Goal: Task Accomplishment & Management: Manage account settings

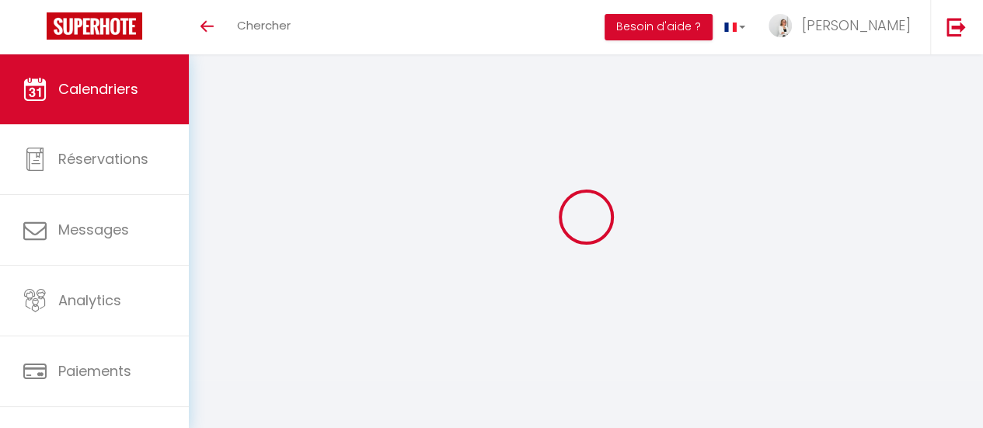
select select
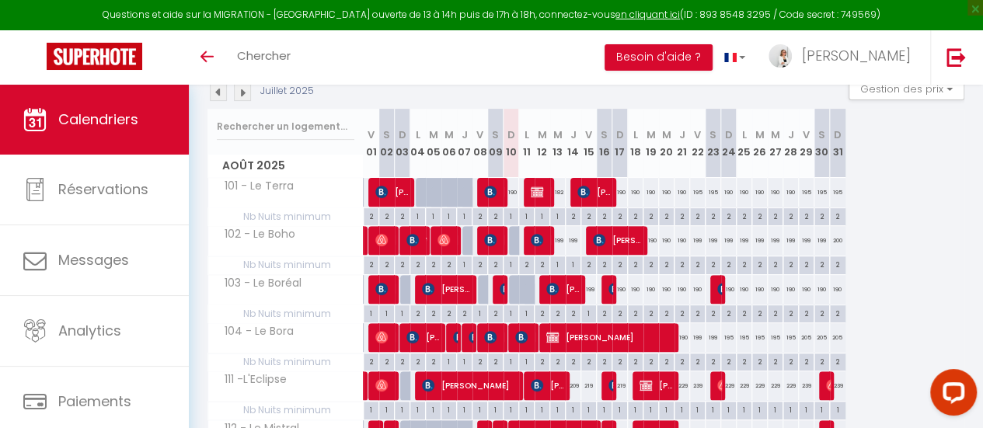
scroll to position [155, 0]
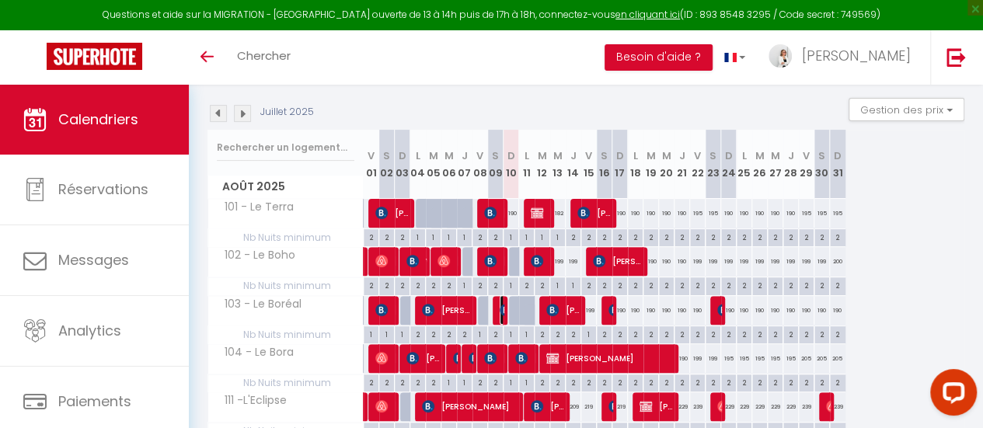
click at [501, 309] on img at bounding box center [506, 310] width 12 height 12
select select "OK"
select select "KO"
select select "0"
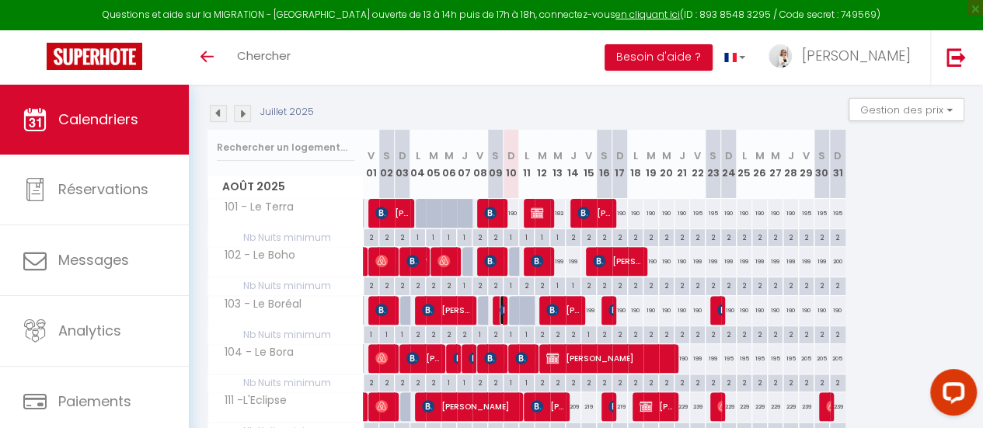
select select "1"
select select
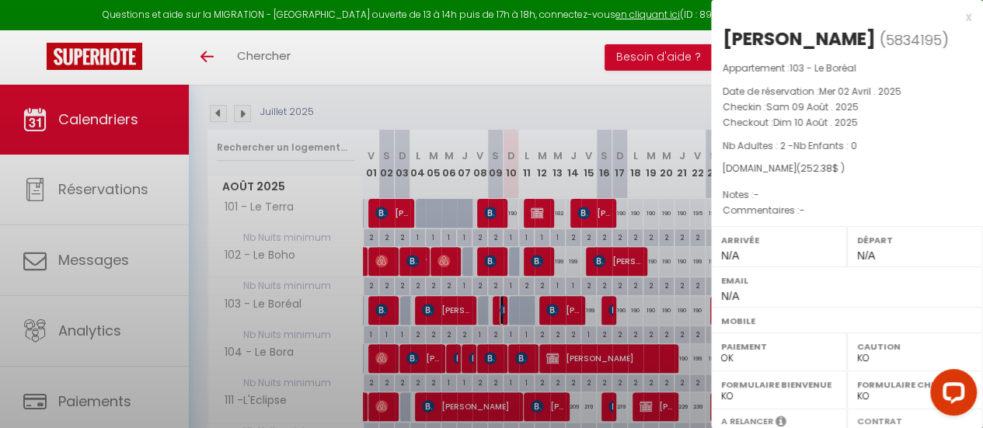
select select "46143"
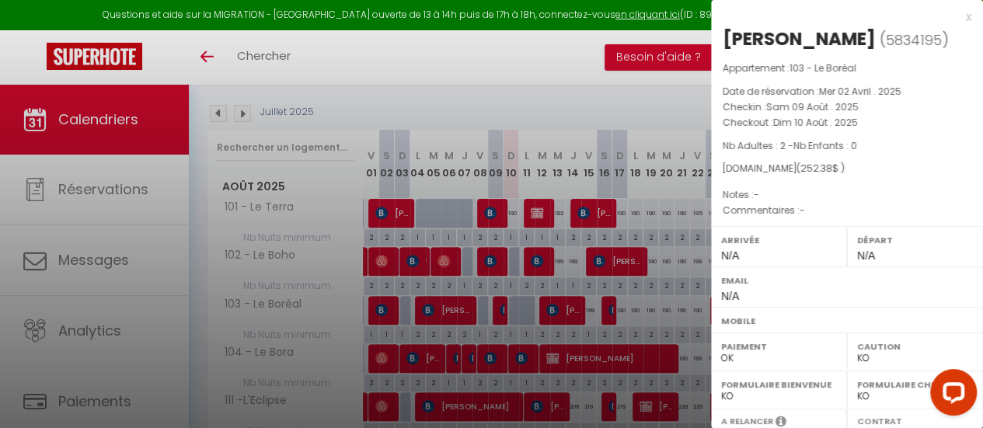
click at [522, 304] on div at bounding box center [491, 214] width 983 height 428
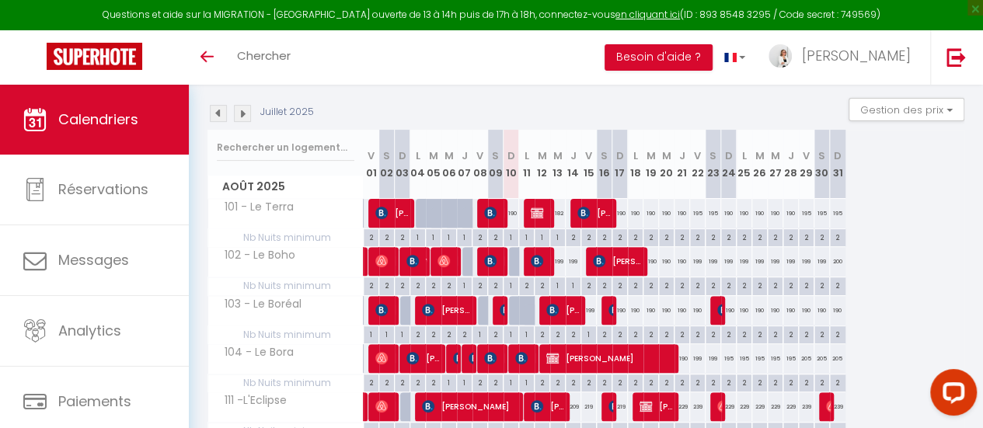
click at [522, 304] on div at bounding box center [527, 311] width 16 height 30
type input "190"
type input "Lun 11 Août 2025"
type input "Mar 12 Août 2025"
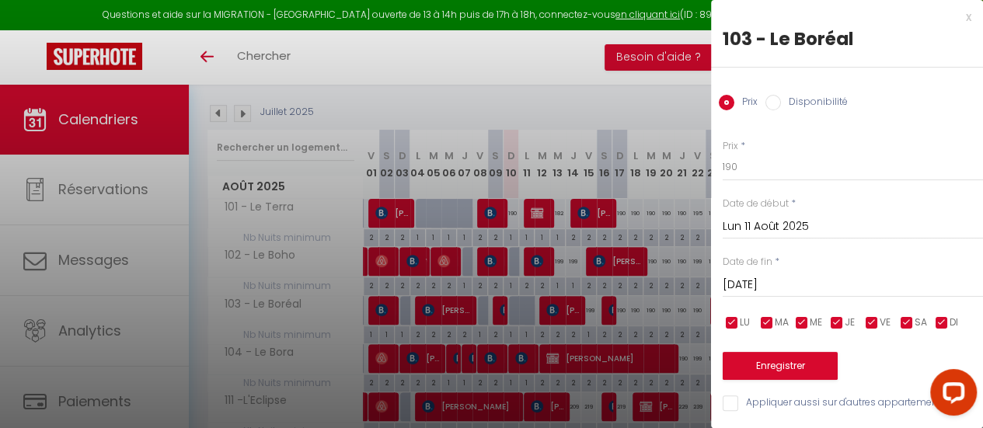
click at [953, 16] on div "x" at bounding box center [841, 17] width 260 height 19
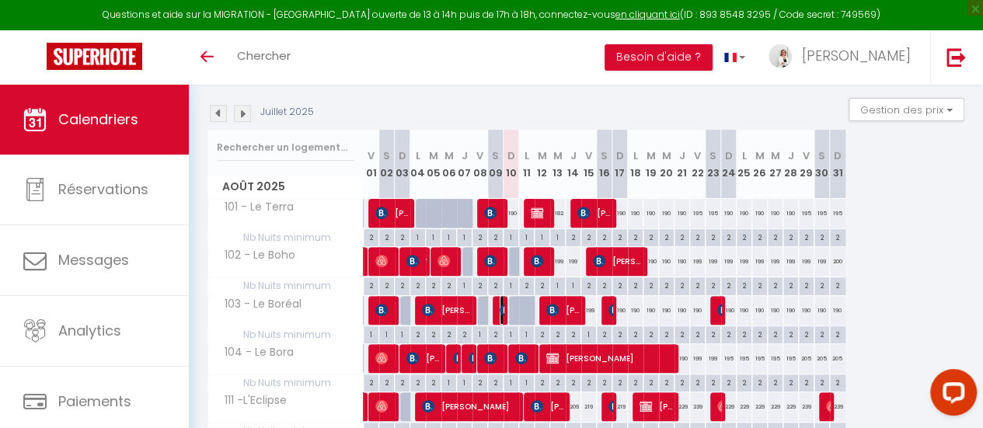
click at [501, 309] on img at bounding box center [506, 310] width 12 height 12
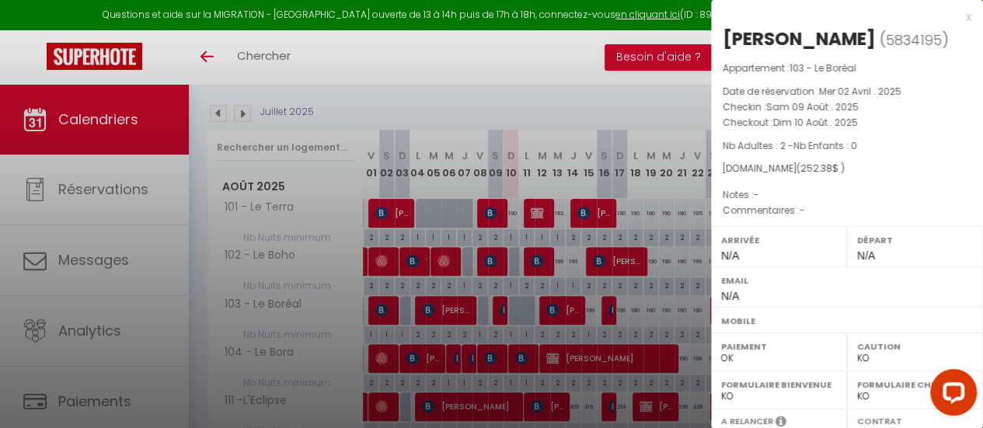
click at [953, 18] on div "x" at bounding box center [841, 17] width 260 height 19
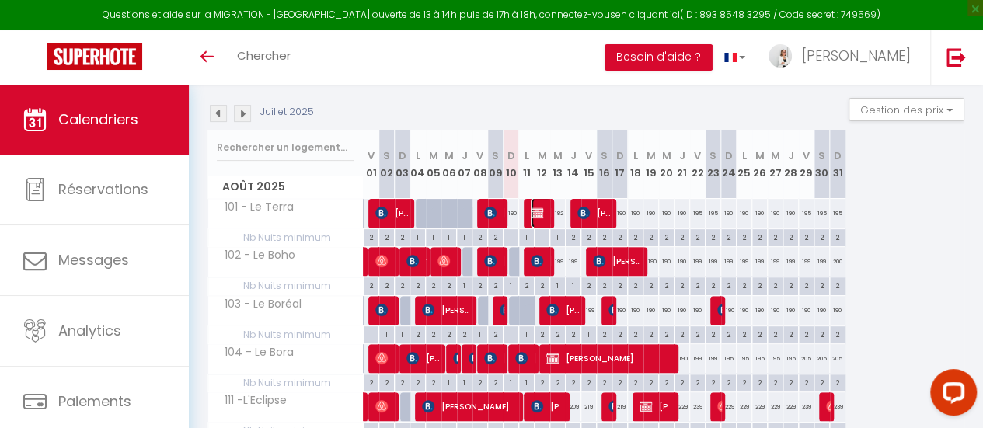
click at [535, 217] on img at bounding box center [537, 213] width 12 height 12
select select
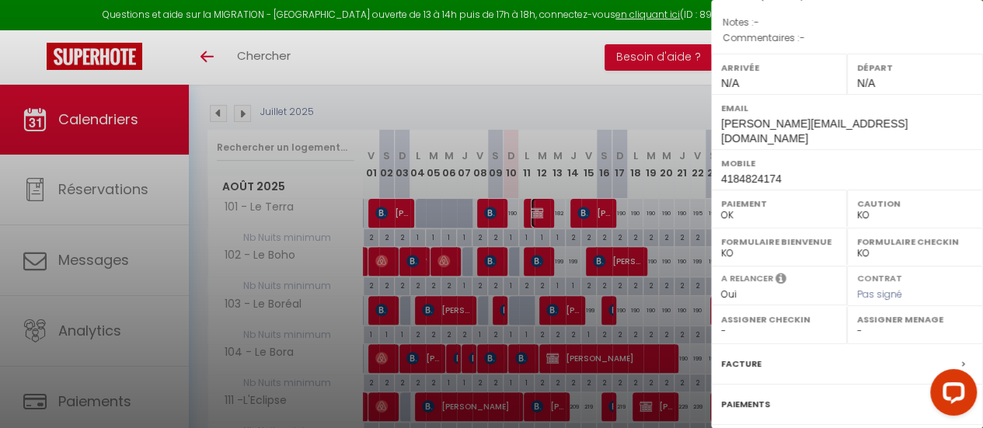
scroll to position [59, 0]
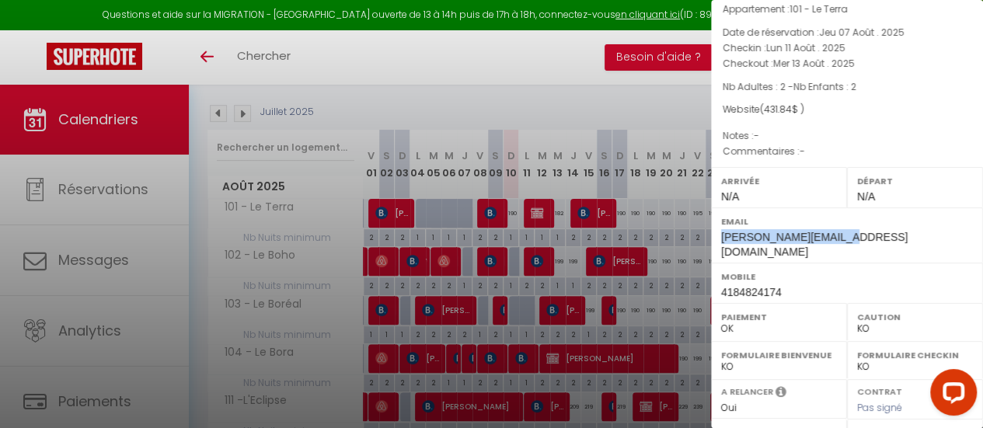
drag, startPoint x: 721, startPoint y: 238, endPoint x: 836, endPoint y: 237, distance: 115.0
click at [836, 237] on span "[PERSON_NAME][EMAIL_ADDRESS][DOMAIN_NAME]" at bounding box center [814, 244] width 187 height 27
copy span "[PERSON_NAME][EMAIL_ADDRESS][DOMAIN_NAME]"
click at [540, 47] on div at bounding box center [491, 214] width 983 height 428
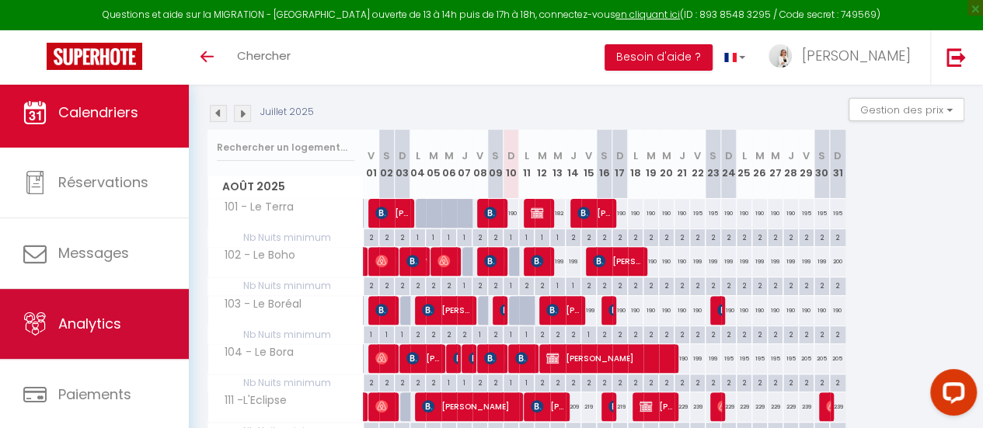
scroll to position [0, 0]
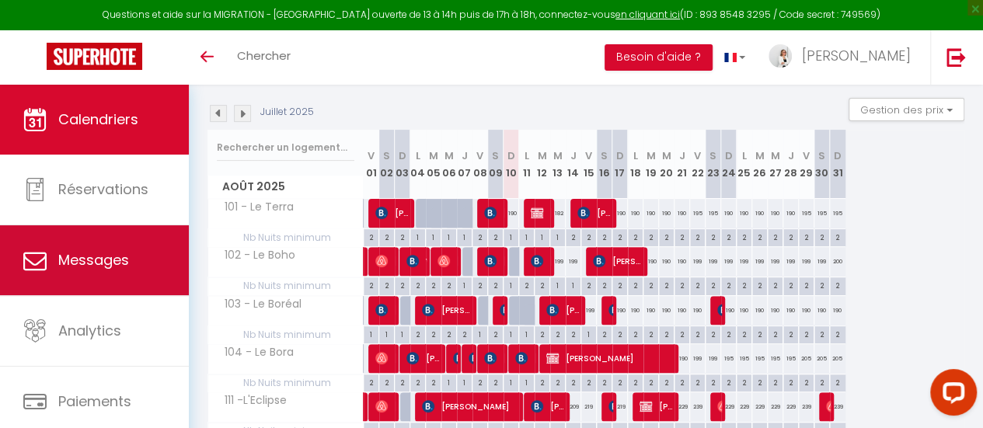
click at [105, 253] on span "Messages" at bounding box center [93, 259] width 71 height 19
select select "message"
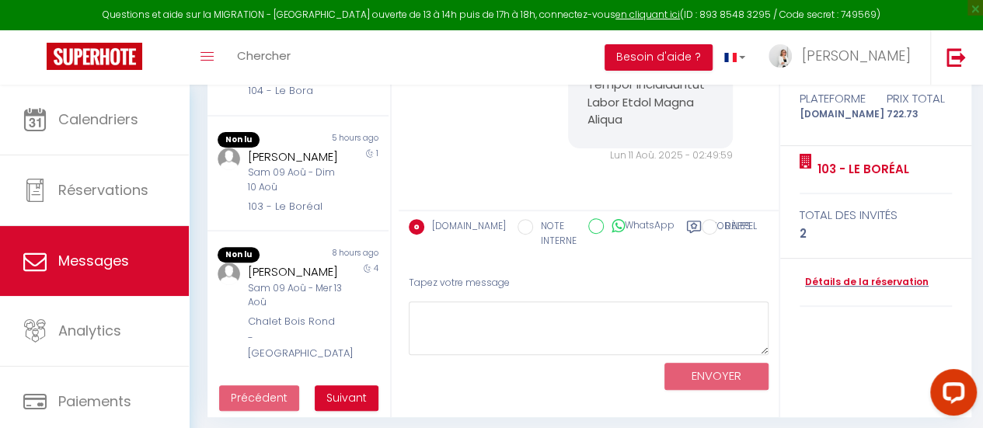
scroll to position [204, 0]
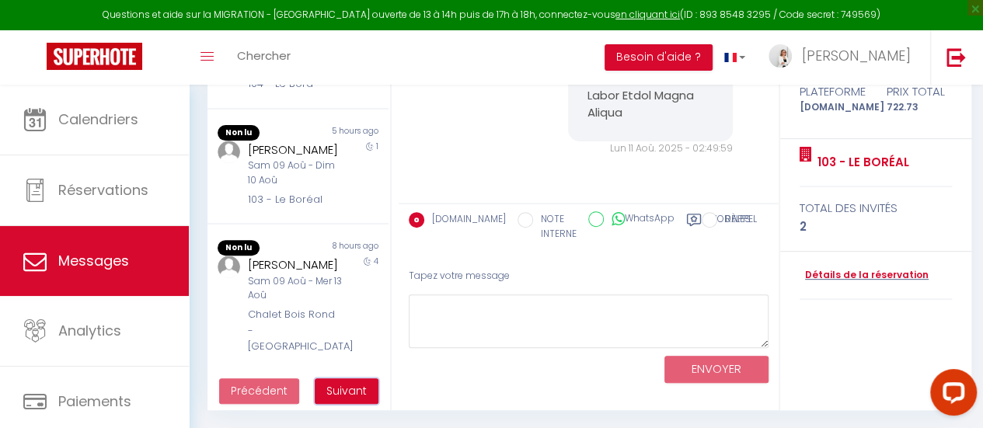
click at [358, 394] on span "Suivant" at bounding box center [346, 391] width 40 height 16
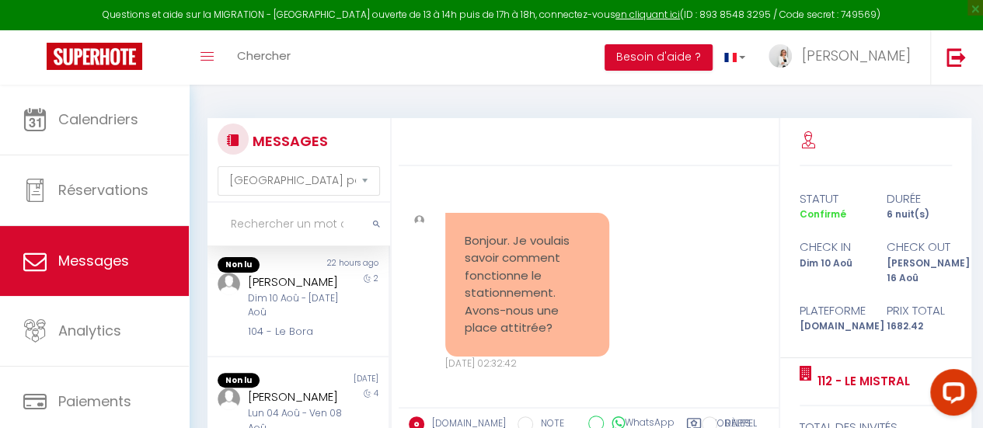
scroll to position [0, 0]
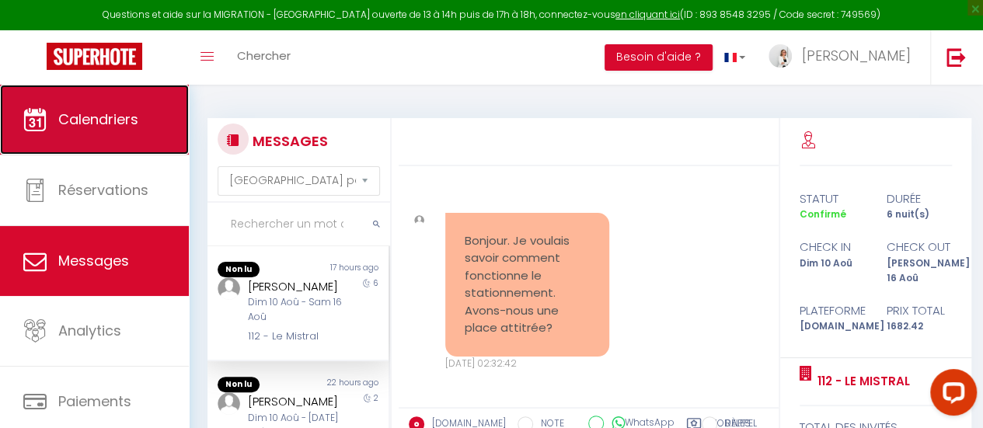
click at [72, 111] on span "Calendriers" at bounding box center [98, 119] width 80 height 19
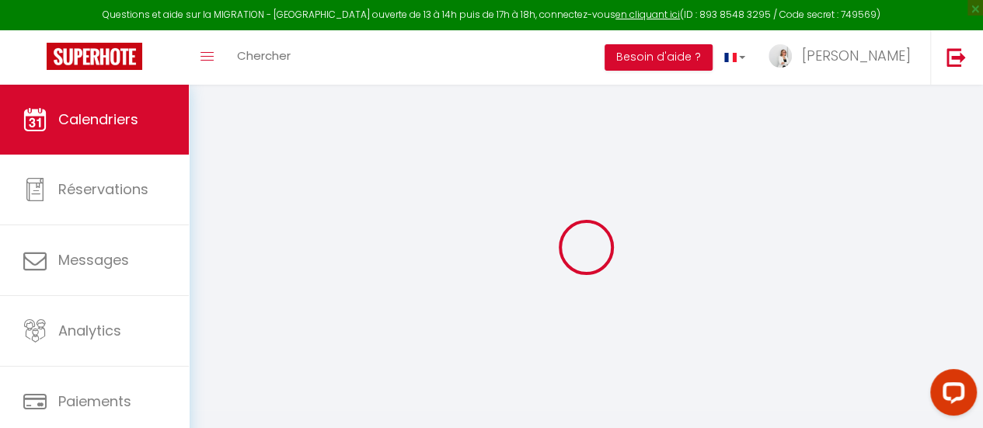
select select
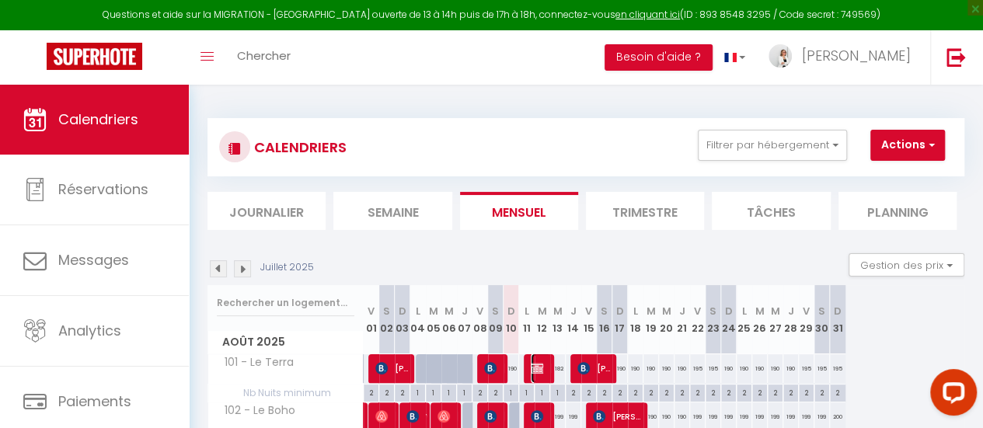
click at [543, 372] on span "[PERSON_NAME]" at bounding box center [541, 369] width 21 height 30
select select "OK"
select select "KO"
select select "0"
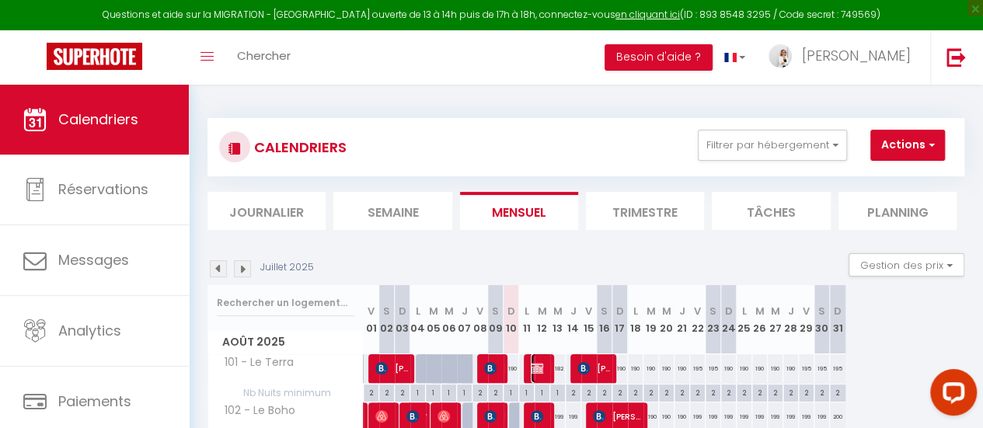
select select "1"
select select
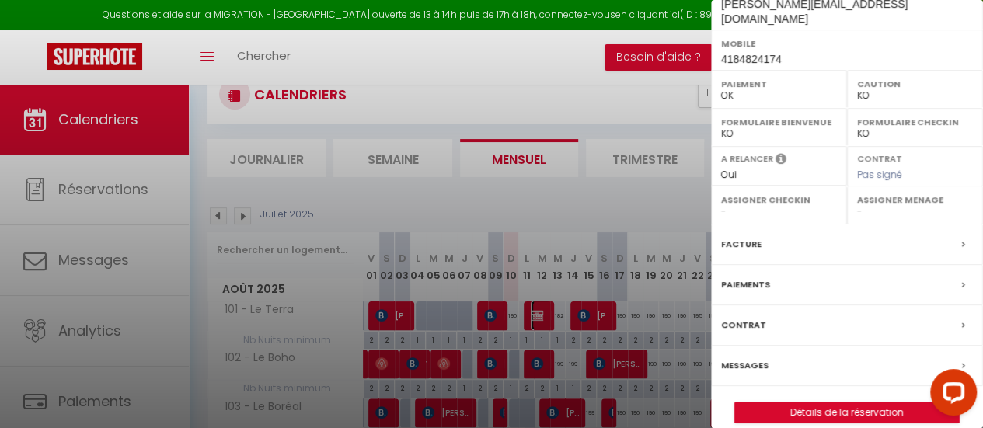
scroll to position [78, 0]
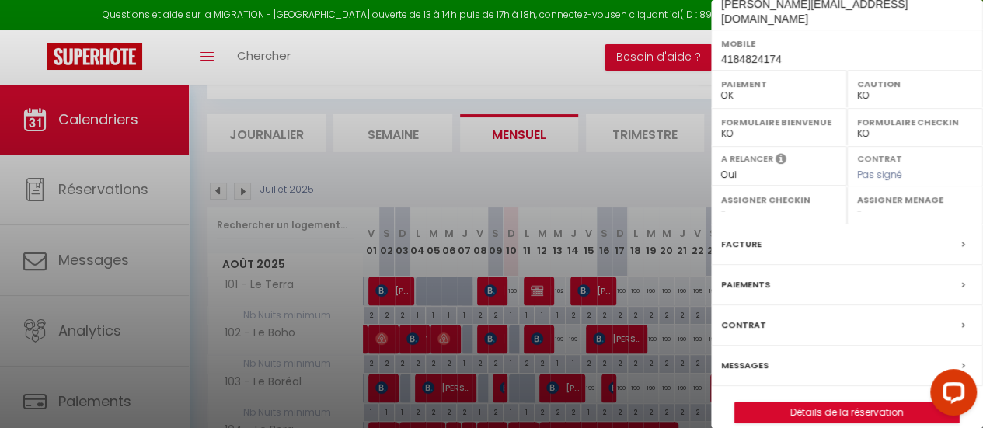
click at [947, 351] on div "Messages" at bounding box center [847, 366] width 272 height 40
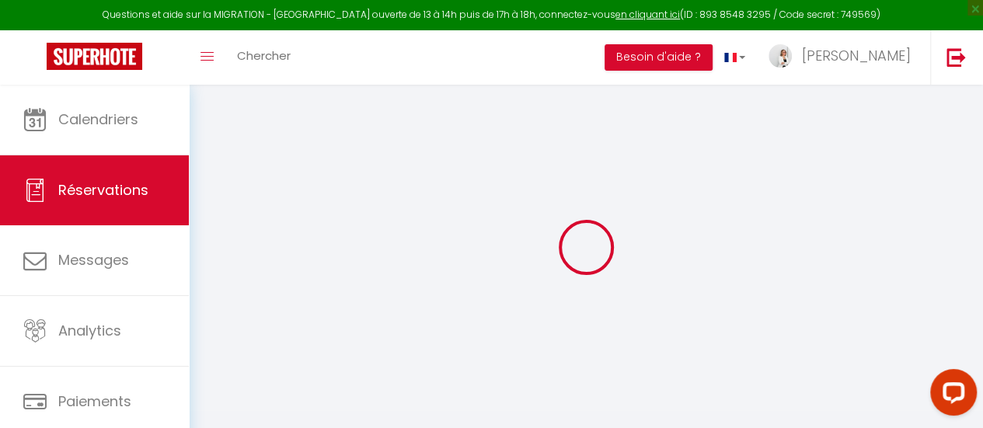
select select
checkbox input "false"
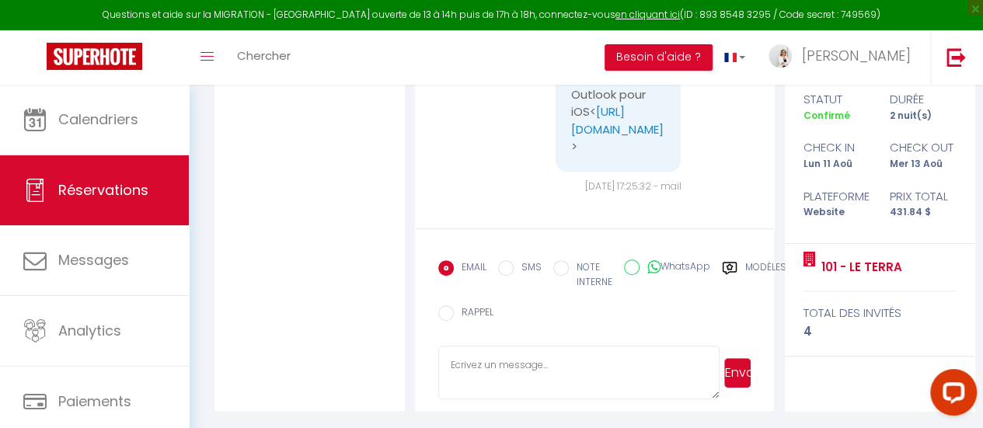
scroll to position [270, 0]
click at [497, 368] on textarea at bounding box center [579, 372] width 282 height 54
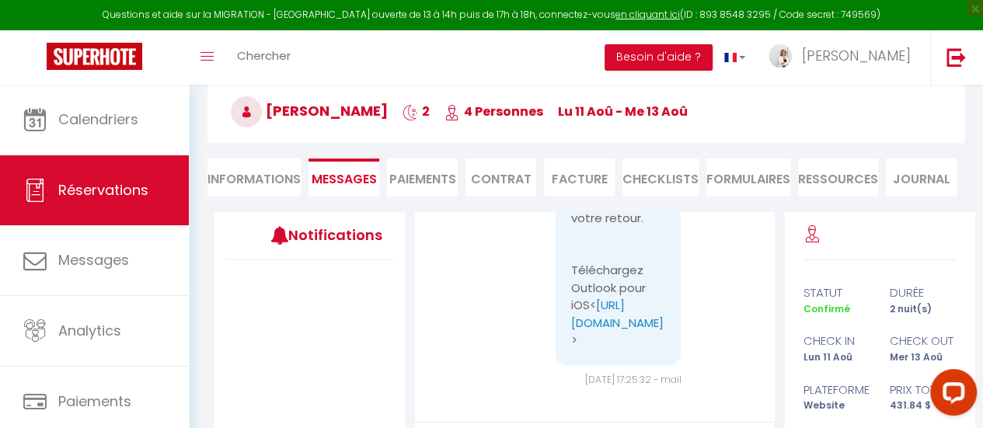
scroll to position [0, 0]
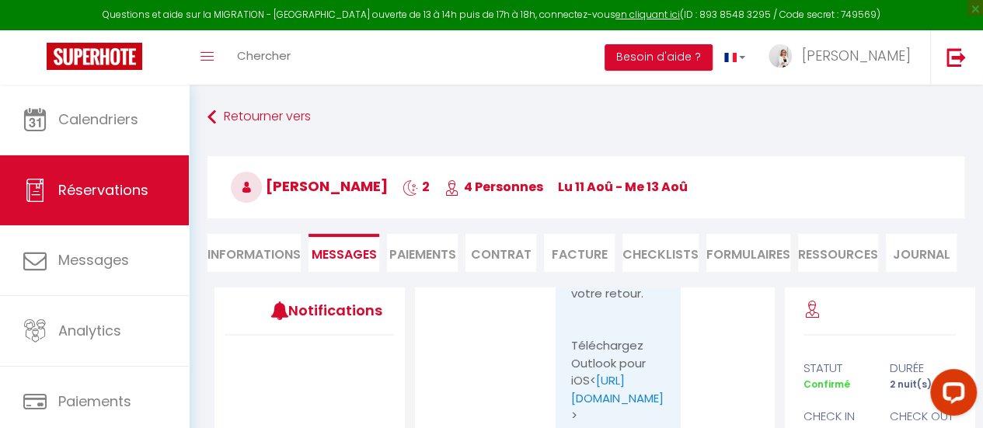
click at [264, 250] on li "Informations" at bounding box center [254, 253] width 93 height 38
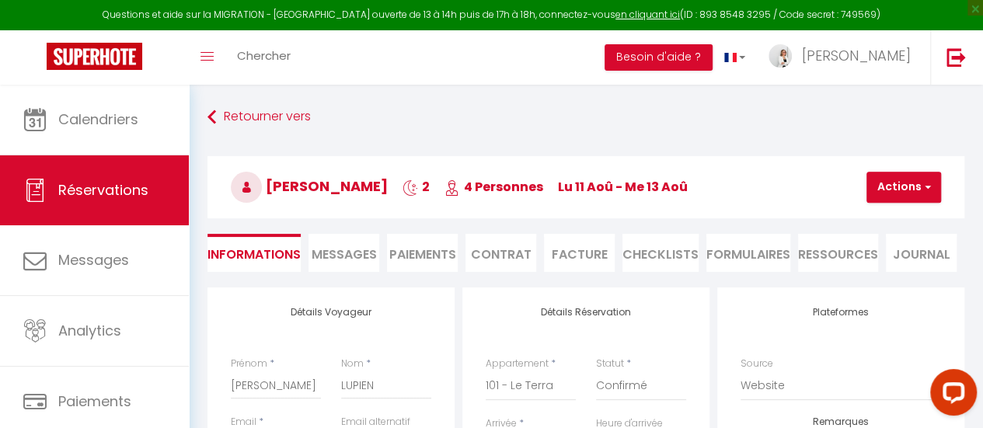
select select
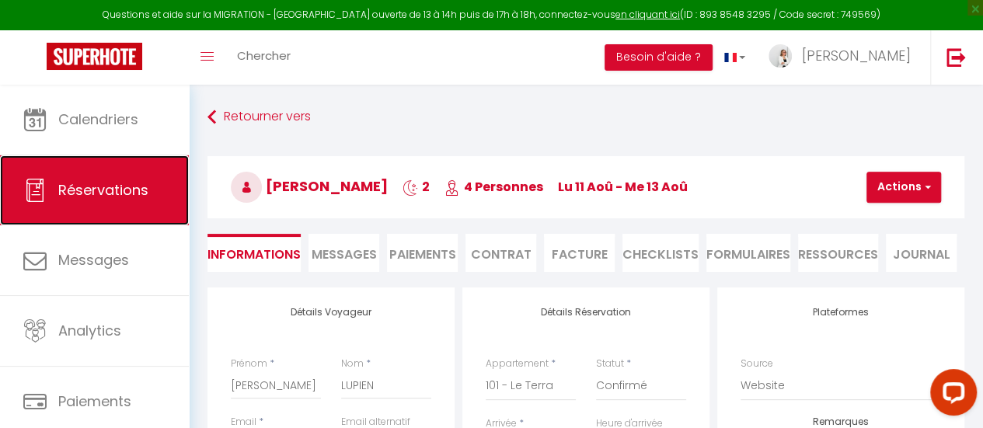
click at [141, 190] on span "Réservations" at bounding box center [103, 189] width 90 height 19
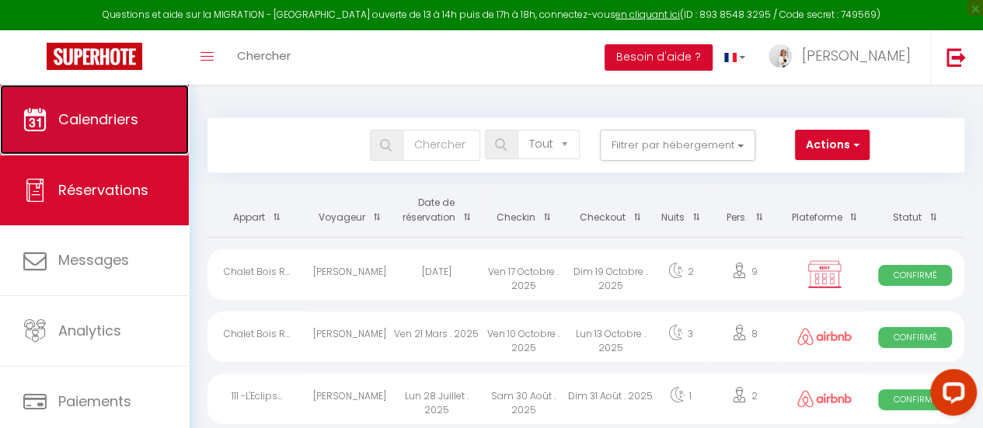
click at [103, 117] on span "Calendriers" at bounding box center [98, 119] width 80 height 19
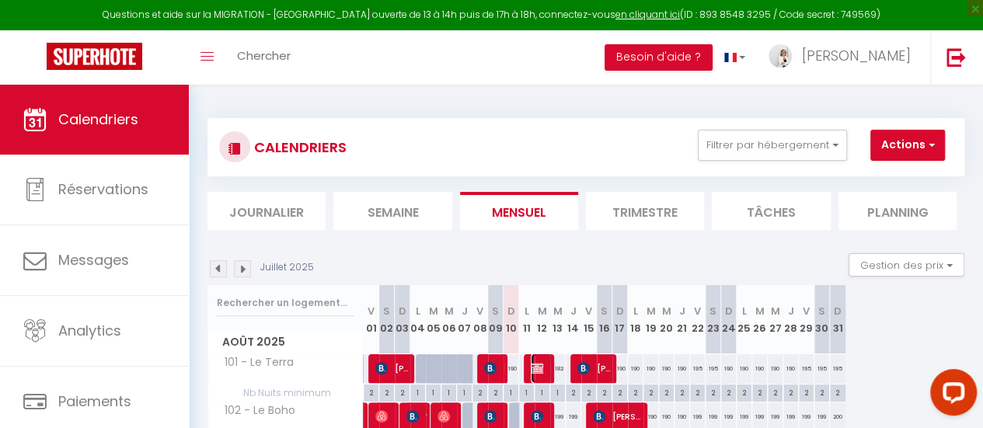
click at [539, 365] on img at bounding box center [537, 368] width 12 height 12
select select "OK"
select select "KO"
select select "0"
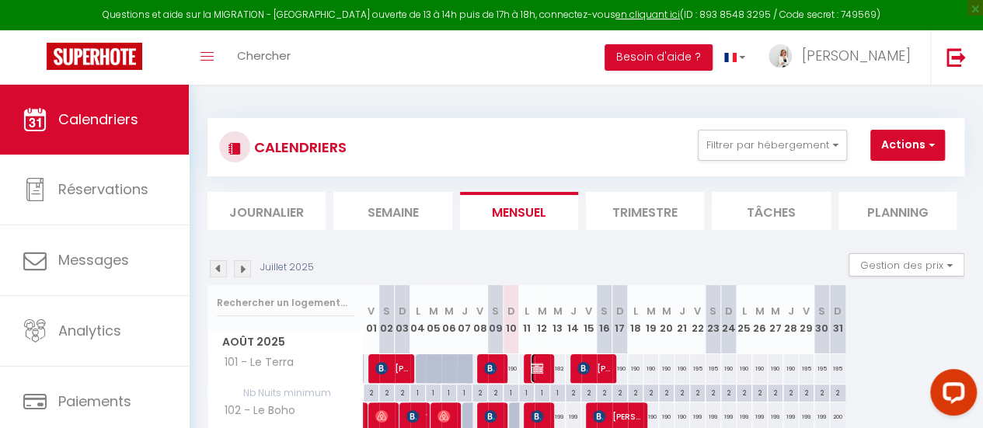
select select "1"
select select
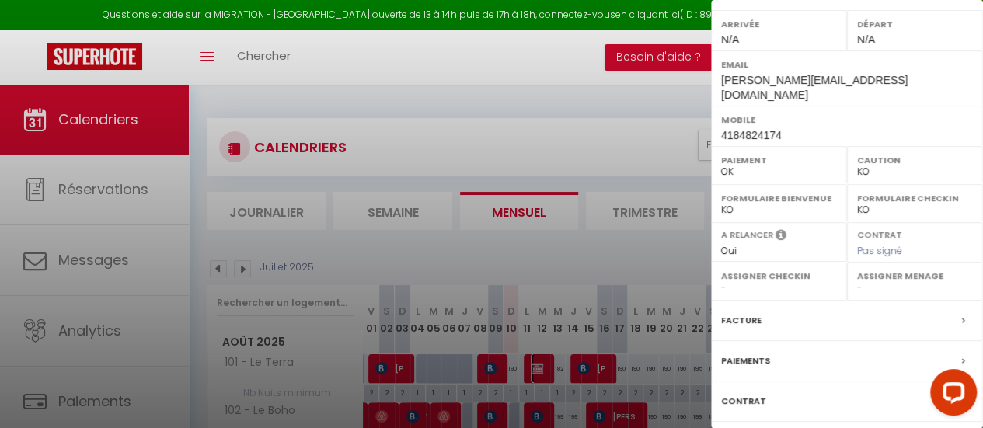
scroll to position [59, 0]
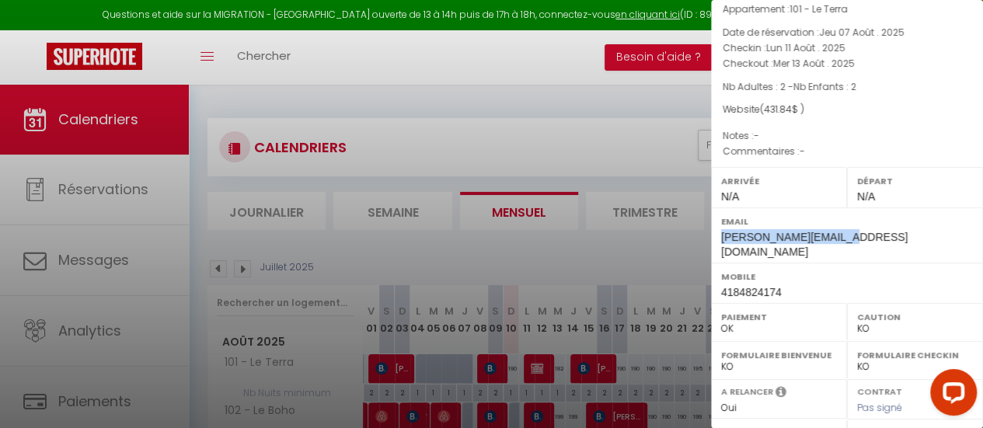
drag, startPoint x: 721, startPoint y: 237, endPoint x: 836, endPoint y: 234, distance: 114.3
click at [836, 234] on span "[PERSON_NAME][EMAIL_ADDRESS][DOMAIN_NAME]" at bounding box center [814, 244] width 187 height 27
copy span "[PERSON_NAME][EMAIL_ADDRESS][DOMAIN_NAME]"
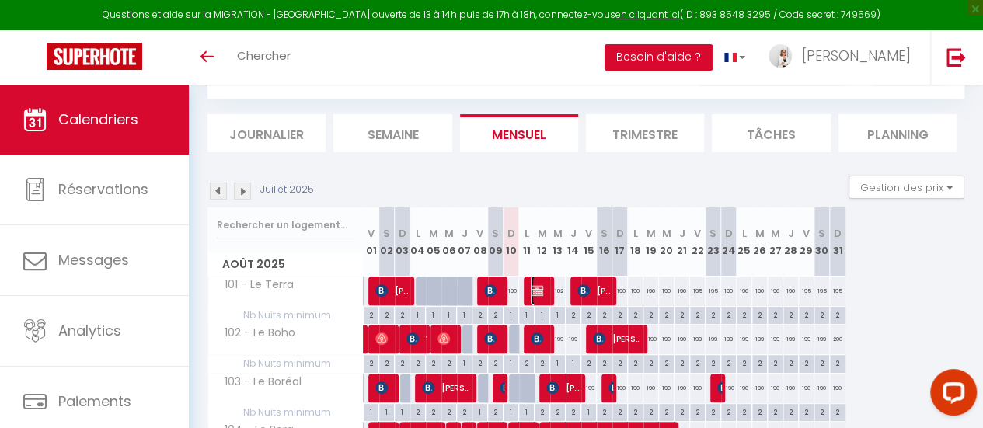
click at [539, 285] on img at bounding box center [537, 290] width 12 height 12
select select "OK"
select select "KO"
select select "0"
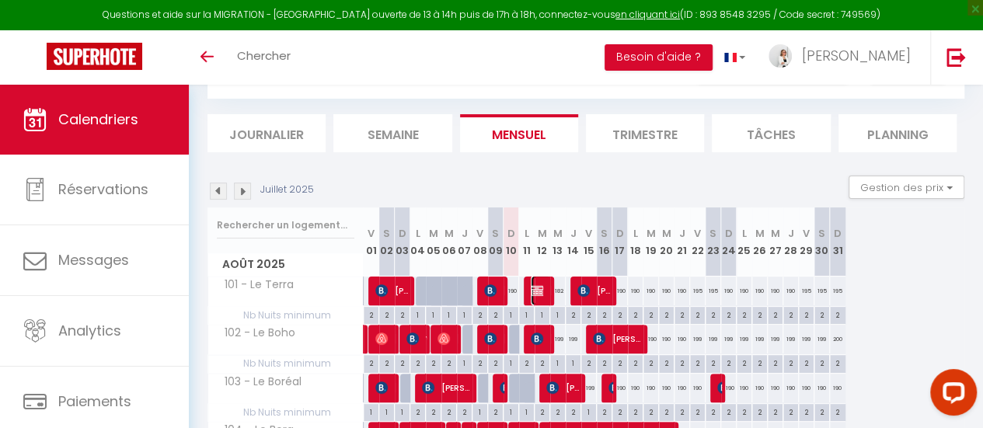
select select "1"
select select
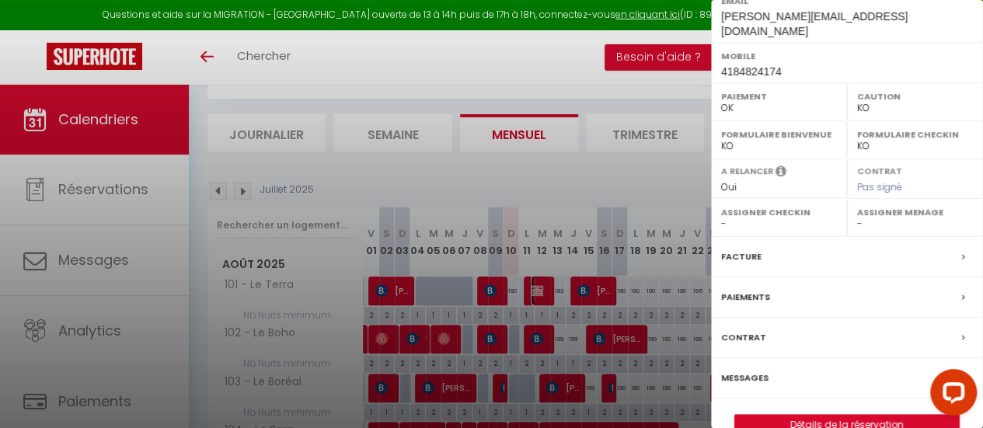
scroll to position [292, 0]
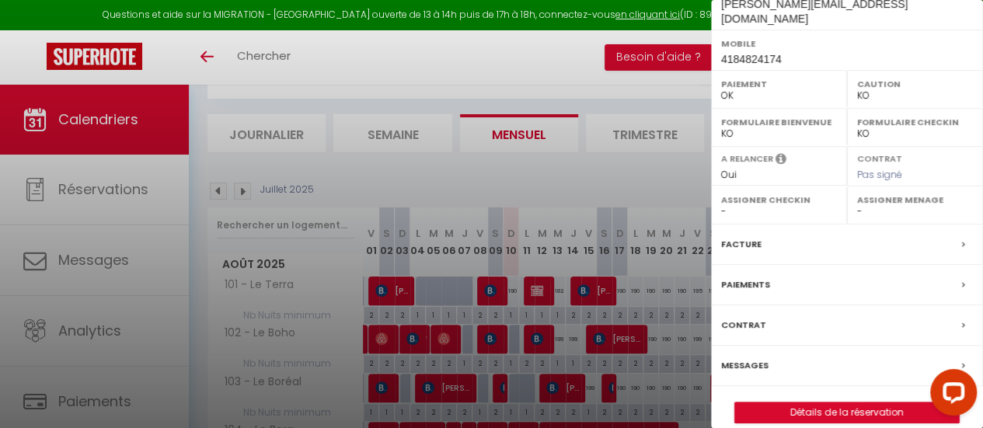
drag, startPoint x: 739, startPoint y: 346, endPoint x: 796, endPoint y: 352, distance: 57.1
click at [739, 358] on label "Messages" at bounding box center [744, 366] width 47 height 16
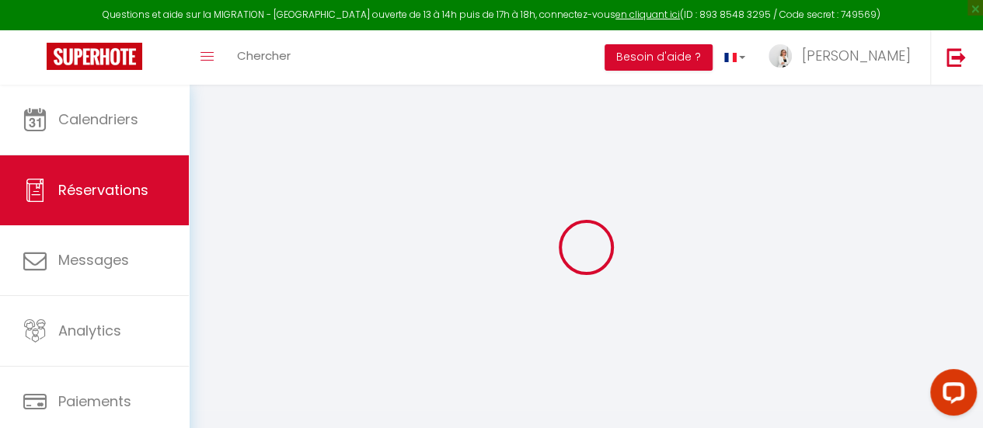
select select
checkbox input "false"
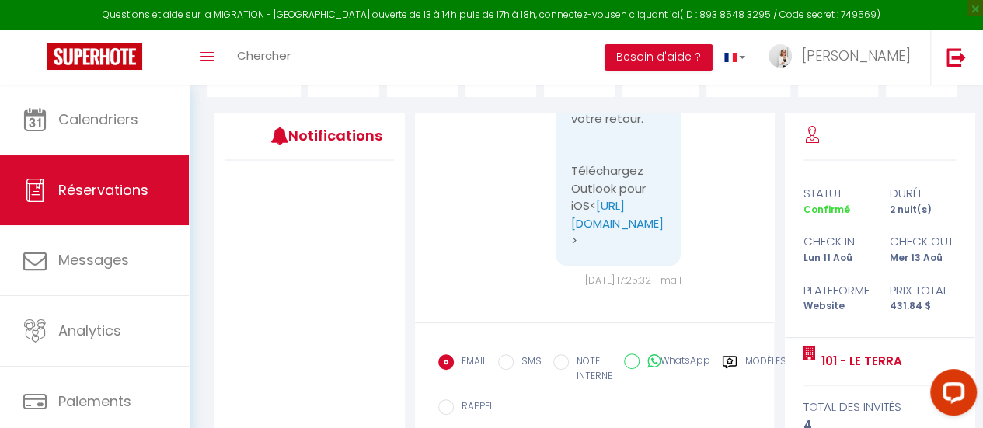
scroll to position [270, 0]
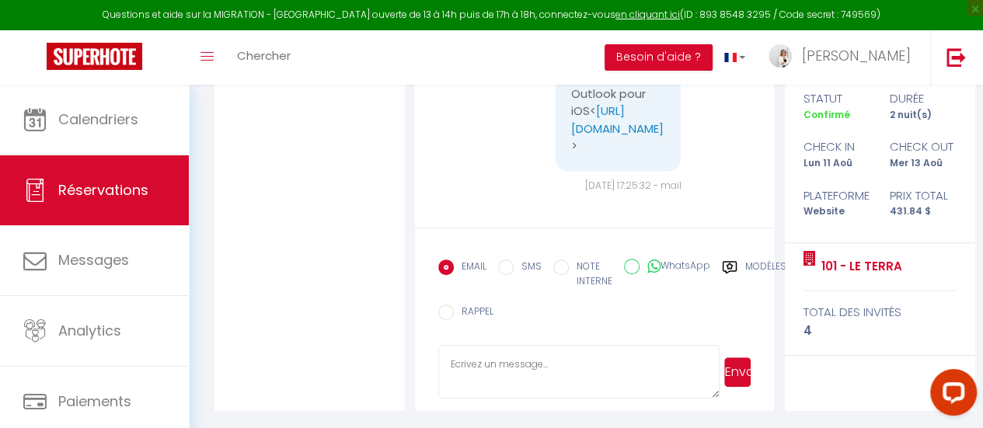
click at [535, 354] on textarea at bounding box center [579, 372] width 282 height 54
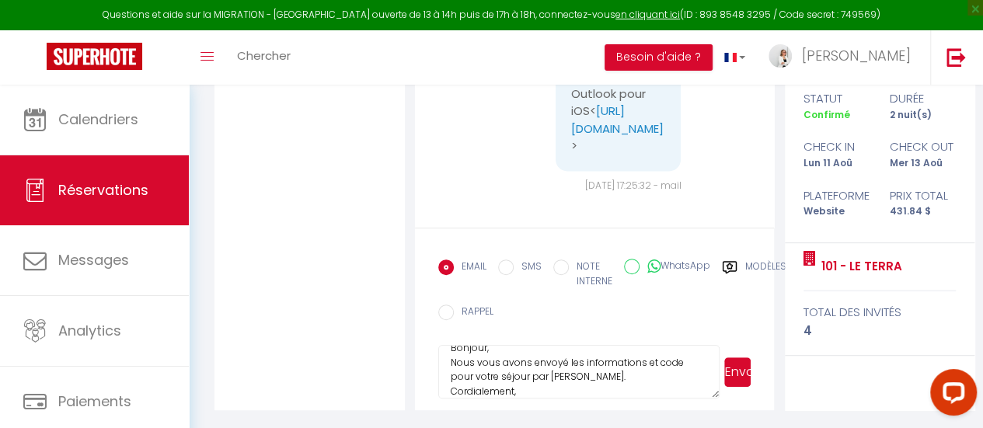
scroll to position [31, 0]
type textarea "Bonjour, Nous vous avons envoyé les informations et code pour votre séjour par …"
click at [734, 372] on button "Envoyer" at bounding box center [737, 373] width 26 height 30
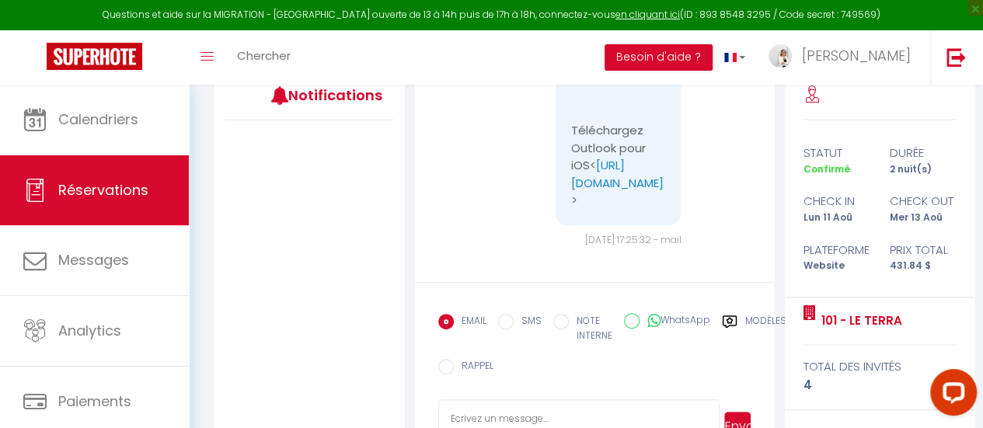
scroll to position [0, 0]
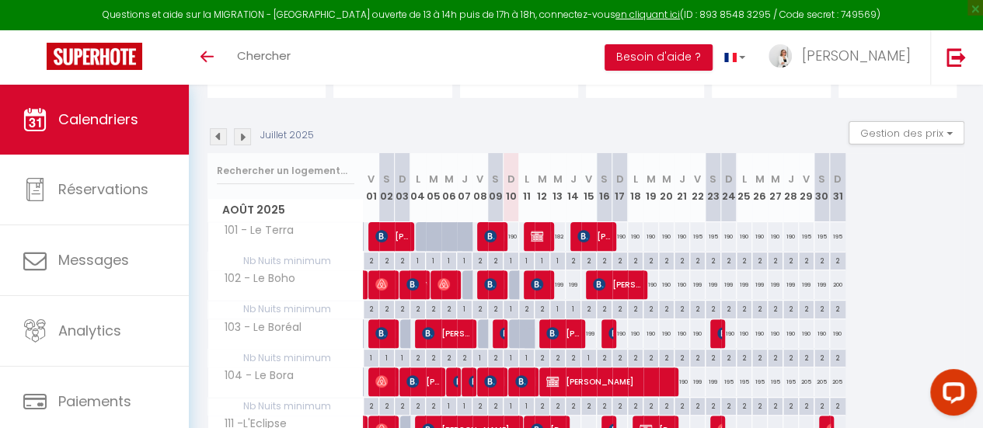
scroll to position [155, 0]
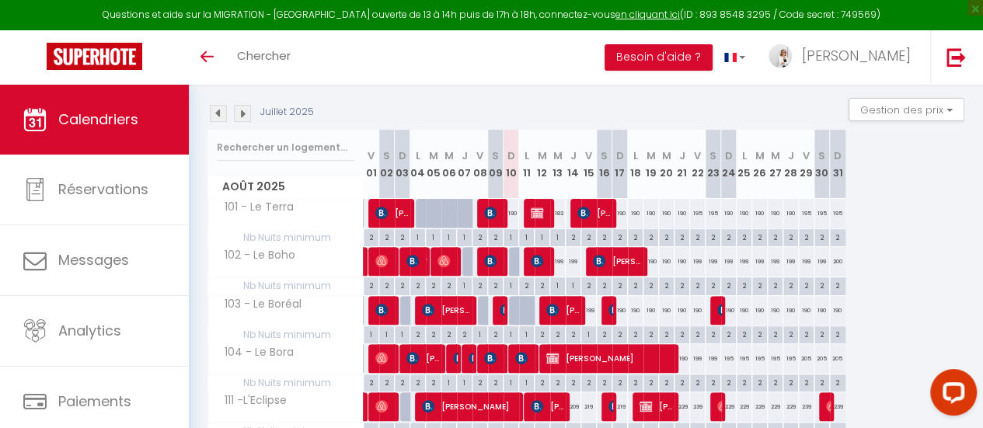
click at [518, 309] on div "190" at bounding box center [526, 310] width 16 height 29
type input "190"
type input "Lun 11 Août 2025"
type input "[DATE] Août 2025"
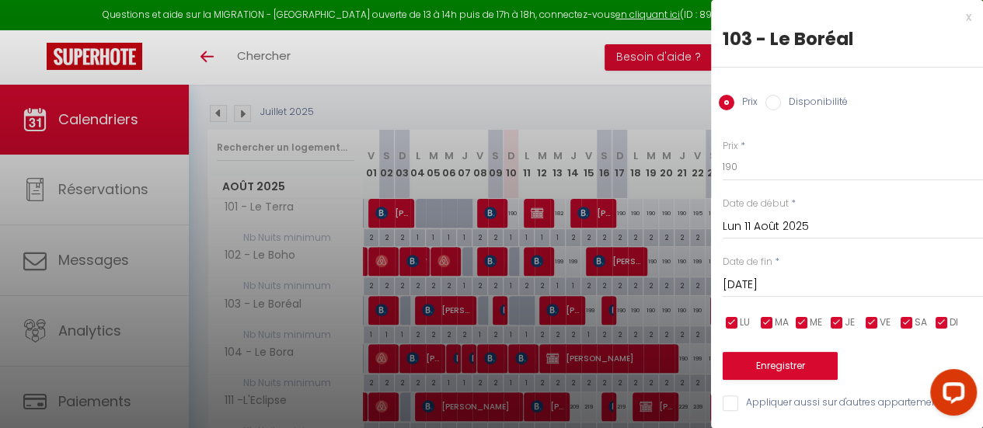
click at [531, 360] on div at bounding box center [491, 214] width 983 height 428
select select
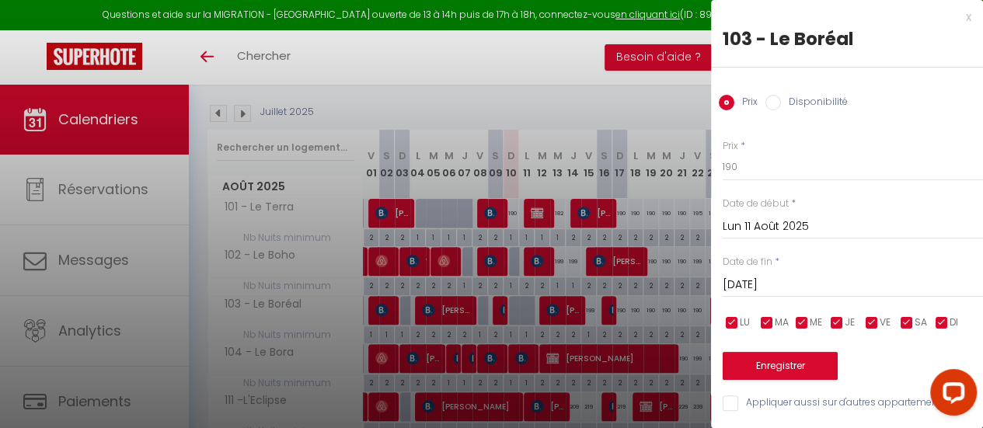
select select
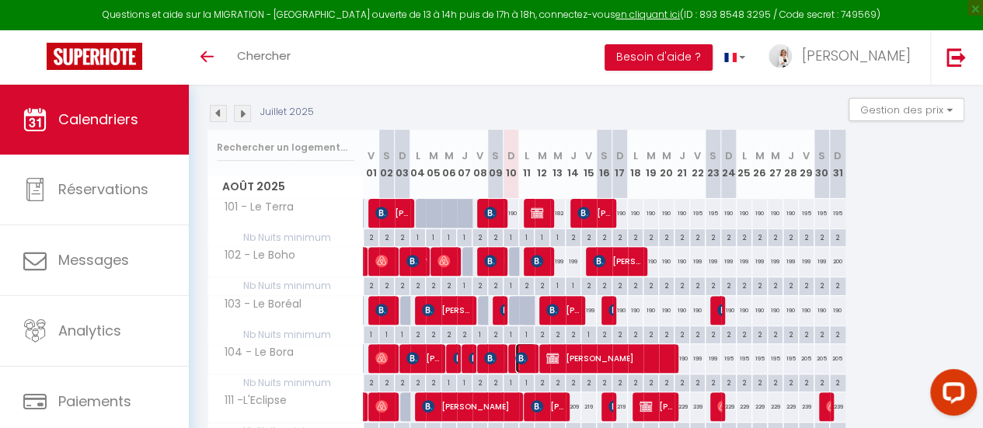
click at [531, 360] on span "[PERSON_NAME]" at bounding box center [525, 359] width 21 height 30
select select "OK"
select select "KO"
select select "0"
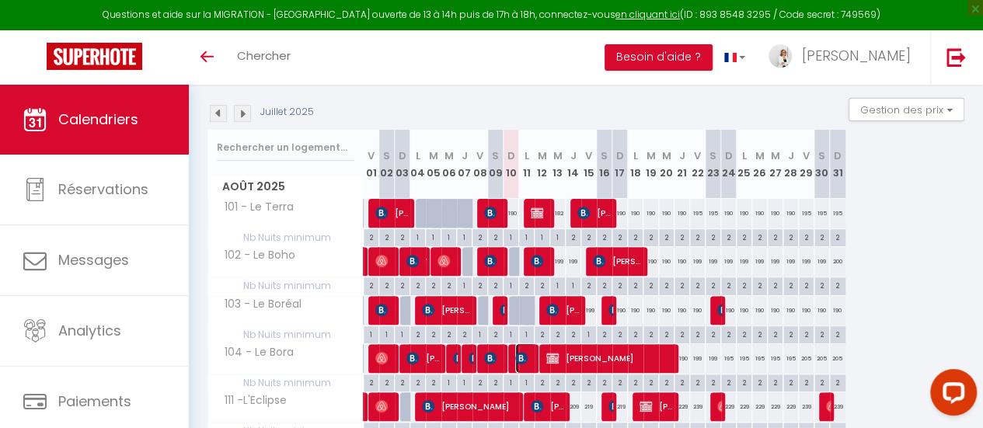
select select "1"
select select
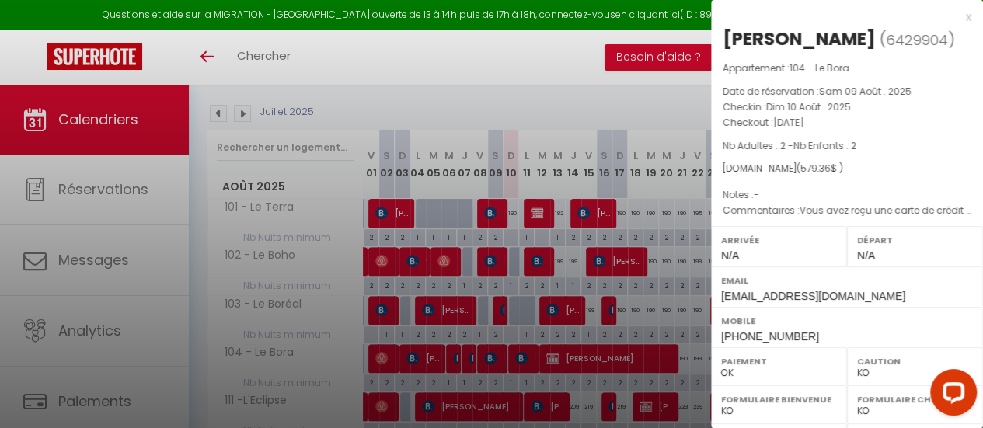
click at [567, 362] on div at bounding box center [491, 214] width 983 height 428
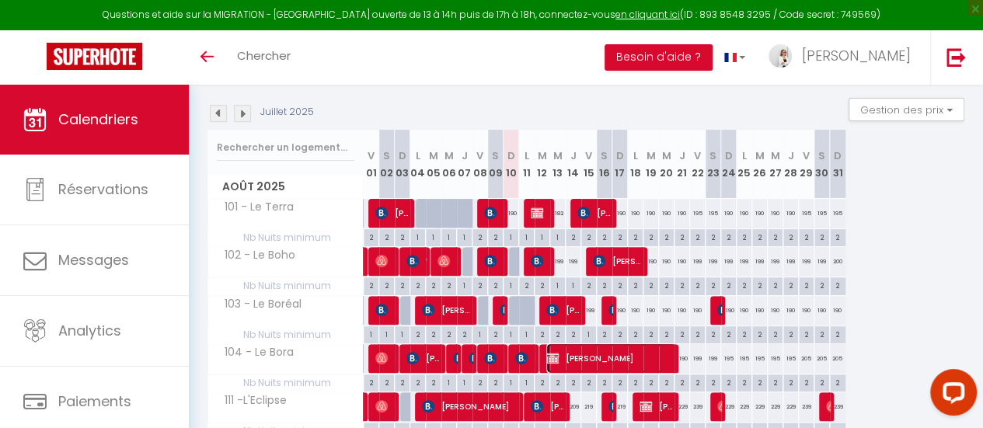
click at [567, 362] on span "[PERSON_NAME]" at bounding box center [611, 359] width 130 height 30
select select "46143"
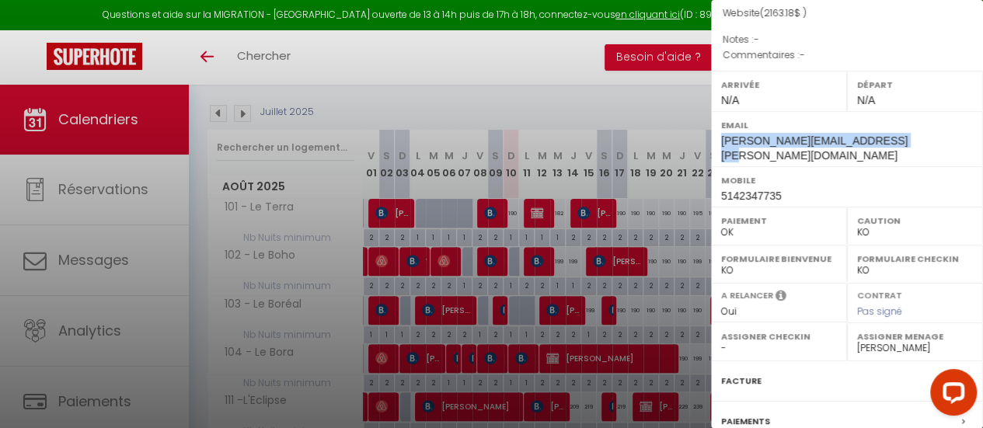
drag, startPoint x: 721, startPoint y: 163, endPoint x: 913, endPoint y: 163, distance: 191.2
click at [913, 163] on div "Email Theriault.stephanie.2@gmail.com" at bounding box center [847, 138] width 272 height 55
copy span "Theriault.stephanie.2@gmail.com"
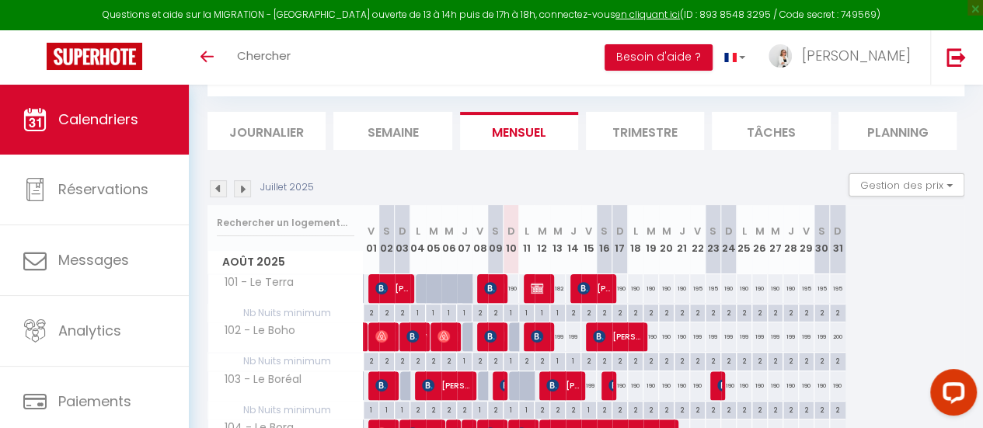
scroll to position [155, 0]
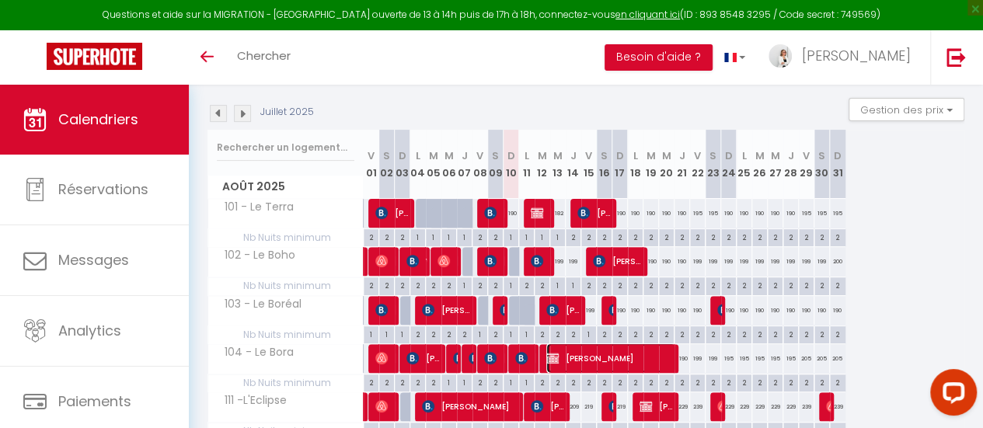
click at [607, 353] on span "[PERSON_NAME]" at bounding box center [611, 359] width 130 height 30
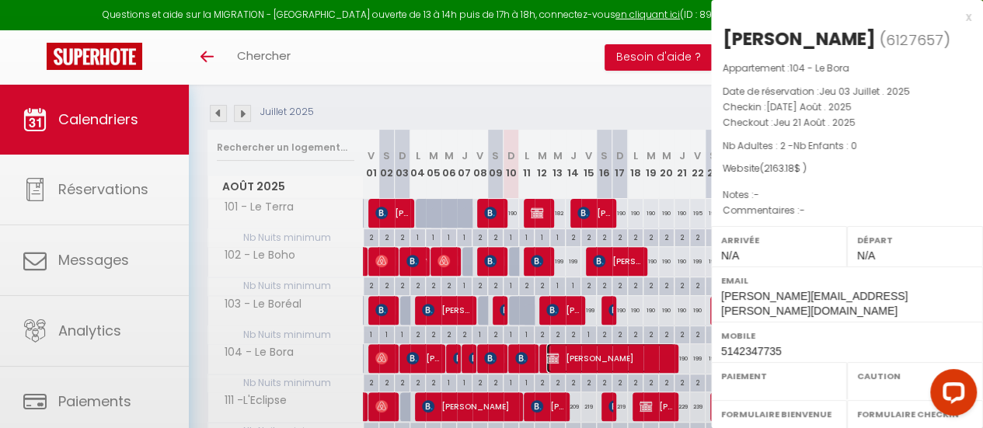
select select "OK"
select select "KO"
select select "0"
select select "1"
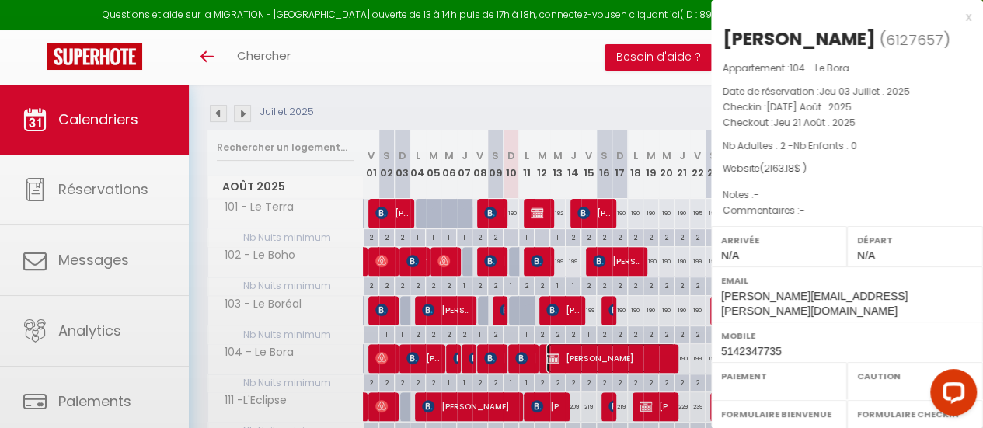
select select
select select "46143"
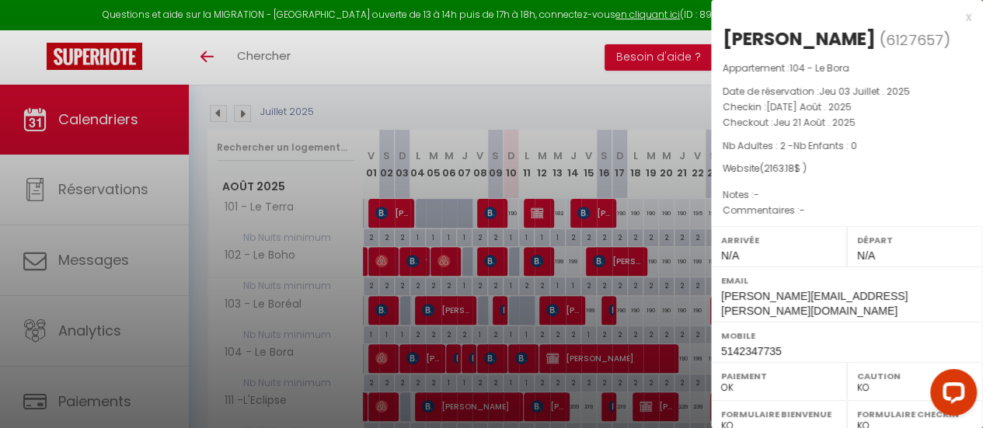
click at [556, 65] on div at bounding box center [491, 214] width 983 height 428
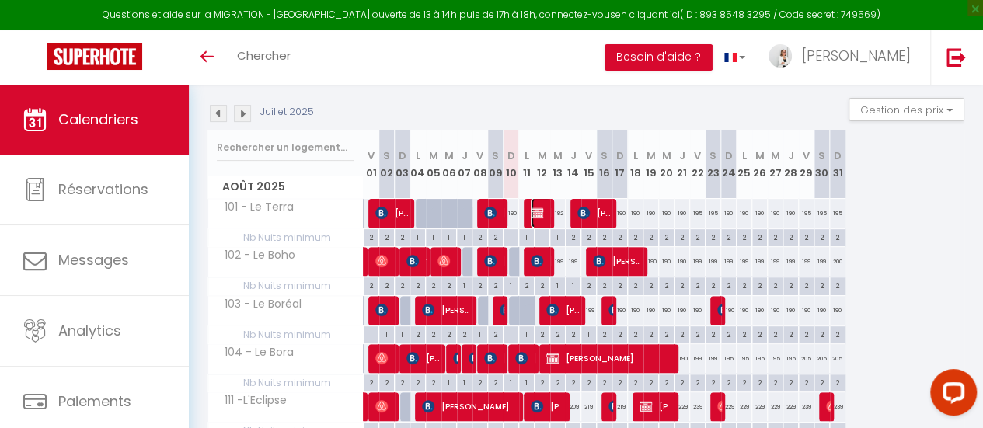
click at [547, 208] on span "[PERSON_NAME]" at bounding box center [541, 213] width 21 height 30
select select
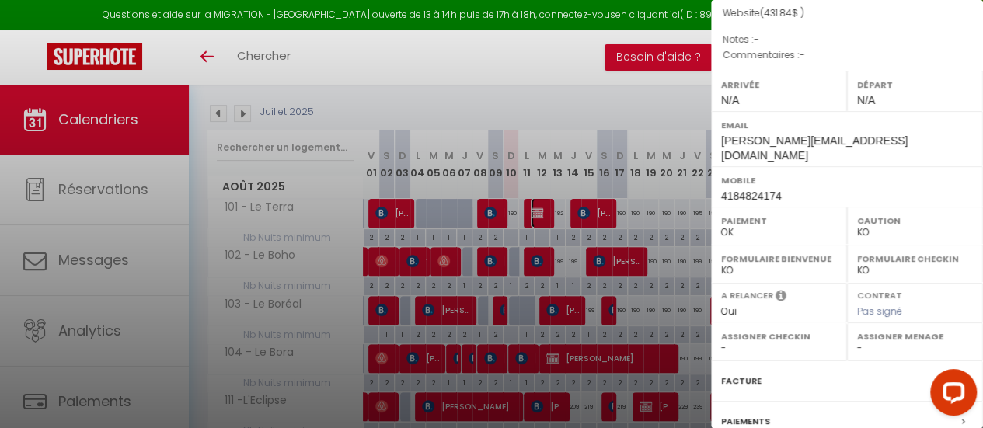
scroll to position [0, 0]
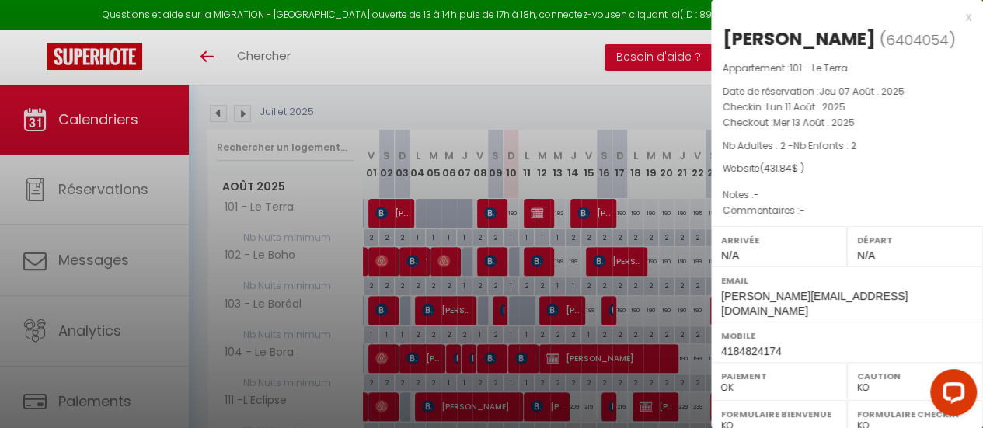
drag, startPoint x: 123, startPoint y: 257, endPoint x: 288, endPoint y: 220, distance: 169.7
click at [123, 257] on div at bounding box center [491, 214] width 983 height 428
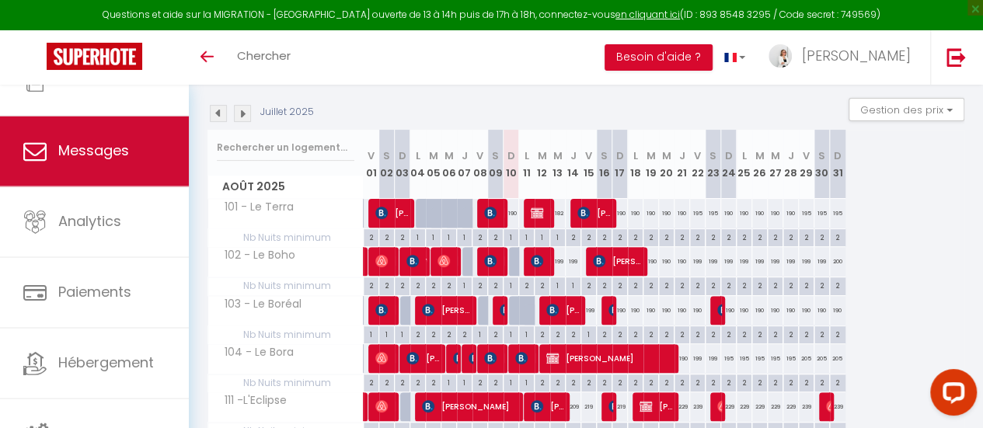
click at [99, 130] on link "Messages" at bounding box center [94, 152] width 189 height 70
select select "message"
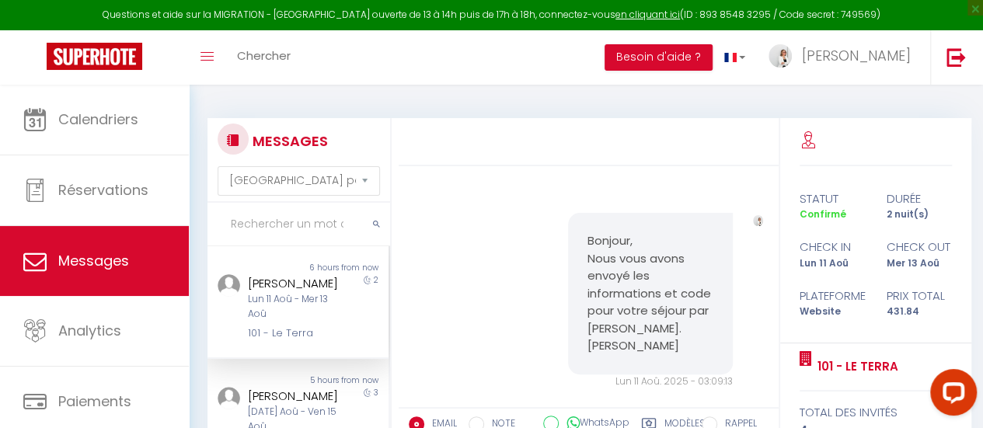
scroll to position [1240, 0]
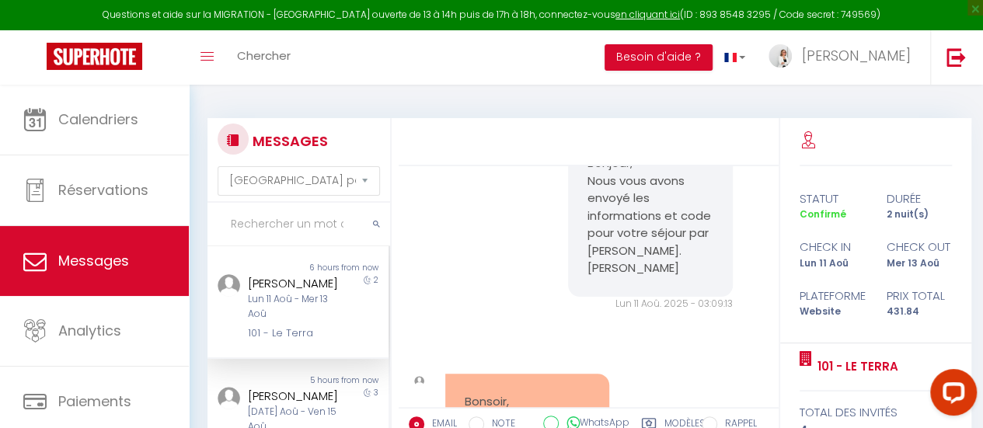
drag, startPoint x: 606, startPoint y: 314, endPoint x: 580, endPoint y: 195, distance: 121.8
click at [580, 195] on div "Bonjour, Nous vous avons envoyé les informations et code pour votre séjour par …" at bounding box center [650, 216] width 165 height 162
copy pre "Bonjour, Nous vous avons envoyé les informations et code pour votre séjour par …"
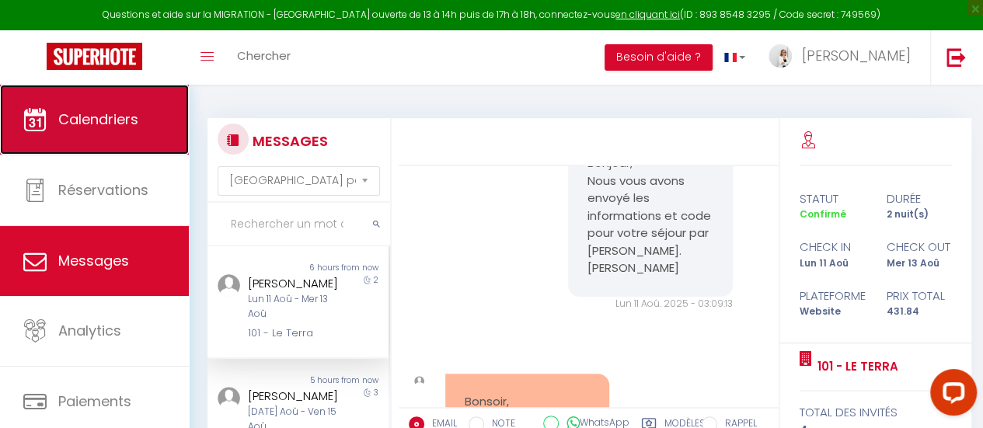
click at [113, 110] on span "Calendriers" at bounding box center [98, 119] width 80 height 19
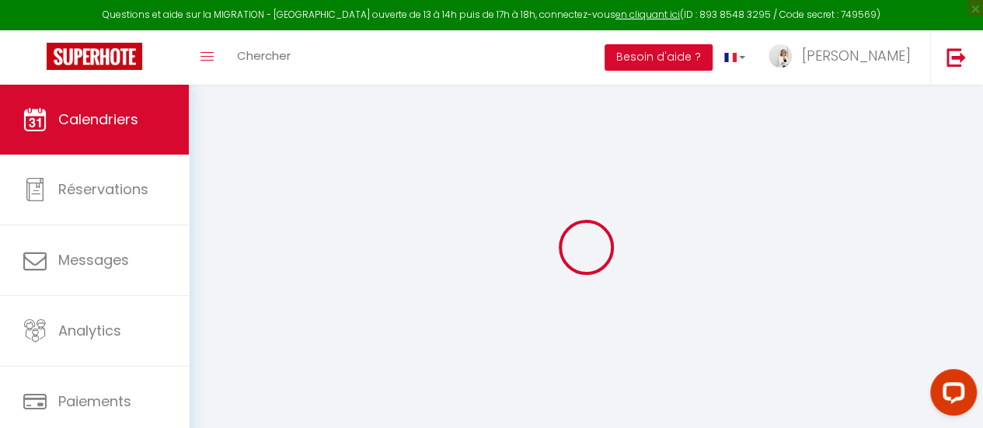
select select
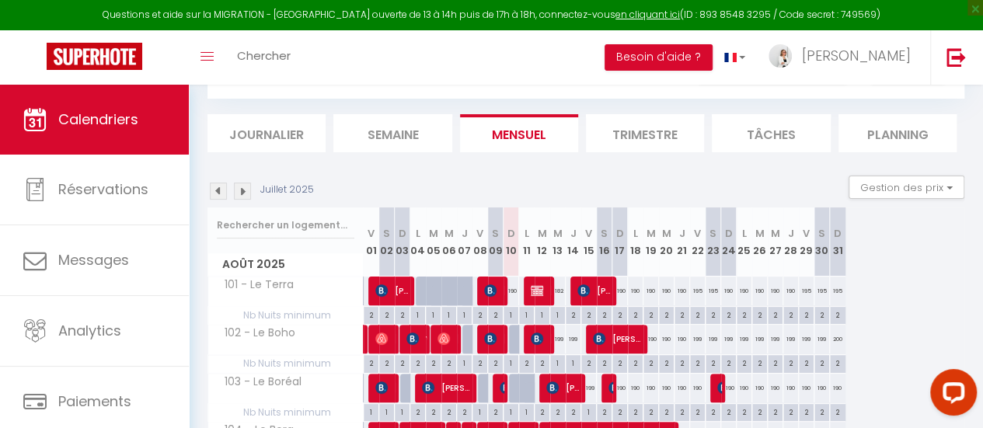
scroll to position [155, 0]
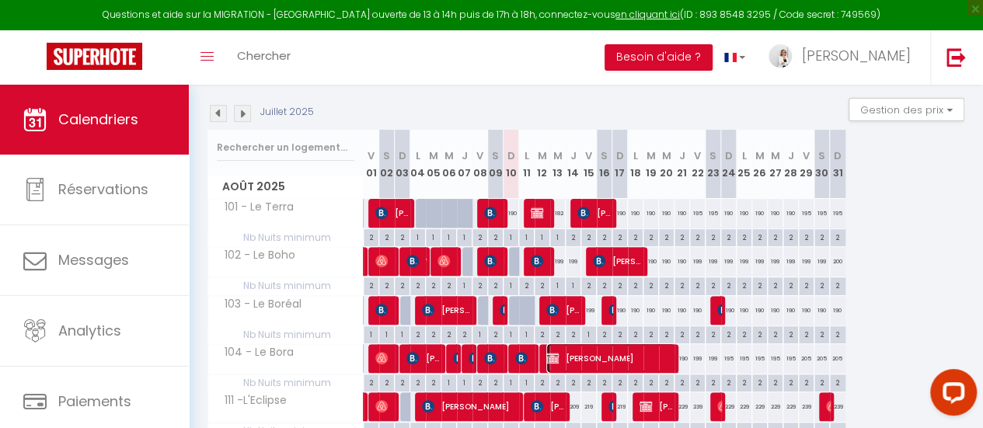
click at [621, 357] on span "[PERSON_NAME]" at bounding box center [611, 359] width 130 height 30
select select "OK"
select select "KO"
select select "0"
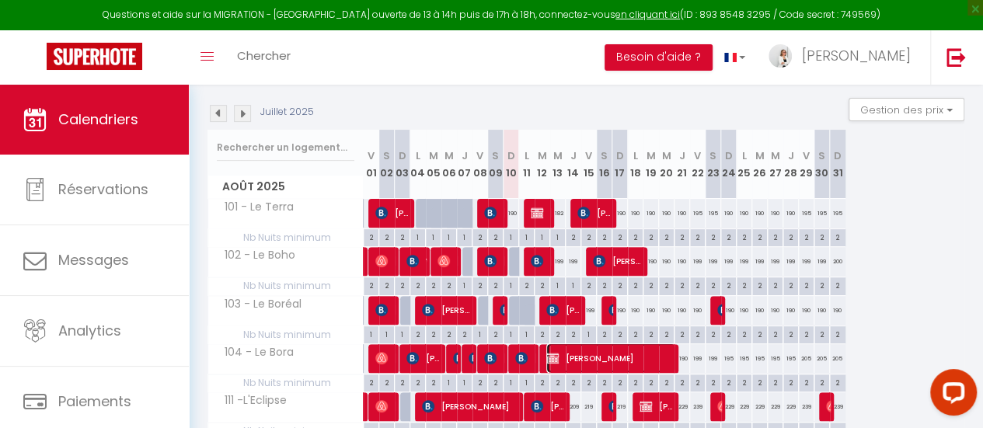
select select "1"
select select
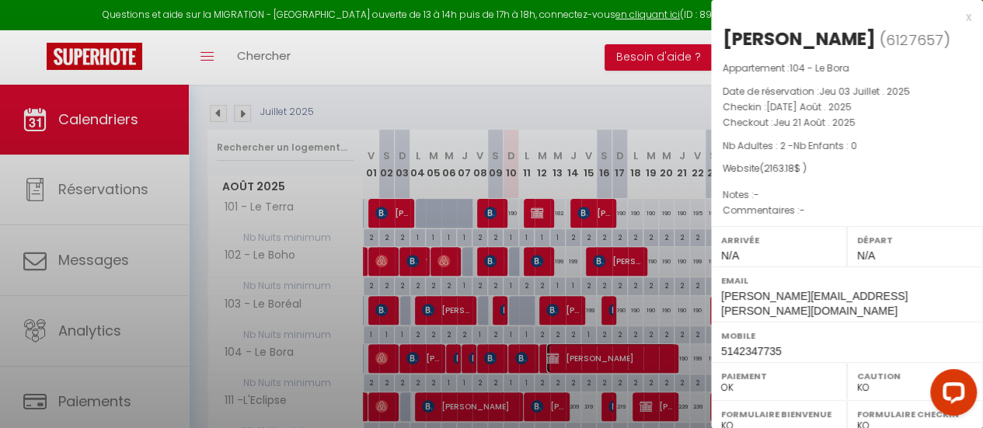
select select "46143"
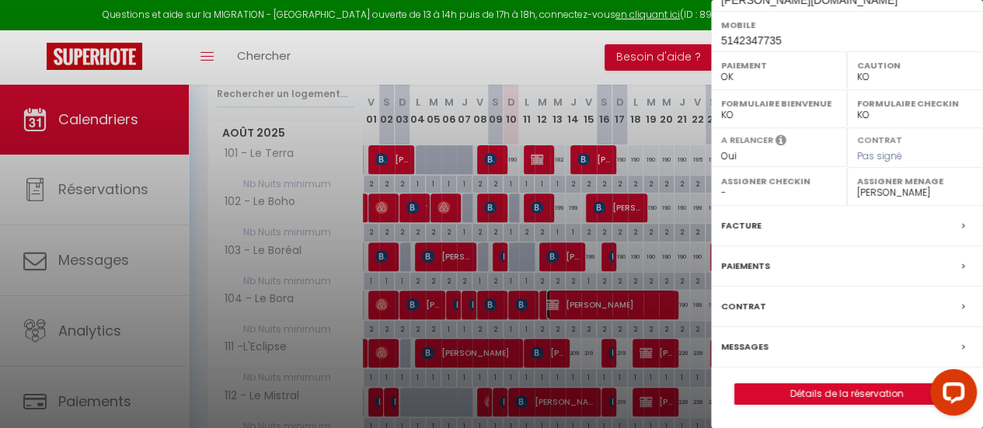
scroll to position [233, 0]
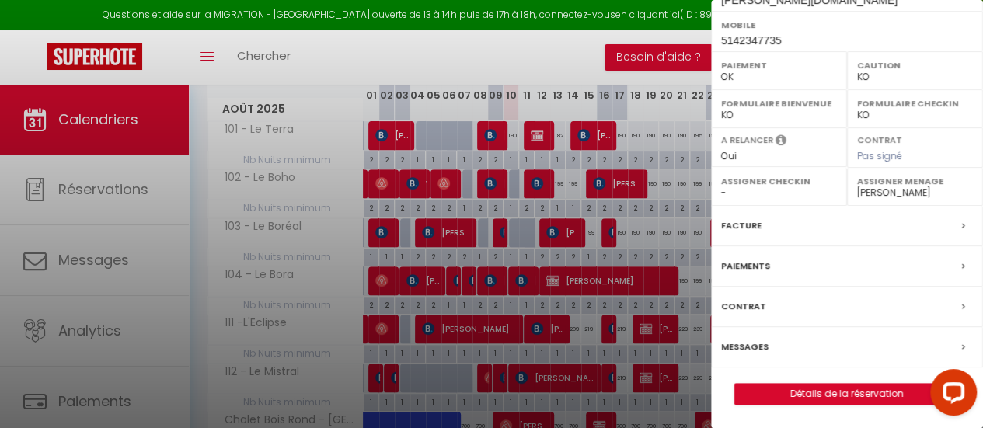
click at [751, 340] on label "Messages" at bounding box center [744, 347] width 47 height 16
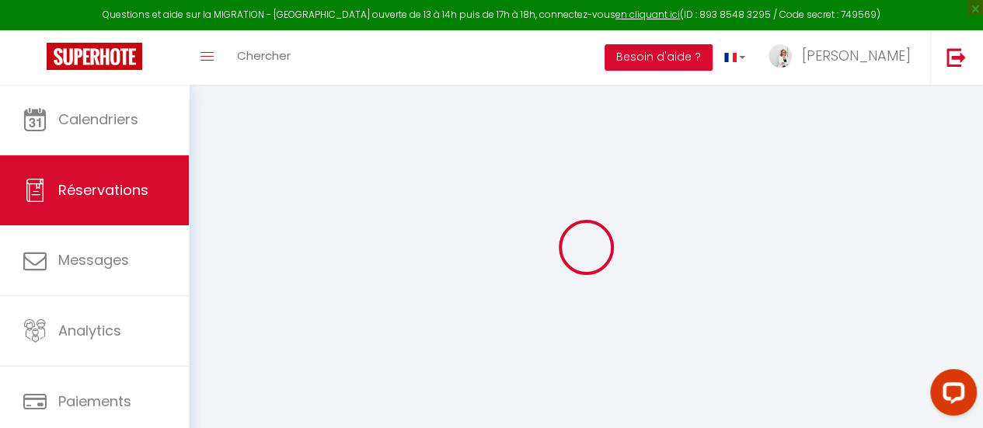
select select
checkbox input "false"
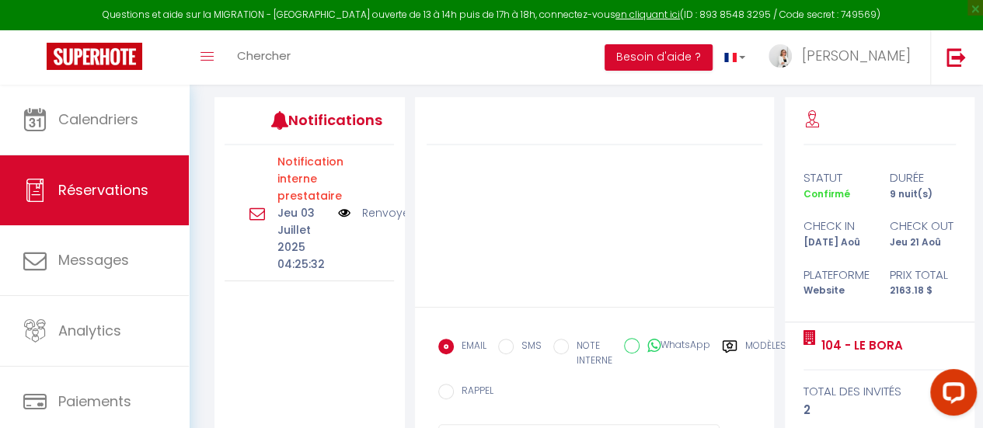
scroll to position [155, 0]
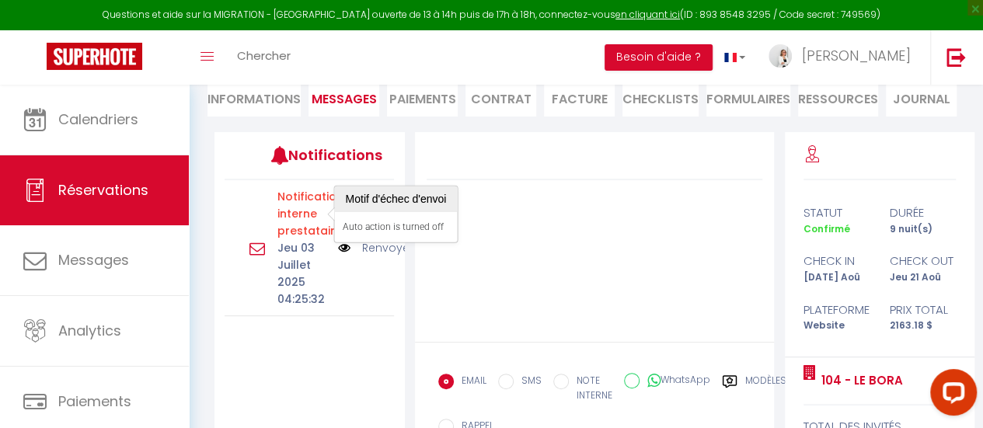
click at [312, 210] on p "Notification interne prestataire" at bounding box center [302, 213] width 51 height 51
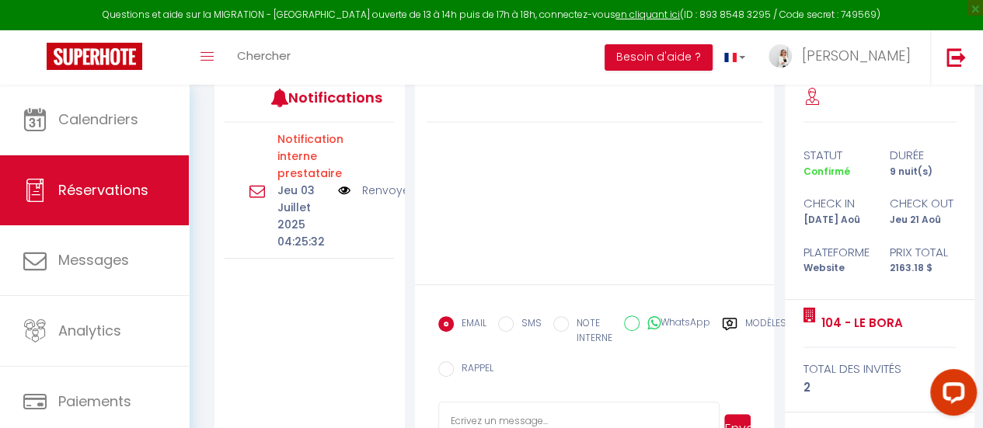
scroll to position [270, 0]
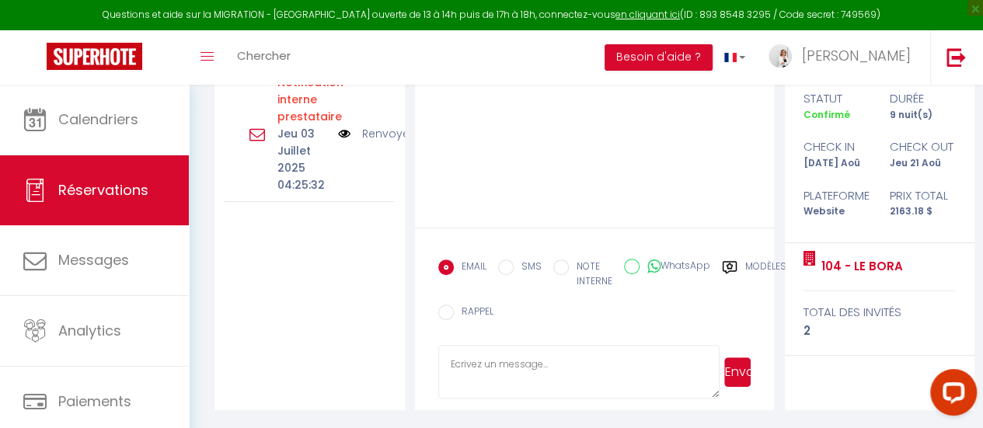
click at [508, 365] on textarea at bounding box center [579, 372] width 282 height 54
paste textarea "Bonjour, Nous vous avons envoyé les informations et code pour votre séjour par …"
type textarea "Bonjour, Nous vous avons envoyé les informations et code pour votre séjour par …"
click at [742, 368] on button "Envoyer" at bounding box center [737, 373] width 26 height 30
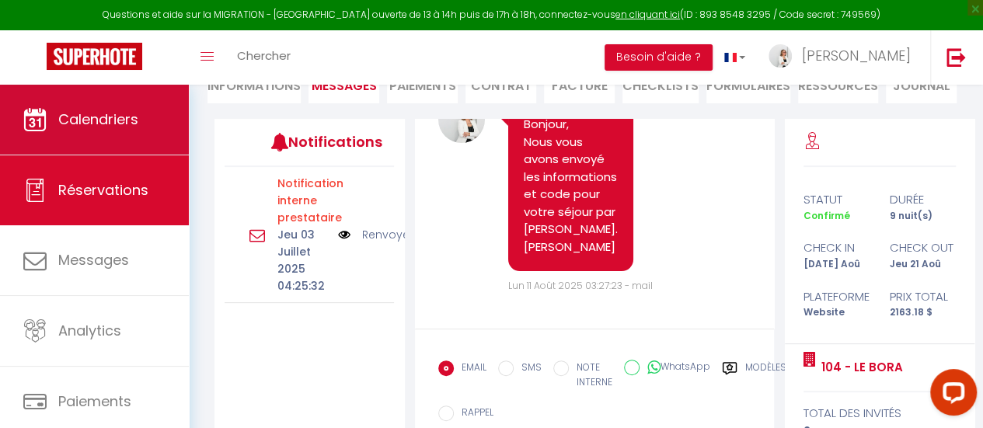
scroll to position [138, 0]
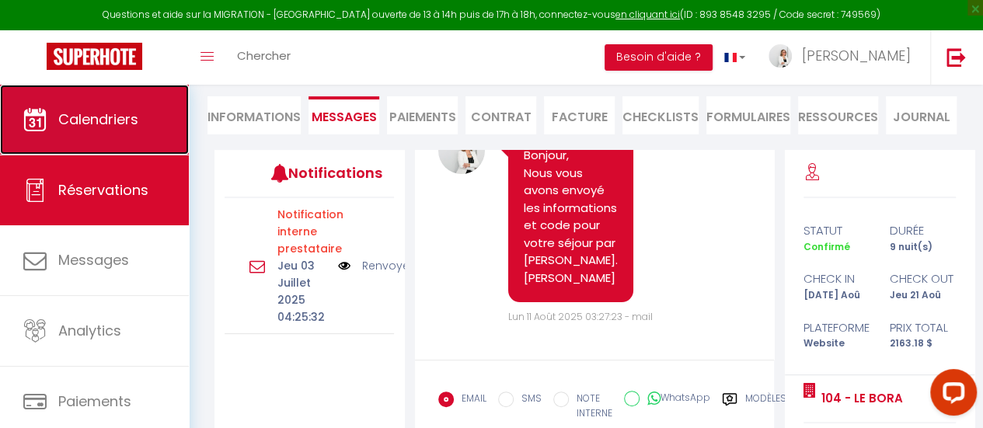
click at [121, 117] on span "Calendriers" at bounding box center [98, 119] width 80 height 19
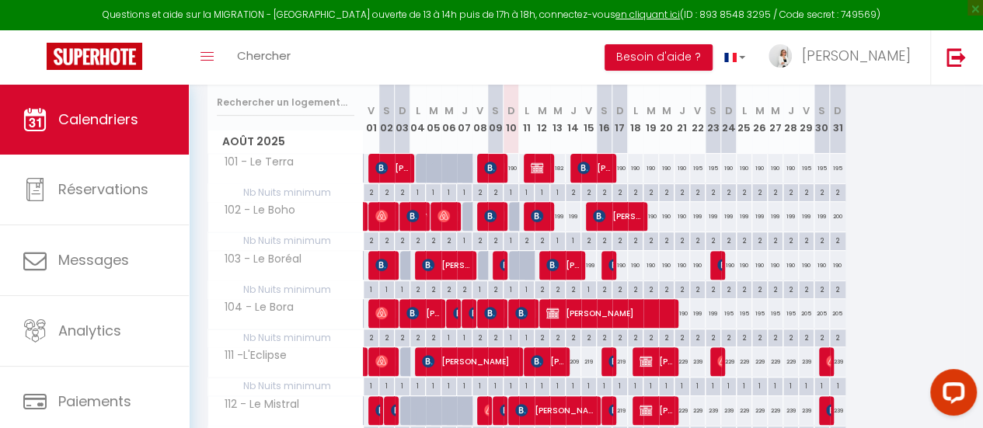
scroll to position [233, 0]
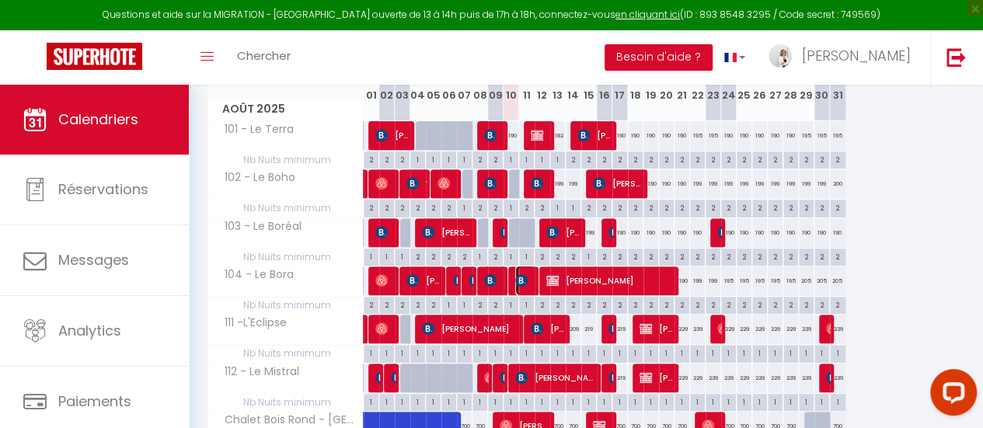
click at [530, 282] on span "[PERSON_NAME]" at bounding box center [525, 281] width 21 height 30
select select "OK"
select select "KO"
select select "0"
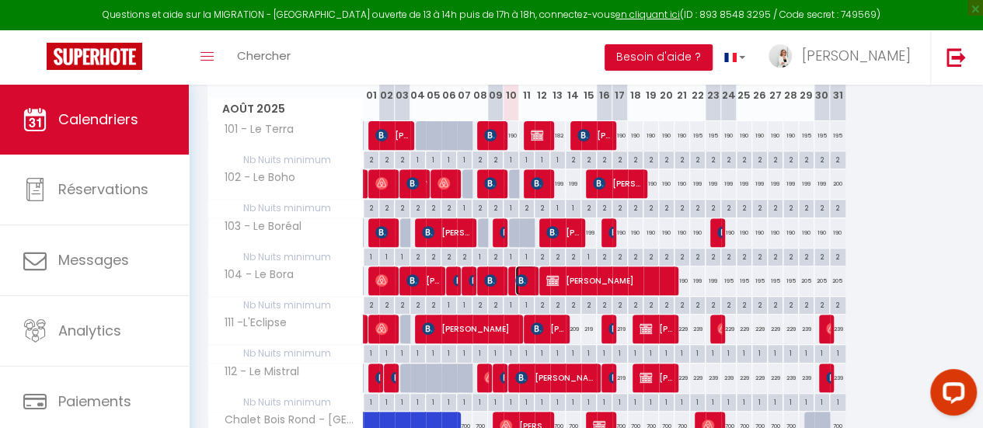
select select "1"
select select
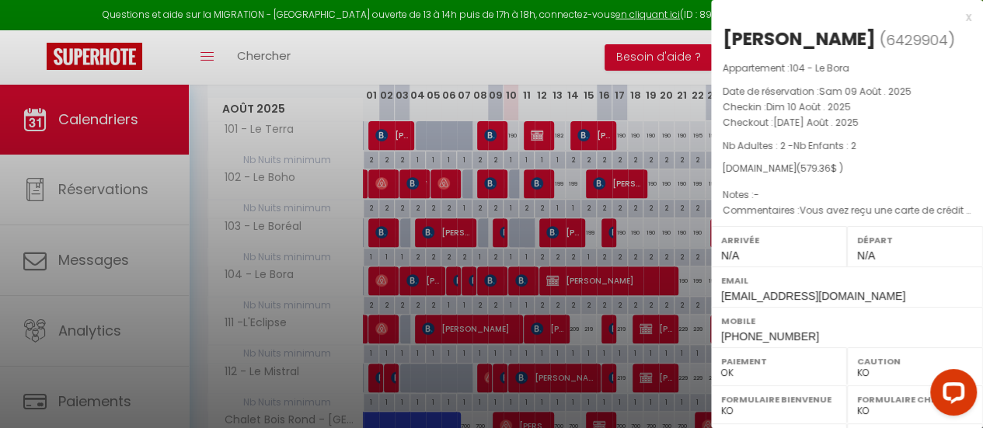
click at [564, 231] on div at bounding box center [491, 214] width 983 height 428
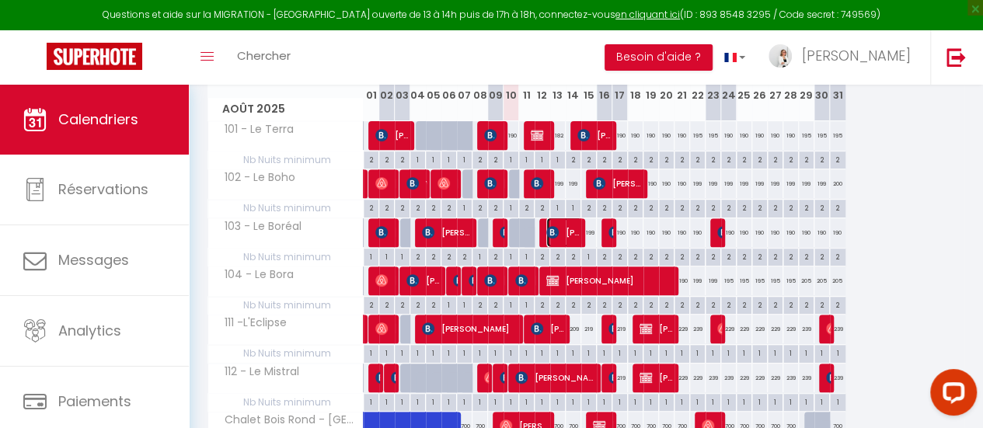
click at [564, 231] on span "[PERSON_NAME]" at bounding box center [564, 233] width 37 height 30
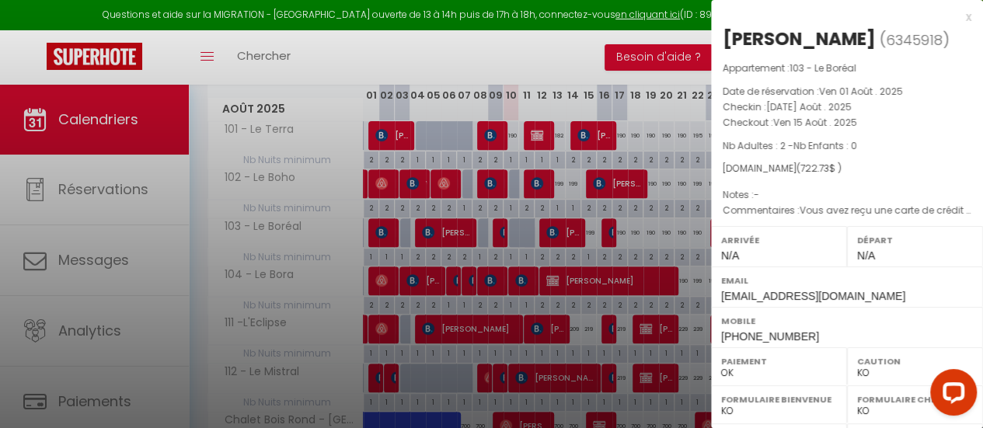
click at [612, 234] on div at bounding box center [491, 214] width 983 height 428
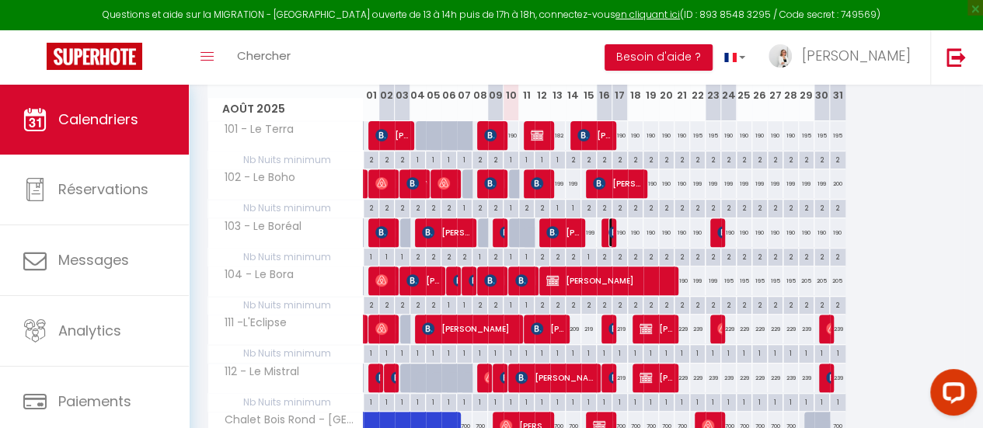
click at [612, 234] on img at bounding box center [615, 232] width 12 height 12
select select "46143"
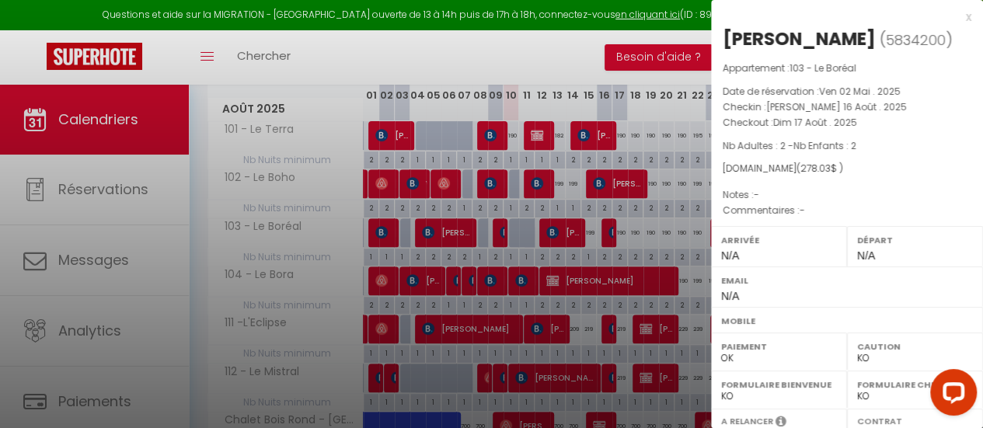
click at [544, 177] on div at bounding box center [491, 214] width 983 height 428
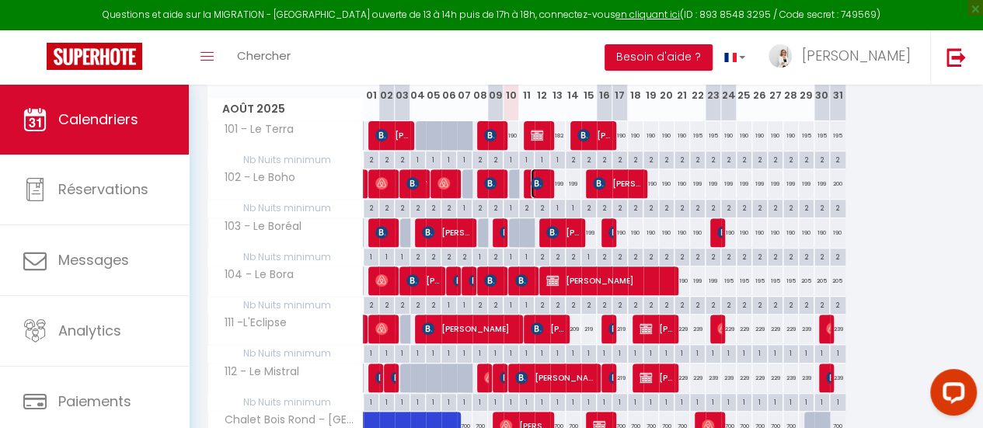
click at [544, 177] on span "[PERSON_NAME]" at bounding box center [541, 184] width 21 height 30
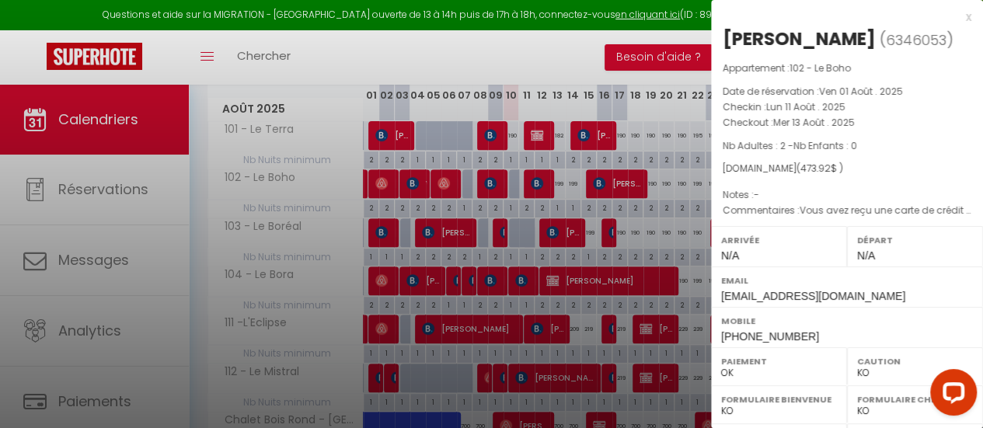
click at [609, 183] on div at bounding box center [491, 214] width 983 height 428
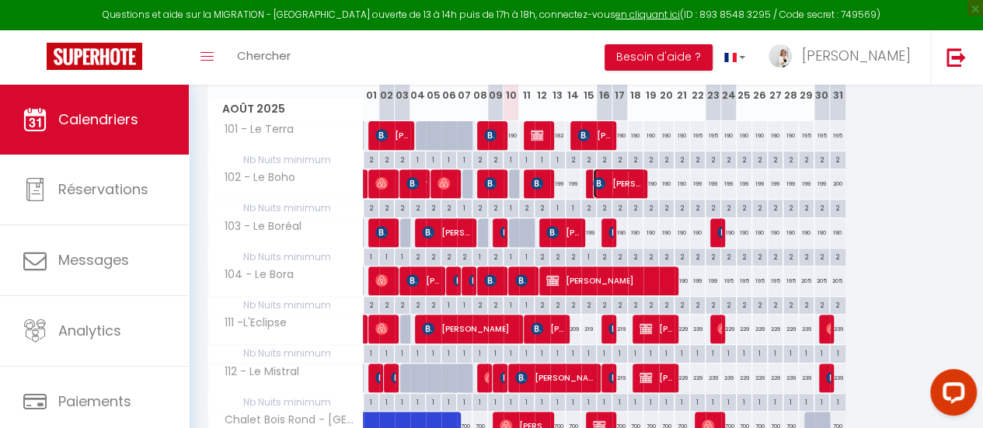
click at [609, 183] on span "[PERSON_NAME]" at bounding box center [619, 184] width 52 height 30
select select "46143"
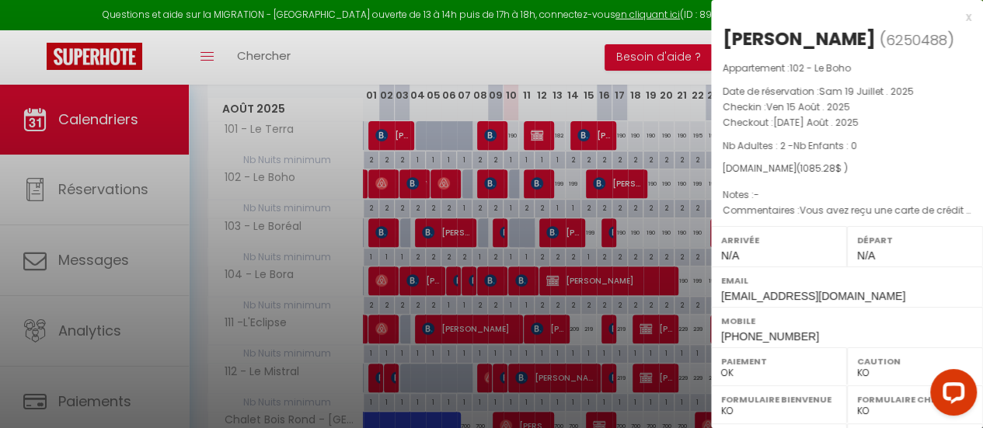
click at [955, 19] on div "x" at bounding box center [841, 17] width 260 height 19
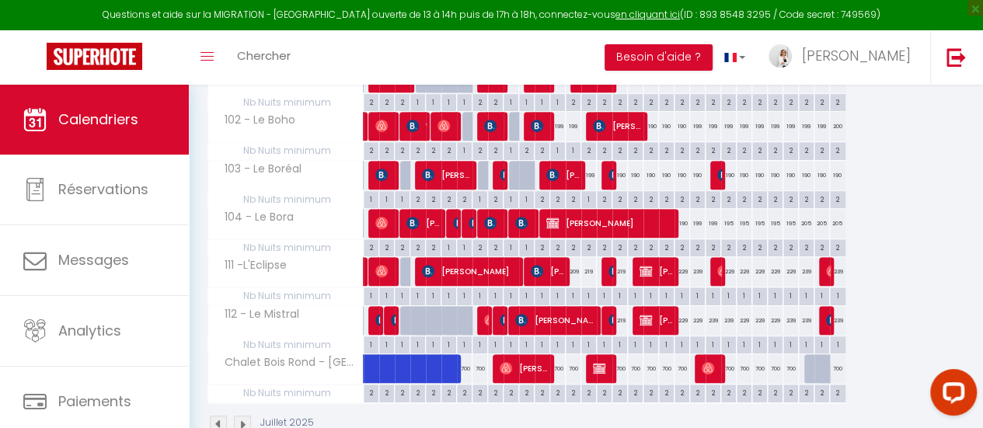
scroll to position [337, 0]
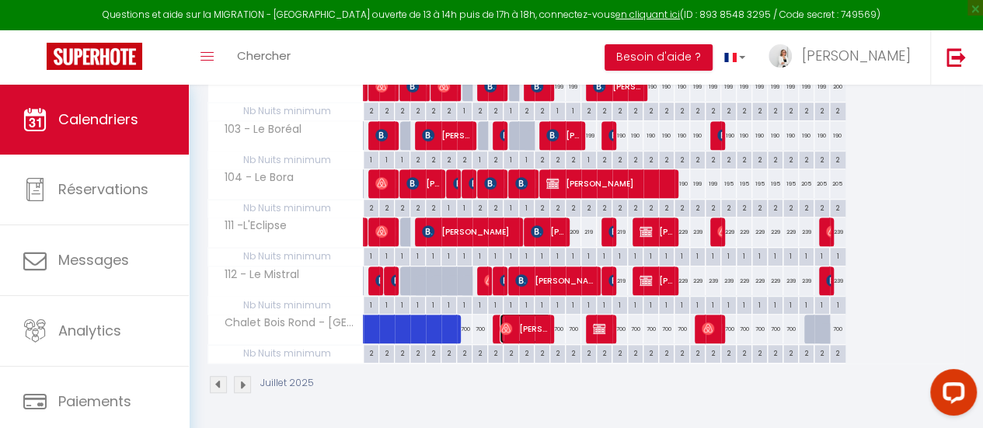
click at [522, 314] on span "[PERSON_NAME]" at bounding box center [526, 329] width 52 height 30
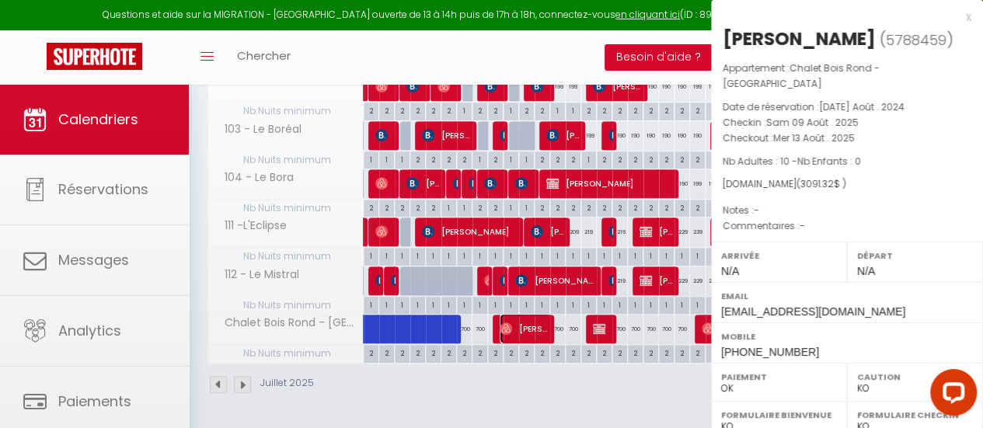
select select "OK"
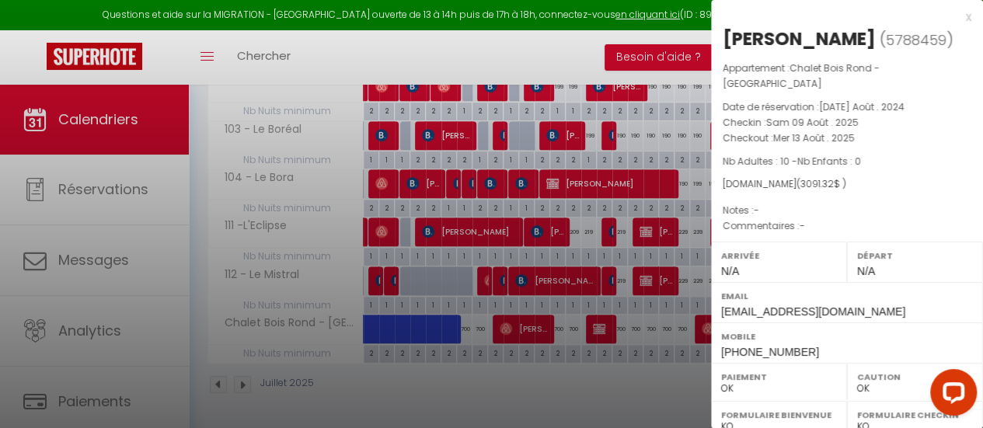
click at [954, 15] on div "x" at bounding box center [841, 17] width 260 height 19
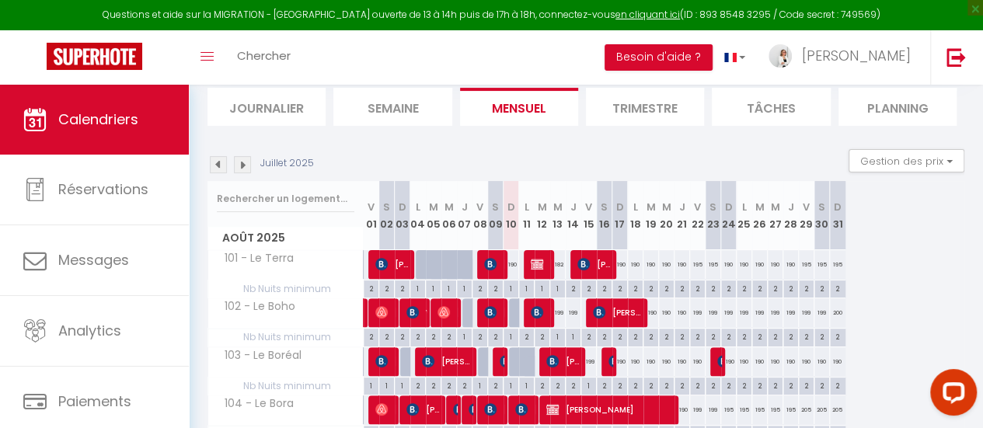
scroll to position [181, 0]
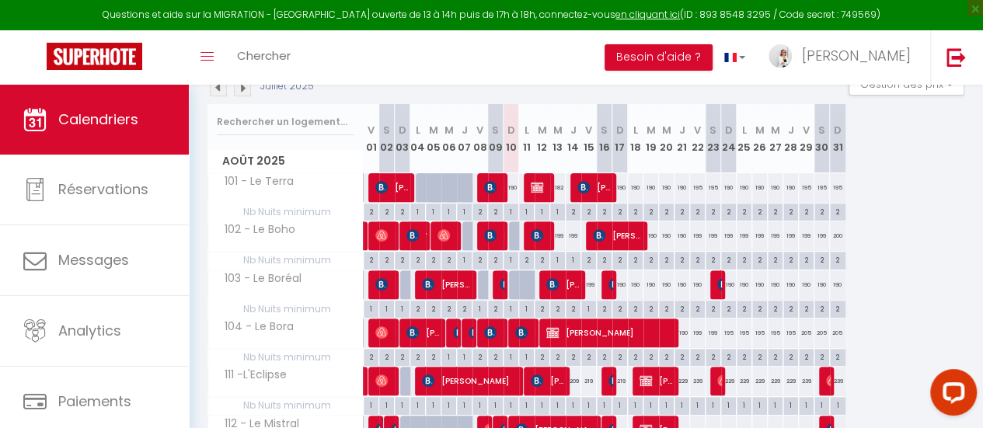
click at [635, 183] on div "190" at bounding box center [636, 187] width 16 height 29
type input "190"
type input "Lun 18 Août 2025"
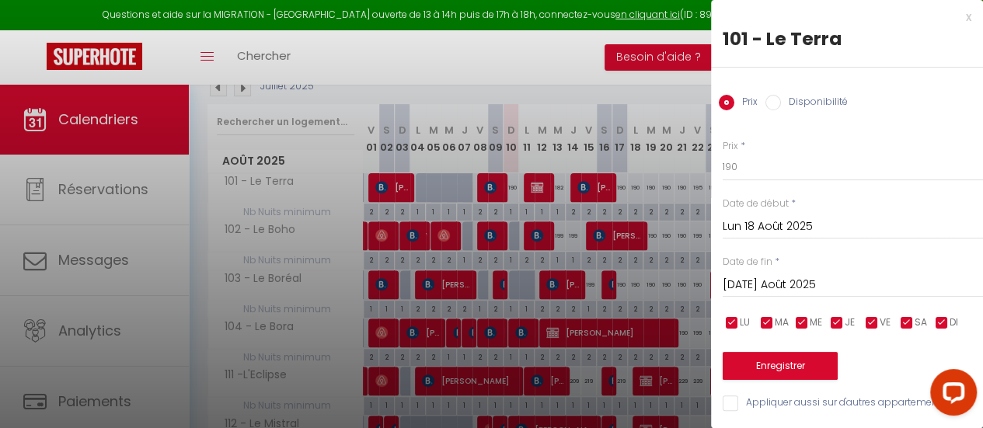
click at [781, 270] on div "Mar 19 Août 2025 < Août 2025 > Dim Lun Mar Mer Jeu Ven Sam 1 2 3 4 5 6 7 8 9 10…" at bounding box center [853, 284] width 260 height 28
click at [781, 279] on input "Mar 19 Août 2025" at bounding box center [853, 285] width 260 height 20
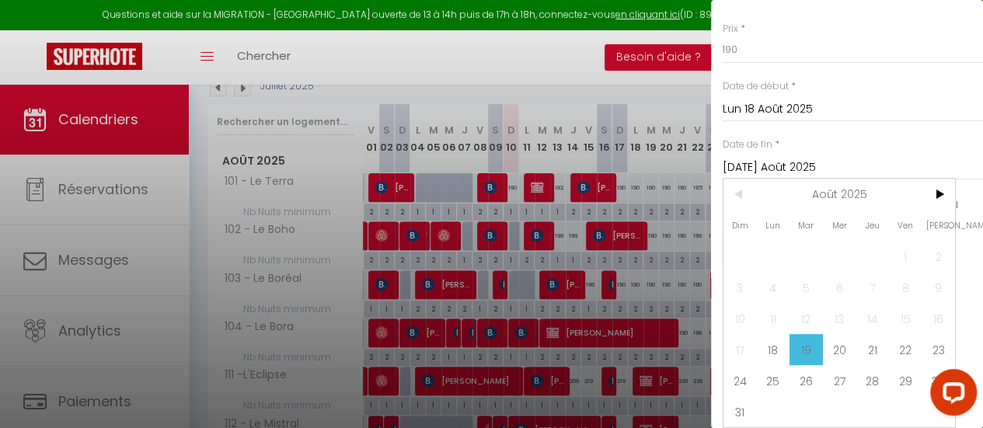
scroll to position [127, 0]
click at [874, 334] on span "21" at bounding box center [872, 349] width 33 height 31
type input "Jeu 21 Août 2025"
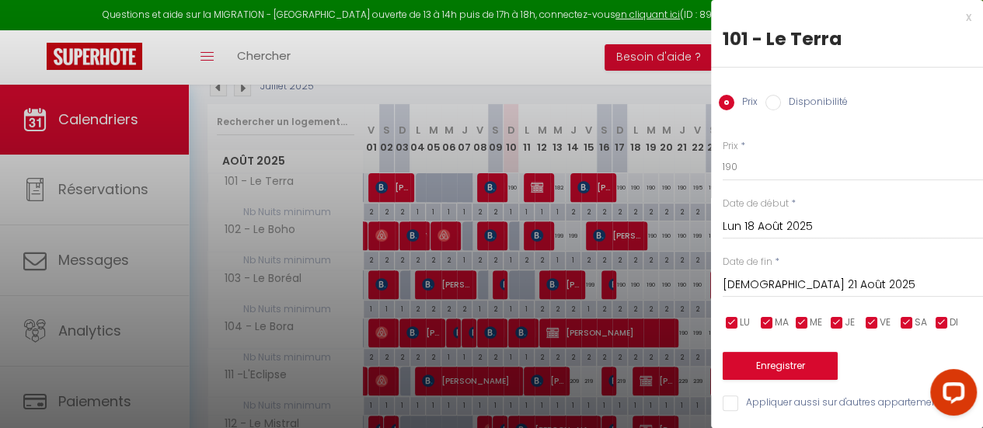
scroll to position [11, 0]
drag, startPoint x: 734, startPoint y: 156, endPoint x: 722, endPoint y: 156, distance: 11.7
click at [723, 156] on input "190" at bounding box center [853, 167] width 260 height 28
type input "185"
click at [796, 357] on button "Enregistrer" at bounding box center [780, 366] width 115 height 28
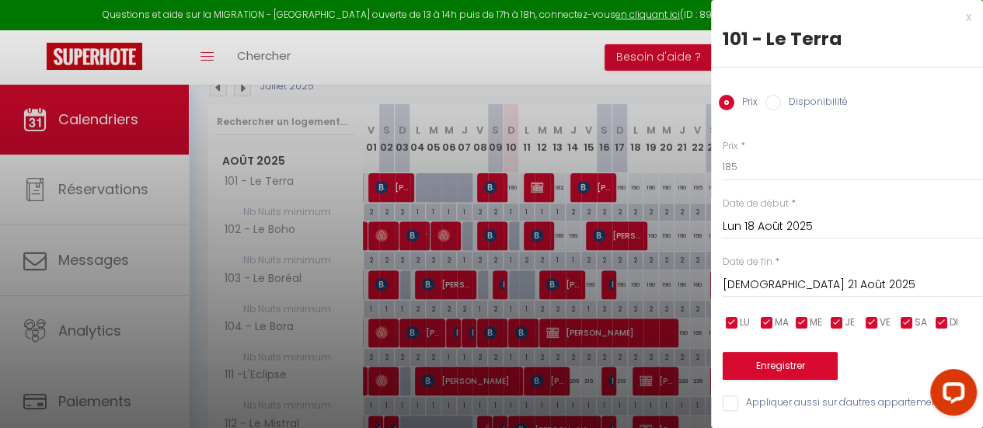
type input "Dim 17 Août 2025"
type input "Mer 20 Août 2025"
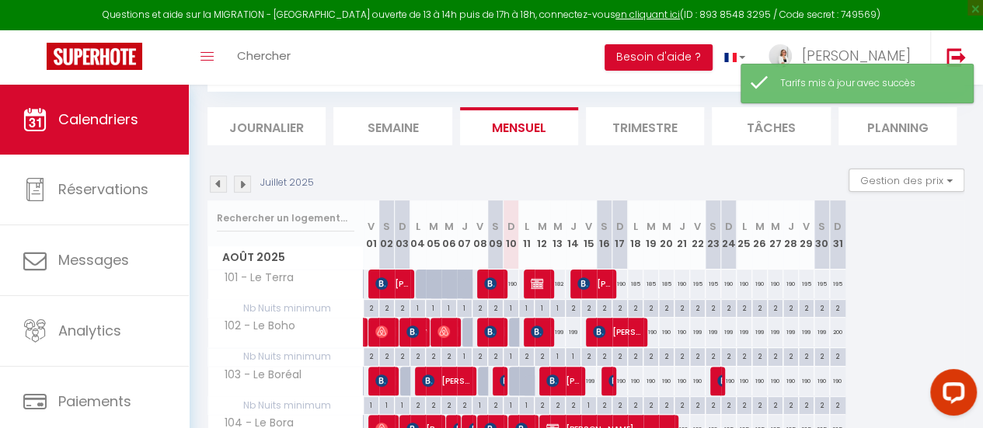
scroll to position [181, 0]
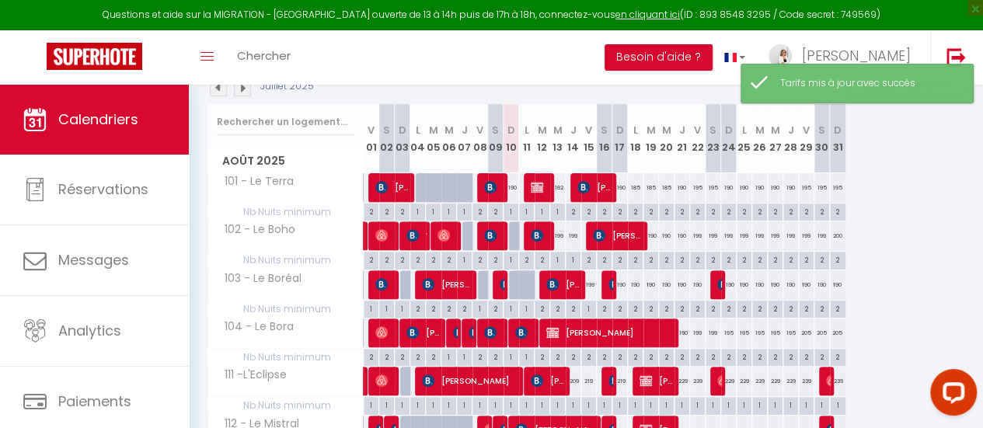
click at [682, 192] on div "190" at bounding box center [683, 187] width 16 height 29
type input "190"
type input "Jeu 21 Août 2025"
type input "Ven 22 Août 2025"
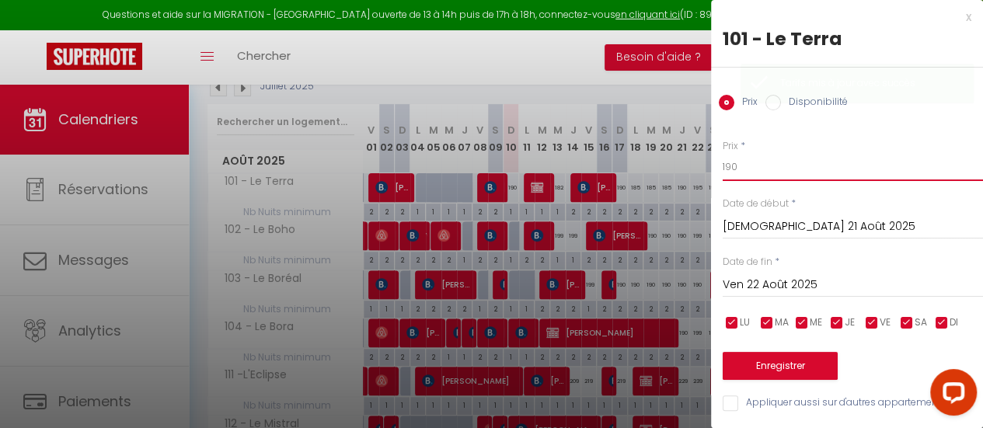
drag, startPoint x: 738, startPoint y: 169, endPoint x: 721, endPoint y: 159, distance: 19.9
click at [720, 161] on div "Prix * 190 Statut * Disponible Indisponible Date de début * Jeu 21 Août 2025 < …" at bounding box center [847, 267] width 272 height 294
type input "185"
click at [808, 356] on button "Enregistrer" at bounding box center [780, 366] width 115 height 28
type input "Mer 20 Août 2025"
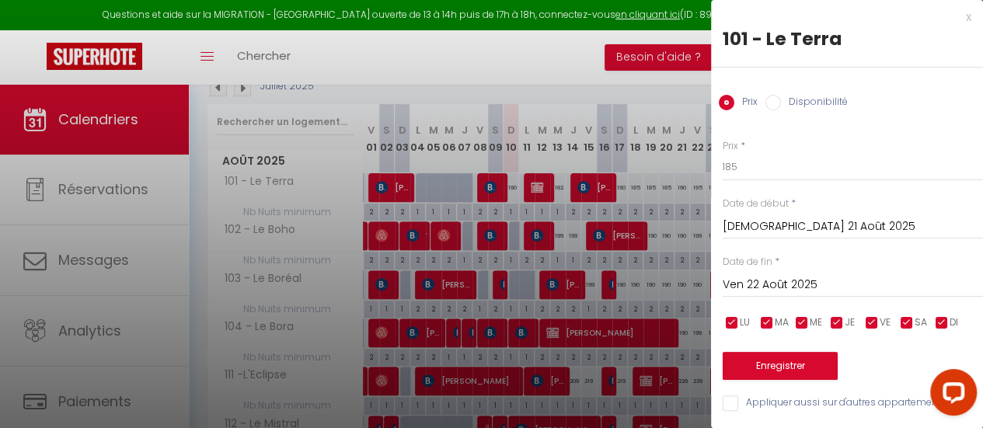
type input "Jeu 21 Août 2025"
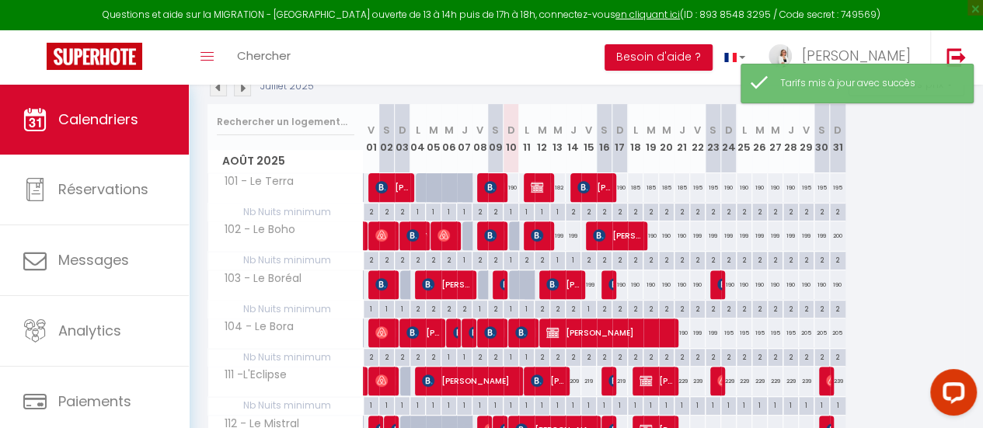
click at [964, 150] on section "Juillet 2025 Gestion des prix Nb Nuits minimum Règles Disponibilité Août 2025 V…" at bounding box center [586, 308] width 757 height 502
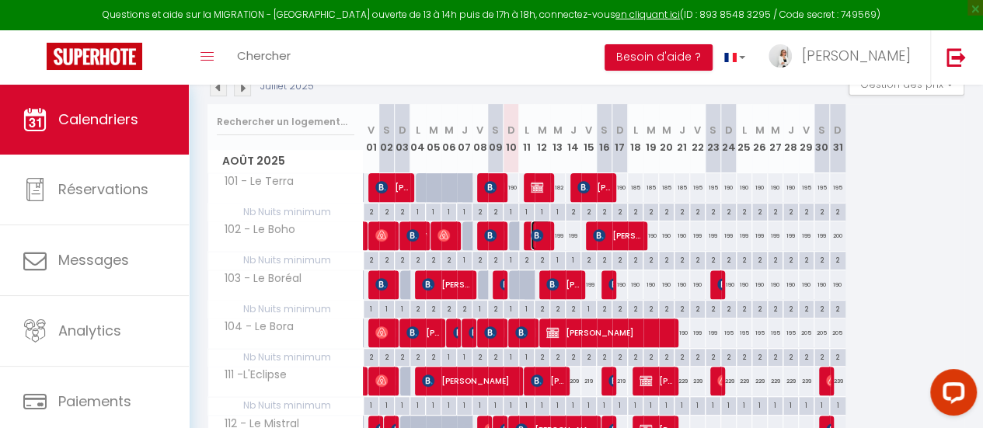
click at [547, 239] on span "[PERSON_NAME]" at bounding box center [541, 236] width 21 height 30
select select "KO"
select select
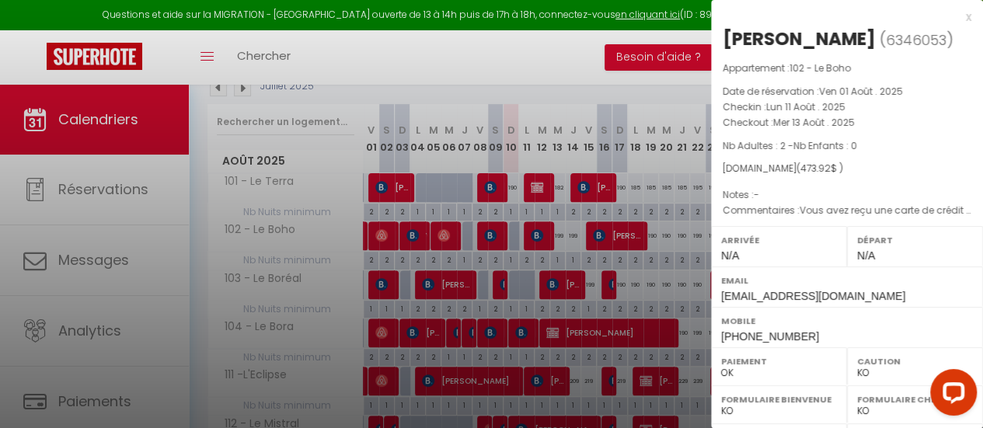
click at [958, 16] on div "x" at bounding box center [841, 17] width 260 height 19
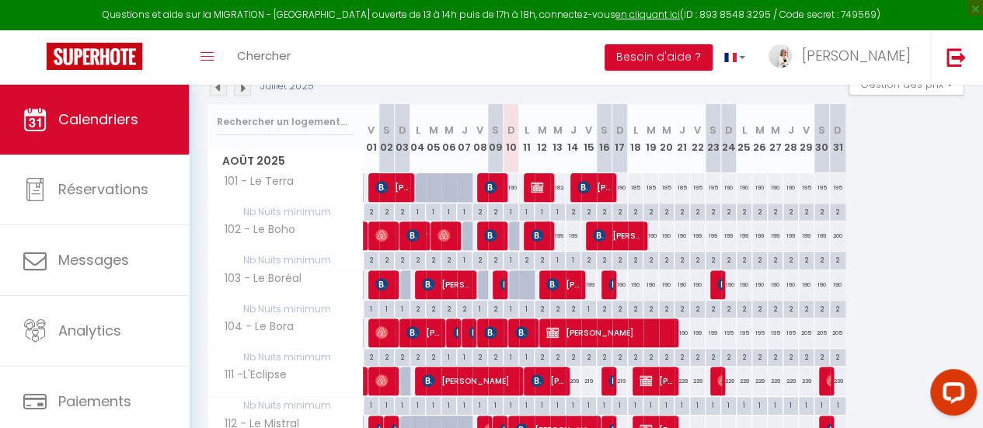
click at [558, 235] on div "199" at bounding box center [558, 236] width 16 height 29
type input "199"
type input "Mer 13 Août 2025"
type input "Jeu 14 Août 2025"
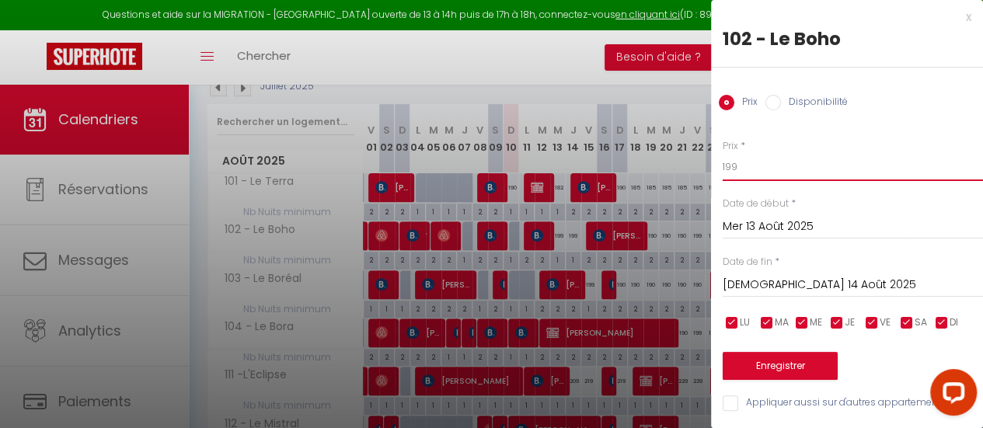
drag, startPoint x: 735, startPoint y: 164, endPoint x: 717, endPoint y: 165, distance: 17.9
click at [717, 165] on div "Prix * 199 Statut * Disponible Indisponible Date de début * Mer 13 Août 2025 < …" at bounding box center [847, 267] width 272 height 294
type input "180"
click at [778, 361] on button "Enregistrer" at bounding box center [780, 366] width 115 height 28
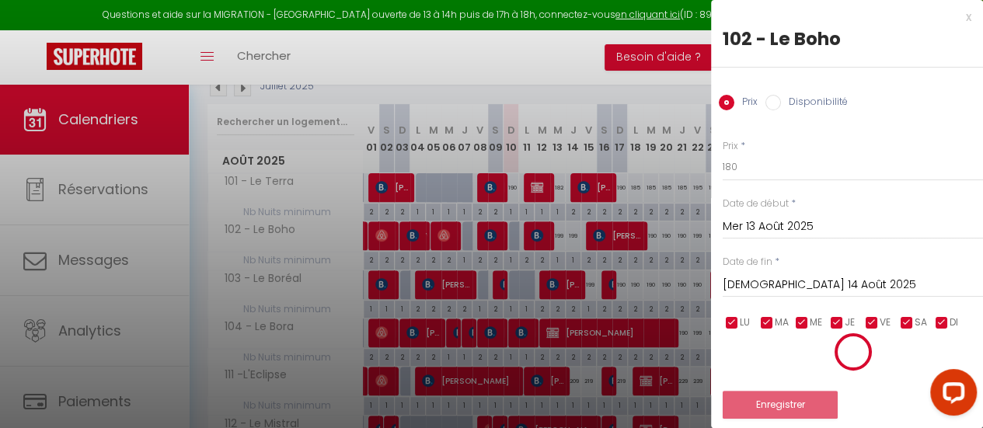
type input "Mar 12 Août 2025"
type input "Mer 13 Août 2025"
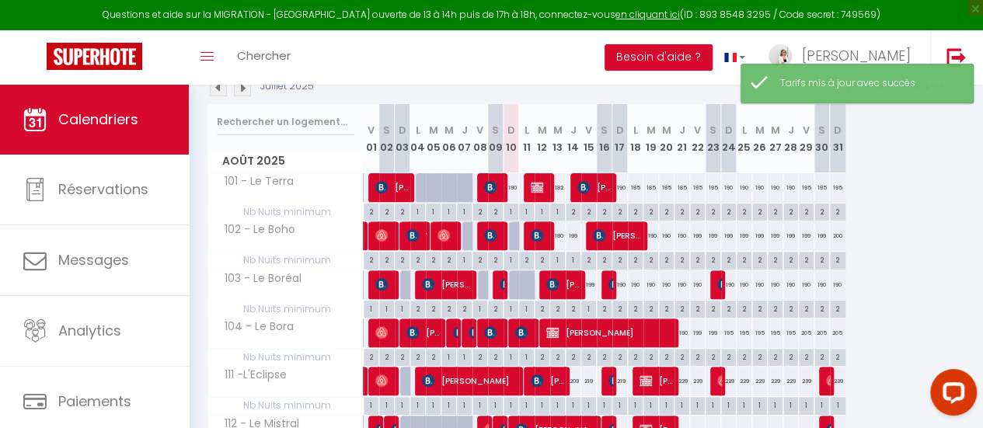
click at [571, 238] on div "199" at bounding box center [574, 236] width 16 height 29
type input "199"
type input "Jeu 14 Août 2025"
type input "Ven 15 Août 2025"
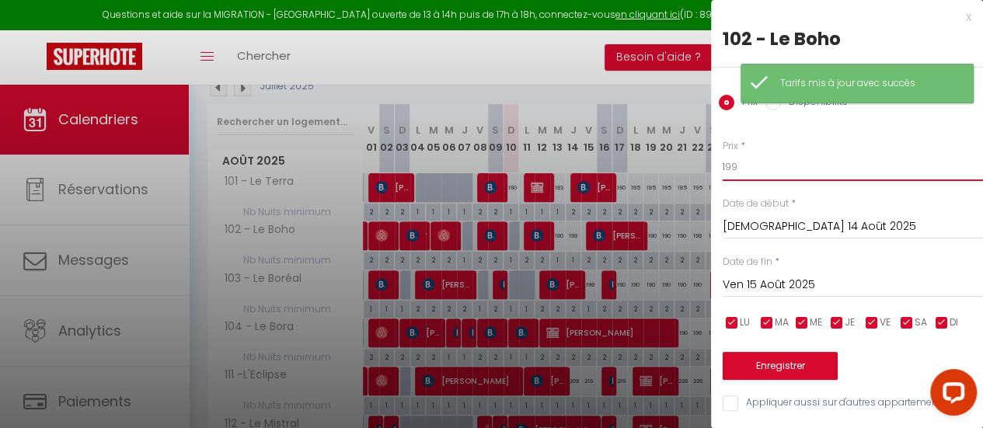
drag, startPoint x: 740, startPoint y: 164, endPoint x: 693, endPoint y: 158, distance: 47.0
click at [693, 158] on body "Questions et aide sur la MIGRATION - Salle Zoom ouverte de 13 à 14h puis de 17h…" at bounding box center [491, 241] width 983 height 674
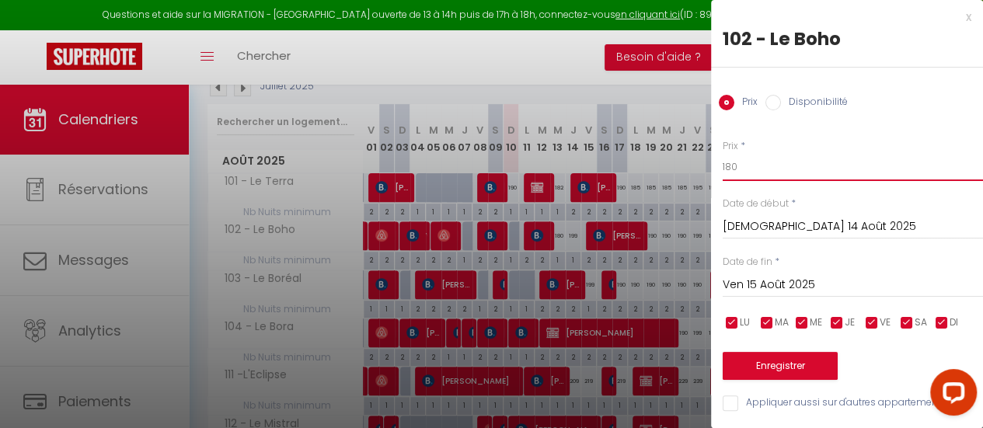
type input "180"
click at [798, 359] on button "Enregistrer" at bounding box center [780, 366] width 115 height 28
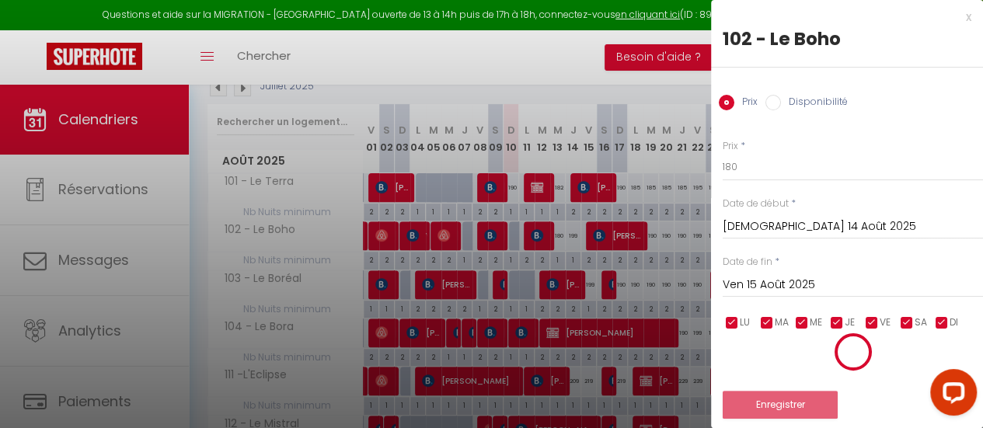
type input "Mer 13 Août 2025"
type input "Jeu 14 Août 2025"
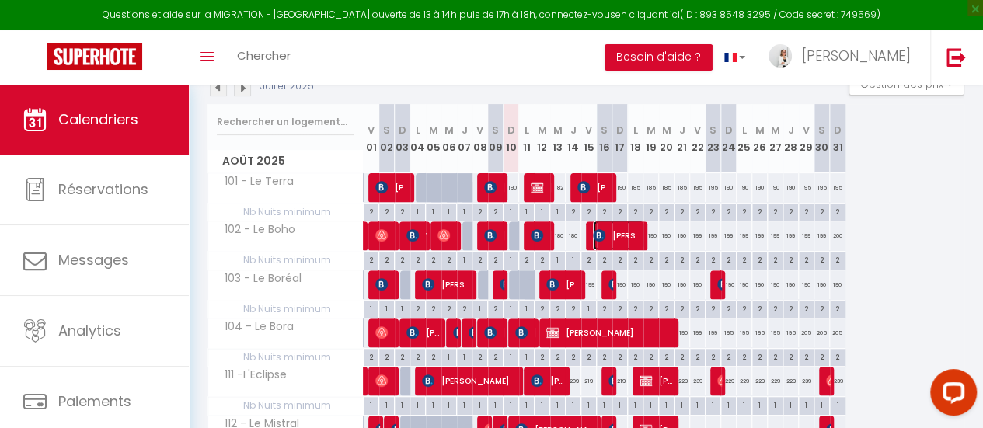
click at [640, 234] on span "[PERSON_NAME]" at bounding box center [619, 236] width 52 height 30
select select "46143"
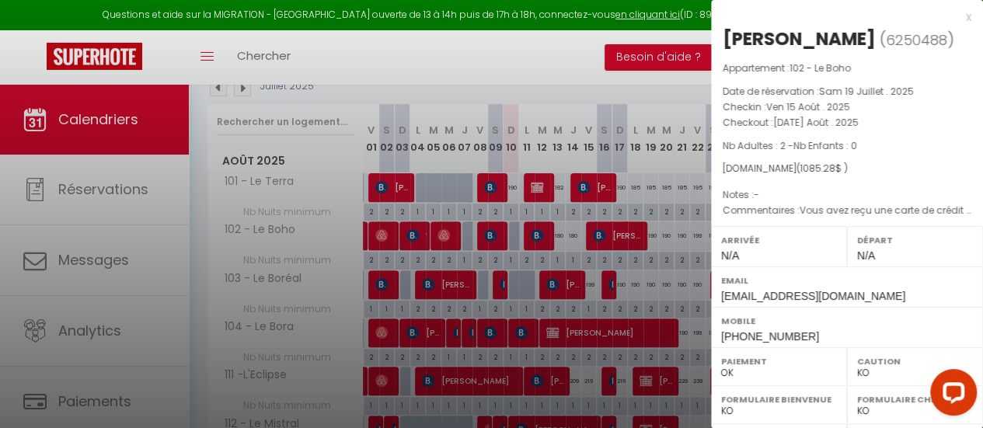
click at [959, 13] on div "x" at bounding box center [841, 17] width 260 height 19
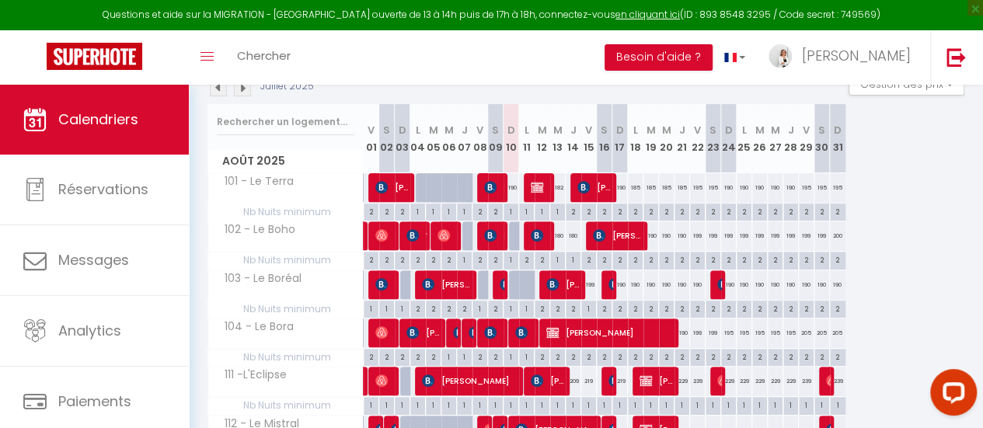
click at [651, 236] on div "190" at bounding box center [652, 236] width 16 height 29
type input "190"
type input "Mar 19 Août 2025"
type input "Mer 20 Août 2025"
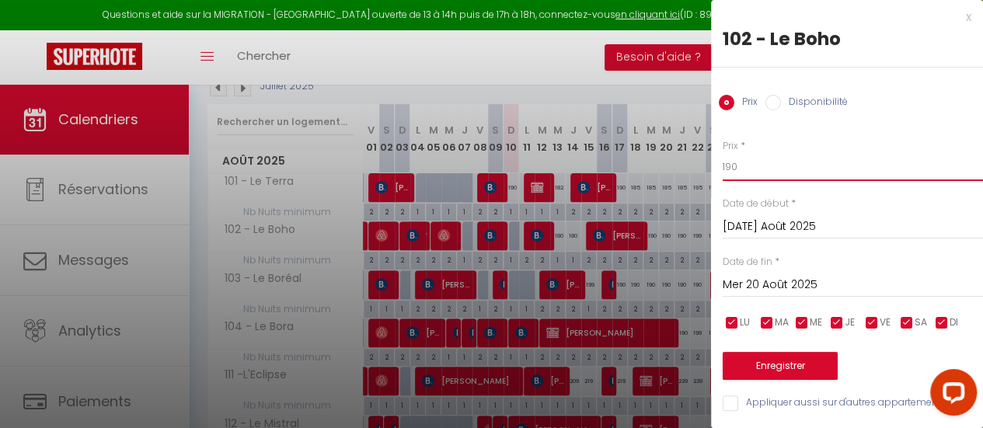
drag, startPoint x: 726, startPoint y: 172, endPoint x: 703, endPoint y: 169, distance: 23.4
click at [703, 171] on body "Questions et aide sur la MIGRATION - Salle Zoom ouverte de 13 à 14h puis de 17h…" at bounding box center [491, 241] width 983 height 674
type input "180"
click at [796, 285] on input "Mer 20 Août 2025" at bounding box center [853, 285] width 260 height 20
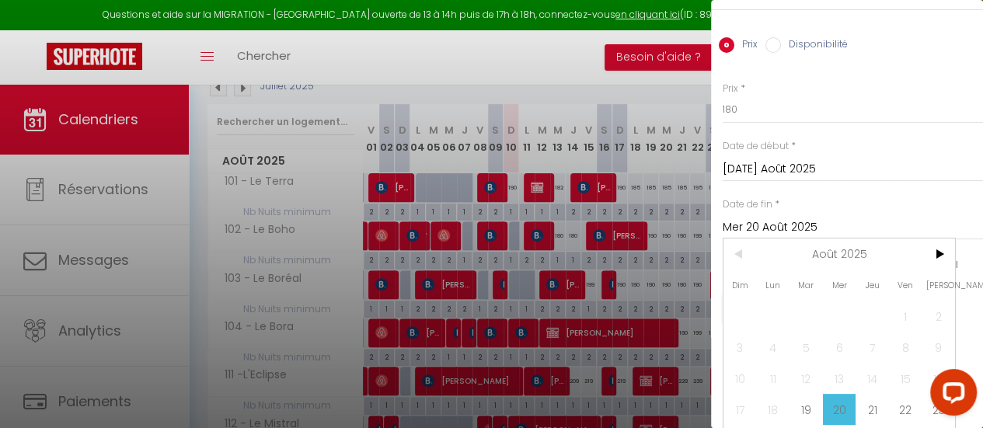
scroll to position [127, 0]
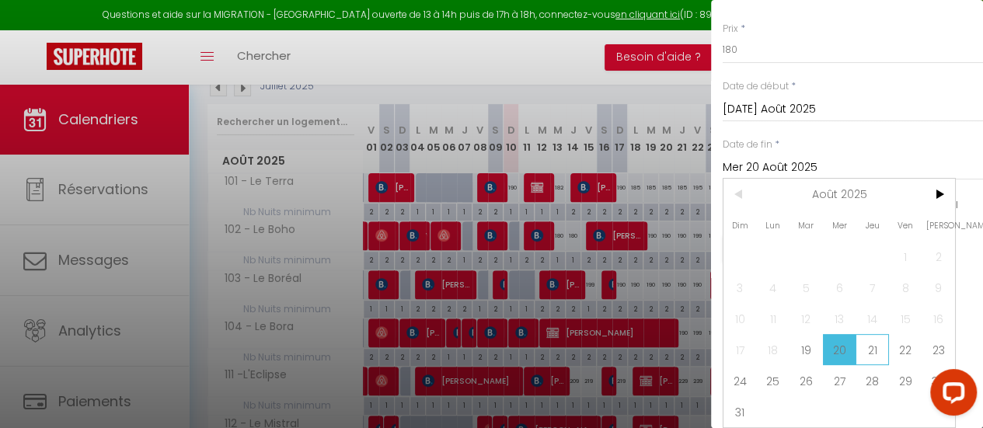
click at [875, 338] on span "21" at bounding box center [872, 349] width 33 height 31
type input "Jeu 21 Août 2025"
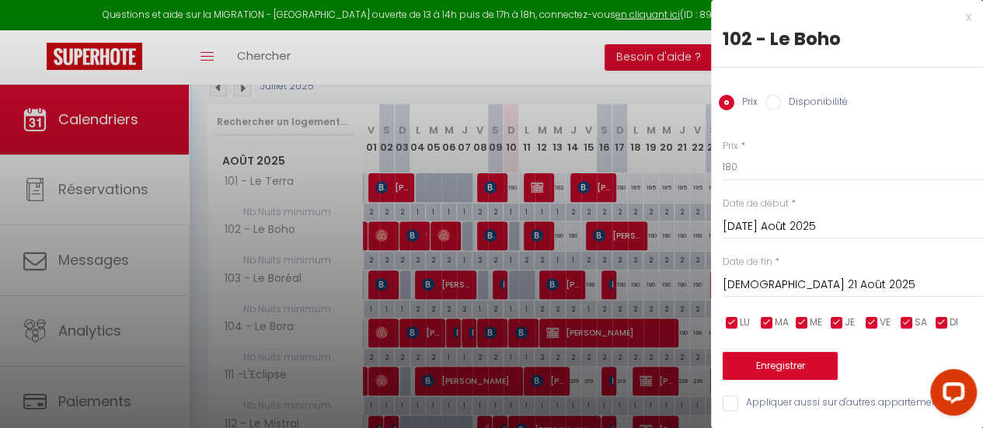
scroll to position [11, 0]
click at [800, 360] on button "Enregistrer" at bounding box center [780, 366] width 115 height 28
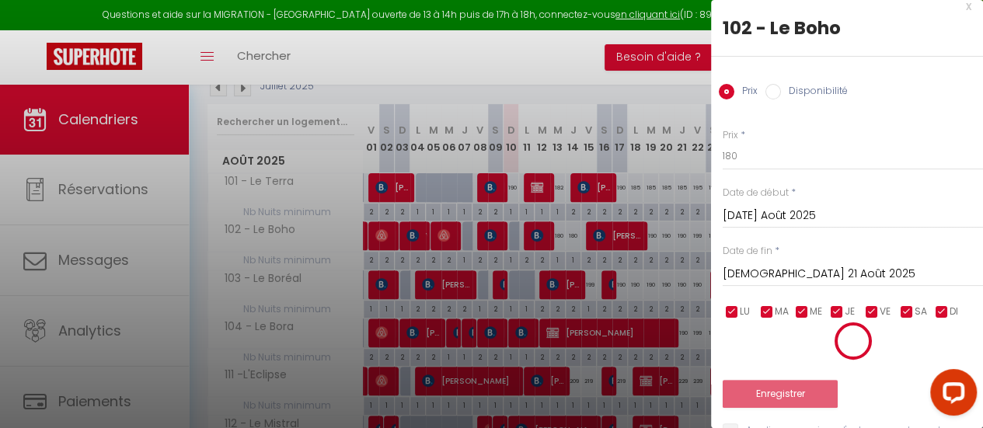
type input "Lun 18 Août 2025"
type input "Mer 20 Août 2025"
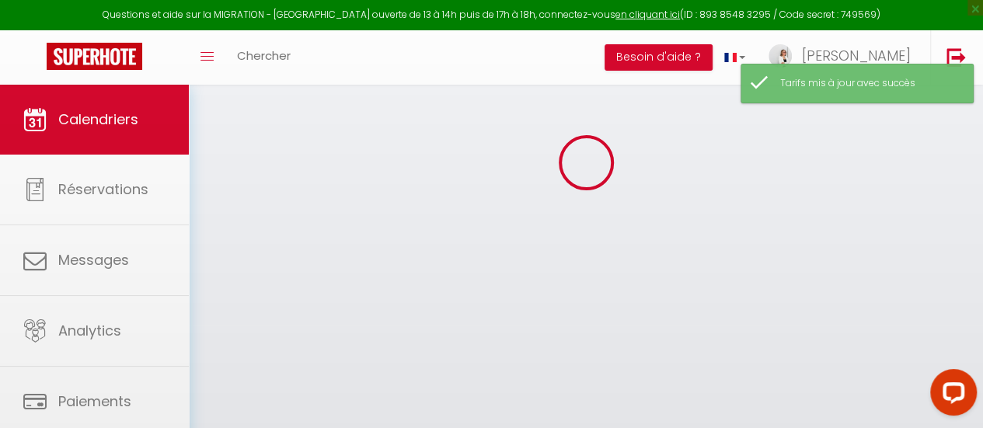
scroll to position [181, 0]
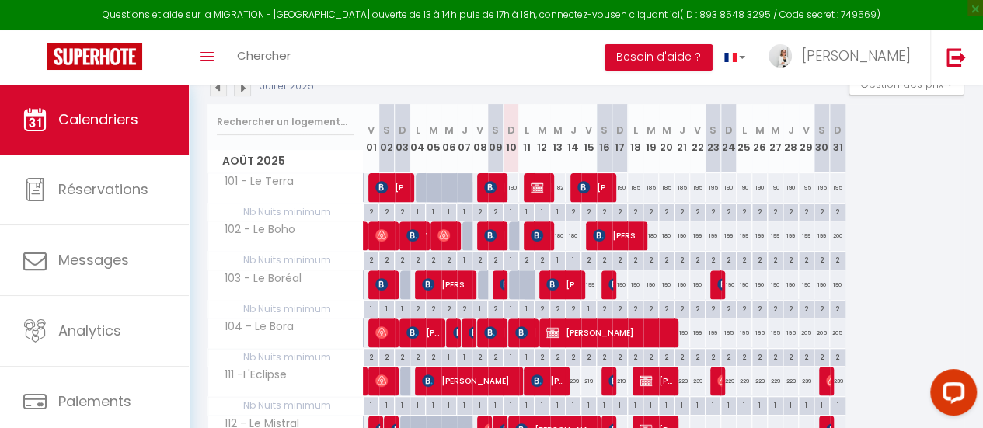
click at [694, 236] on div "199" at bounding box center [698, 236] width 16 height 29
type input "199"
type input "Ven 22 Août 2025"
type input "Sam 23 Août 2025"
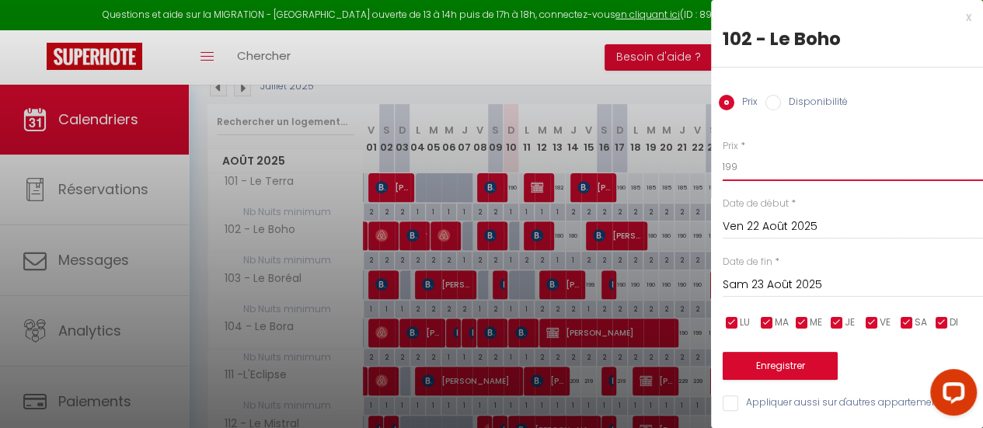
drag, startPoint x: 723, startPoint y: 169, endPoint x: 684, endPoint y: 166, distance: 39.0
click at [684, 166] on body "Questions et aide sur la MIGRATION - Salle Zoom ouverte de 13 à 14h puis de 17h…" at bounding box center [491, 241] width 983 height 674
type input "195"
click at [760, 281] on input "Sam 23 Août 2025" at bounding box center [853, 285] width 260 height 20
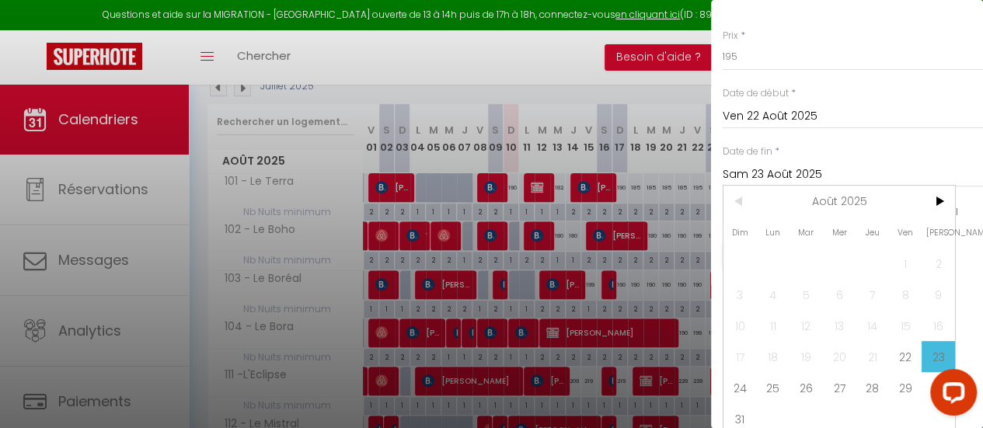
scroll to position [127, 0]
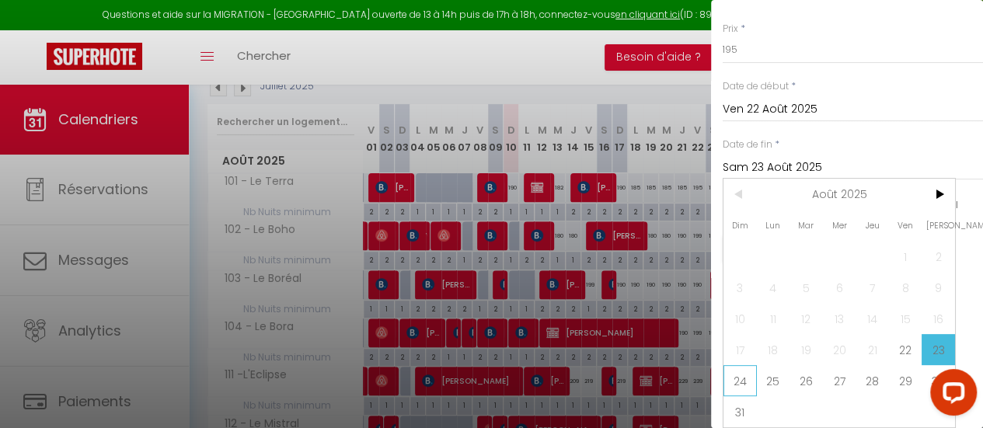
click at [746, 366] on span "24" at bounding box center [740, 380] width 33 height 31
type input "Dim 24 Août 2025"
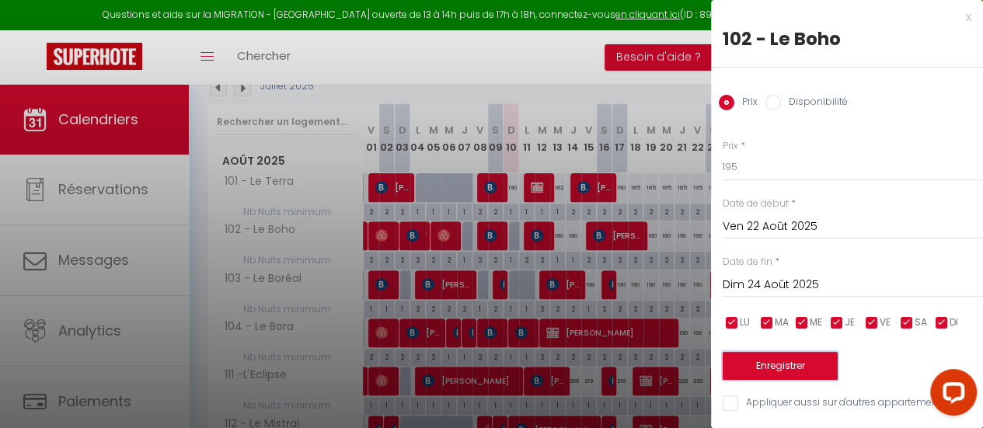
scroll to position [0, 0]
click at [787, 352] on button "Enregistrer" at bounding box center [780, 366] width 115 height 28
type input "Jeu 21 Août 2025"
type input "Sam 23 Août 2025"
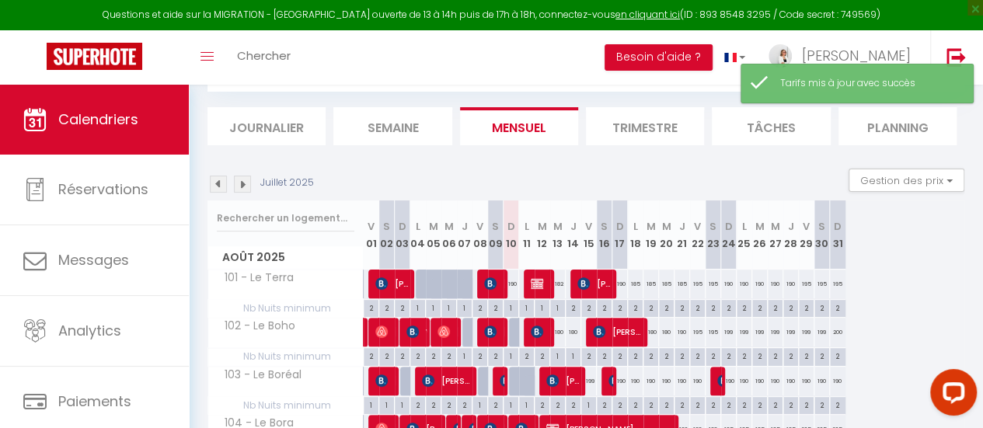
scroll to position [181, 0]
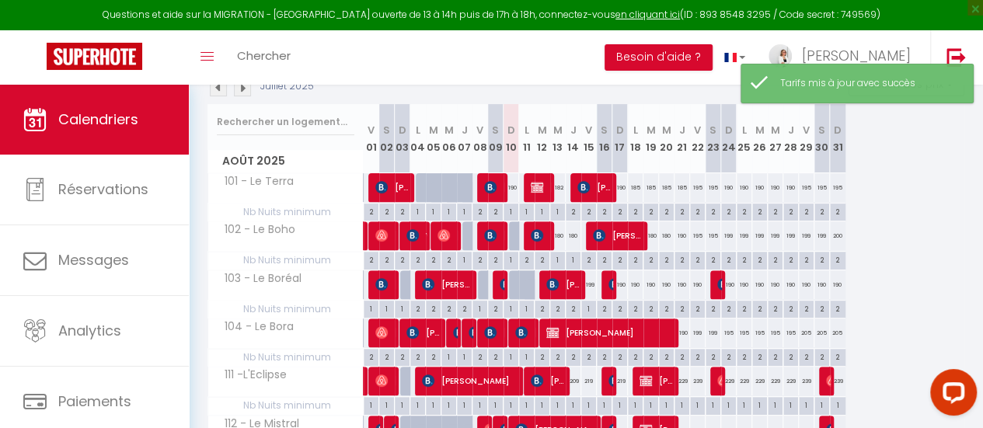
click at [696, 188] on div "195" at bounding box center [698, 187] width 16 height 29
type input "195"
type input "Ven 22 Août 2025"
type input "Sam 23 Août 2025"
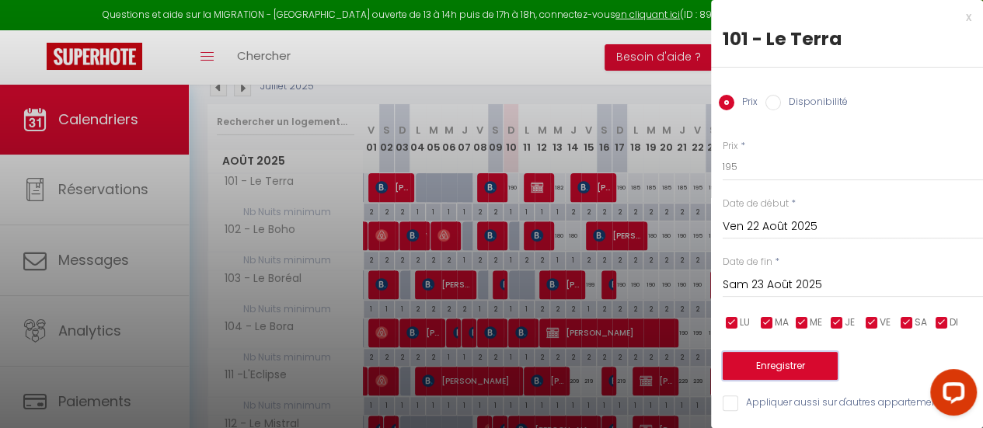
click at [800, 365] on button "Enregistrer" at bounding box center [780, 366] width 115 height 28
type input "Jeu 21 Août 2025"
type input "Ven 22 Août 2025"
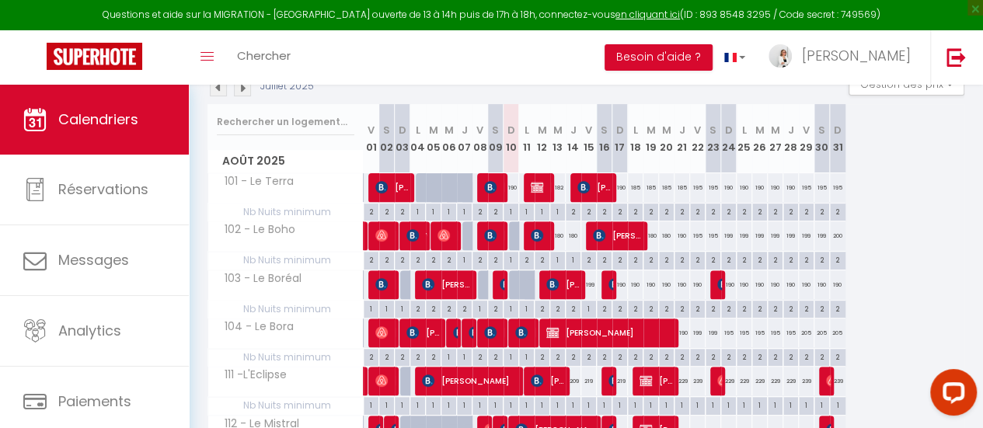
click at [730, 232] on div "199" at bounding box center [729, 236] width 16 height 29
type input "199"
type input "Dim 24 Août 2025"
type input "Lun 25 Août 2025"
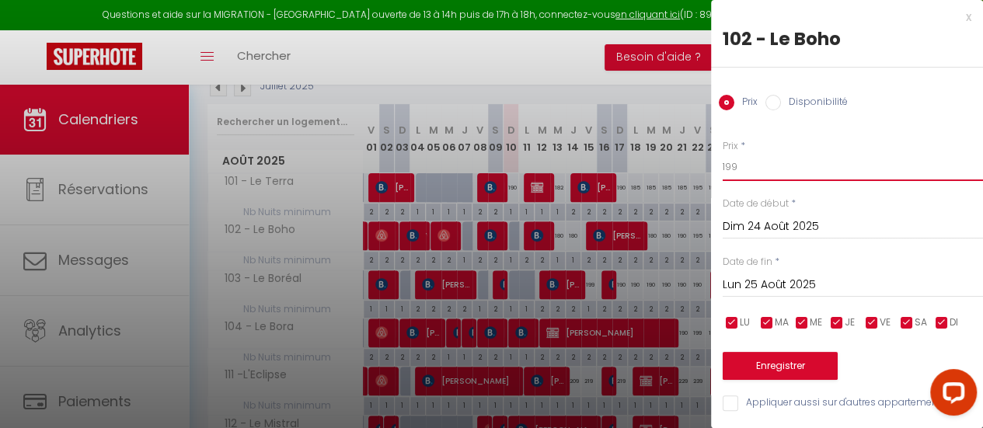
drag, startPoint x: 747, startPoint y: 169, endPoint x: 690, endPoint y: 172, distance: 56.8
click at [690, 172] on body "Questions et aide sur la MIGRATION - Salle Zoom ouverte de 13 à 14h puis de 17h…" at bounding box center [491, 241] width 983 height 674
type input "180"
click at [788, 287] on input "Lun 25 Août 2025" at bounding box center [853, 285] width 260 height 20
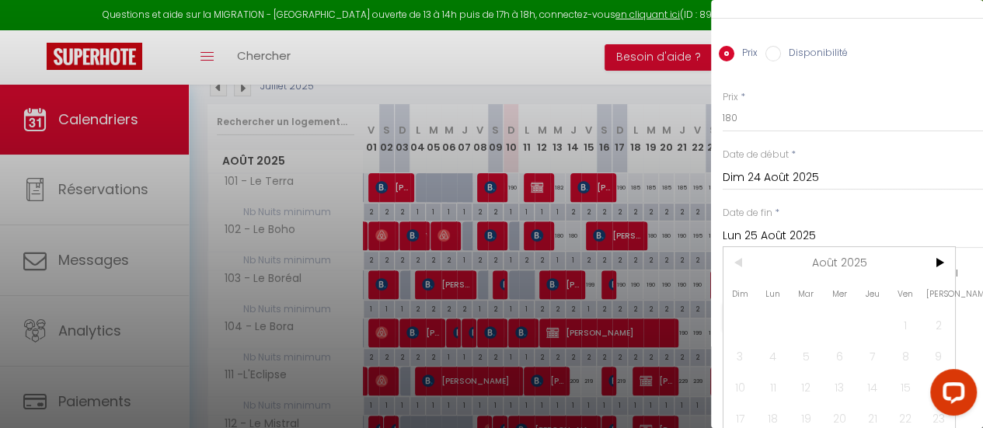
scroll to position [127, 0]
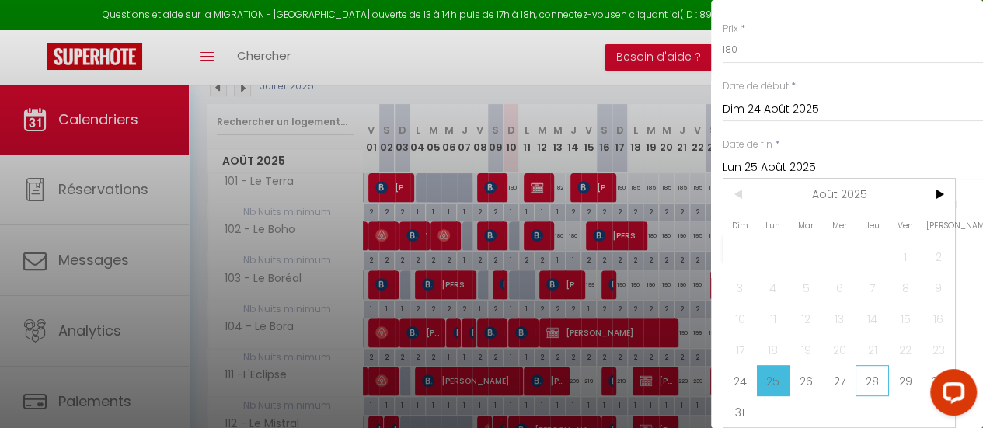
click at [866, 368] on span "28" at bounding box center [872, 380] width 33 height 31
type input "Jeu 28 Août 2025"
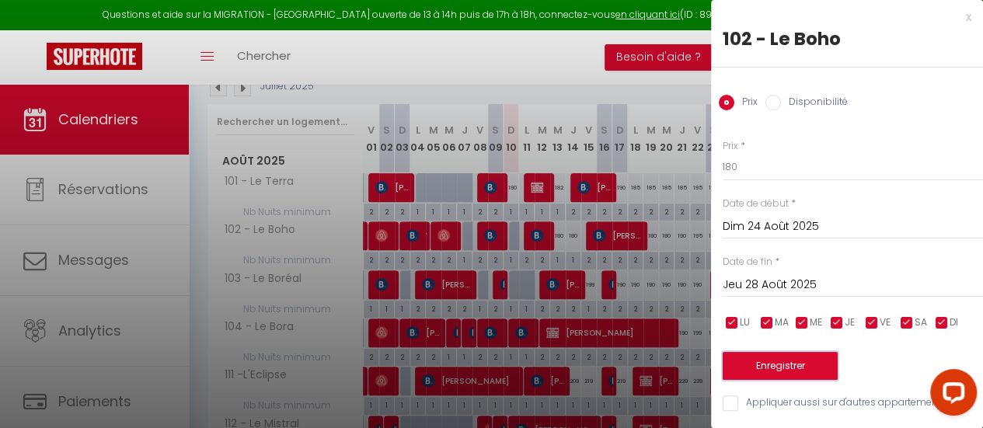
click at [791, 361] on button "Enregistrer" at bounding box center [780, 366] width 115 height 28
type input "Sam 23 Août 2025"
type input "Mer 27 Août 2025"
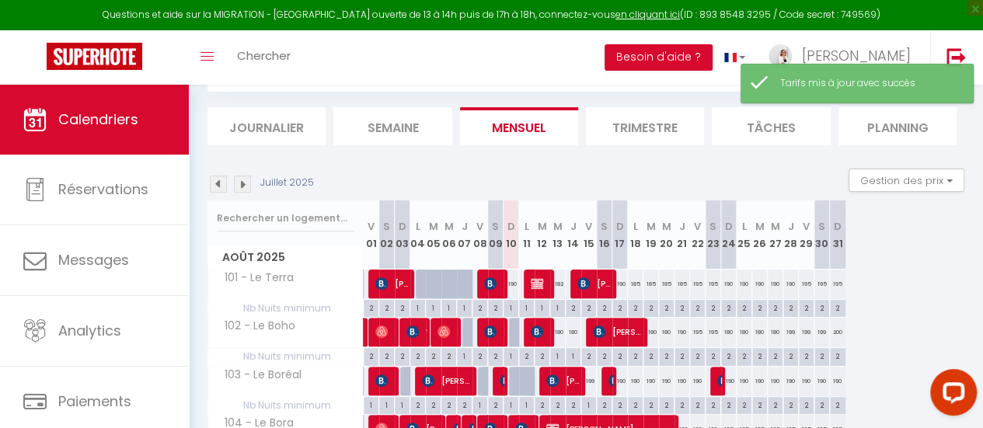
scroll to position [181, 0]
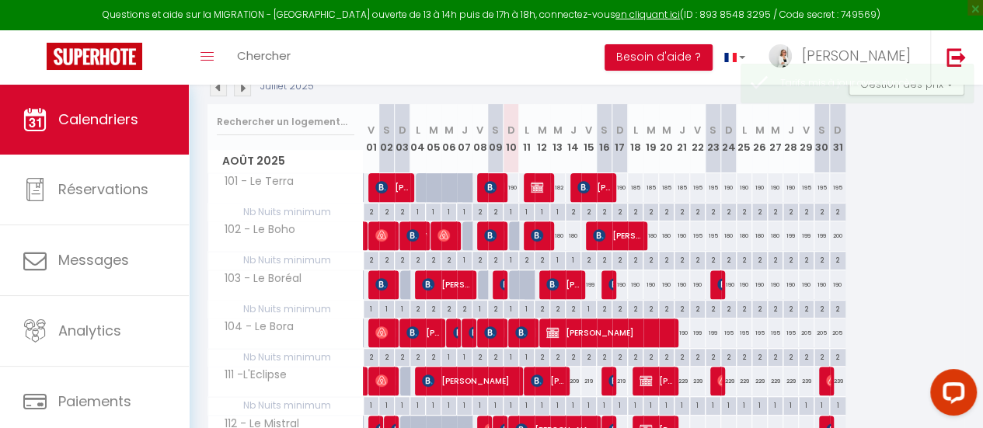
click at [807, 284] on div "190" at bounding box center [807, 284] width 16 height 29
type input "190"
type input "Ven 29 Août 2025"
type input "Sam 30 Août 2025"
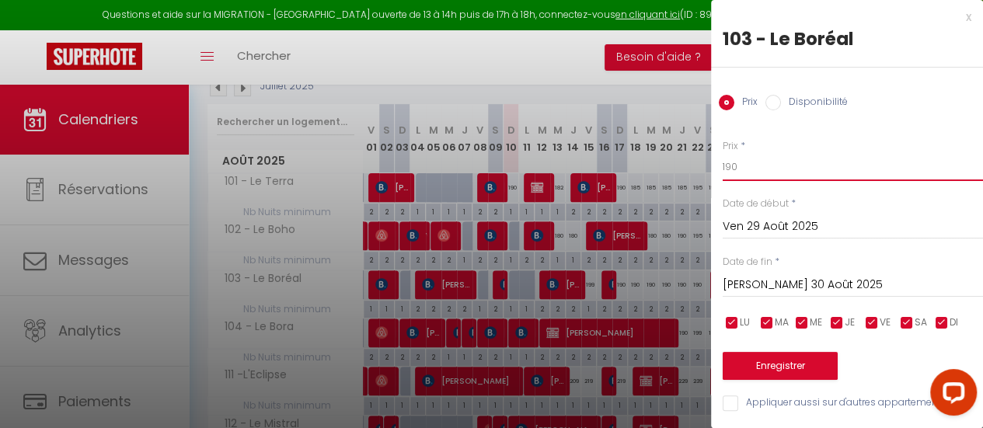
drag, startPoint x: 743, startPoint y: 166, endPoint x: 689, endPoint y: 166, distance: 53.6
click at [689, 166] on body "Questions et aide sur la MIGRATION - Salle Zoom ouverte de 13 à 14h puis de 17h…" at bounding box center [491, 241] width 983 height 674
type input "185"
click at [755, 288] on input "Sam 30 Août 2025" at bounding box center [853, 285] width 260 height 20
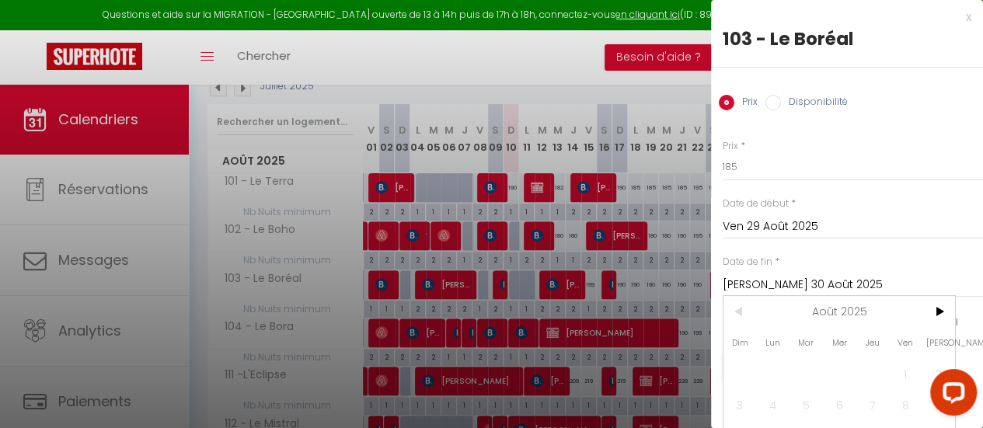
scroll to position [127, 0]
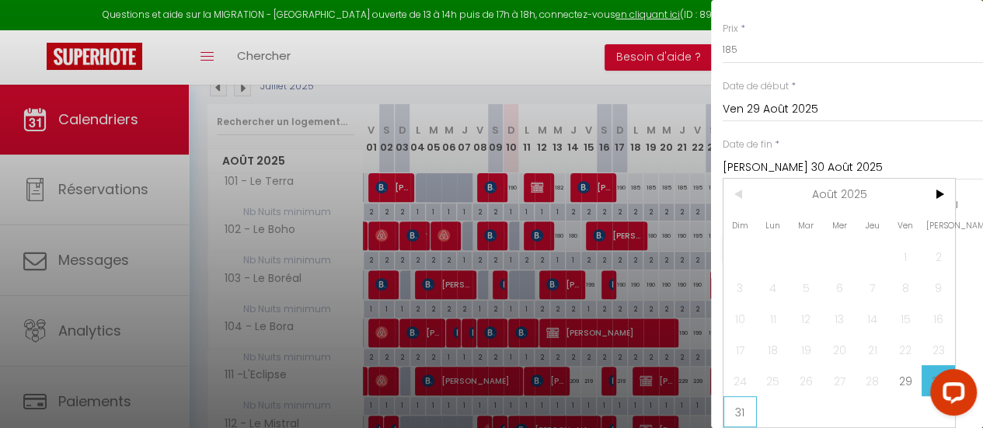
click at [745, 400] on span "31" at bounding box center [740, 411] width 33 height 31
type input "Dim 31 Août 2025"
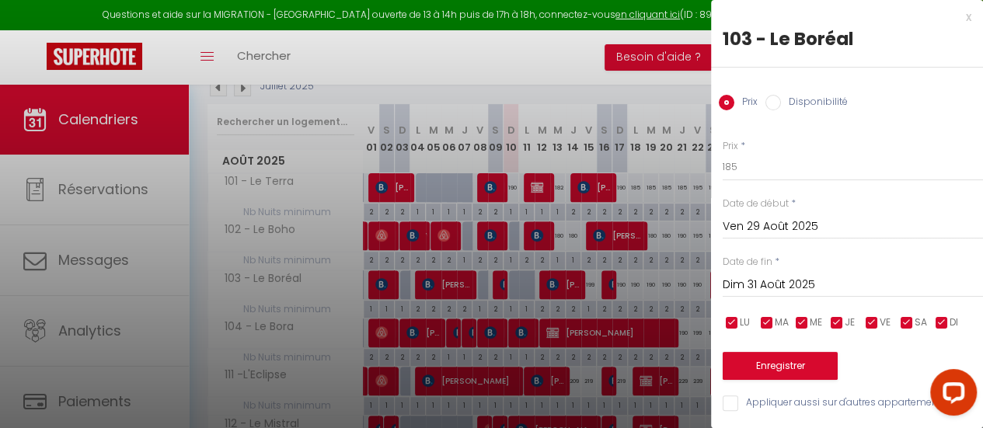
scroll to position [259, 0]
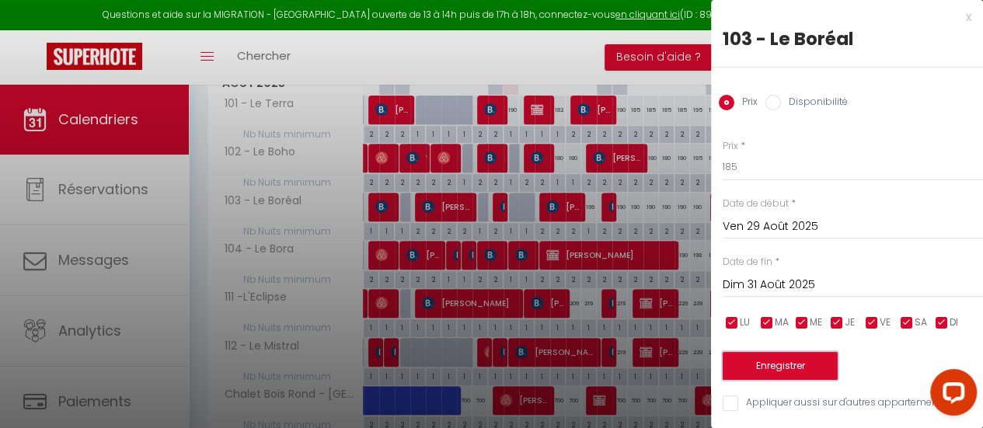
click at [794, 355] on button "Enregistrer" at bounding box center [780, 366] width 115 height 28
type input "Jeu 28 Août 2025"
type input "Sam 30 Août 2025"
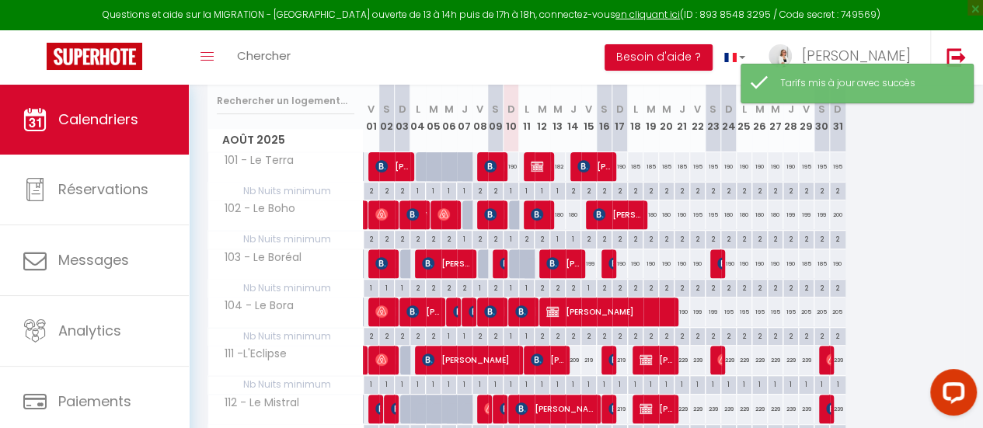
scroll to position [181, 0]
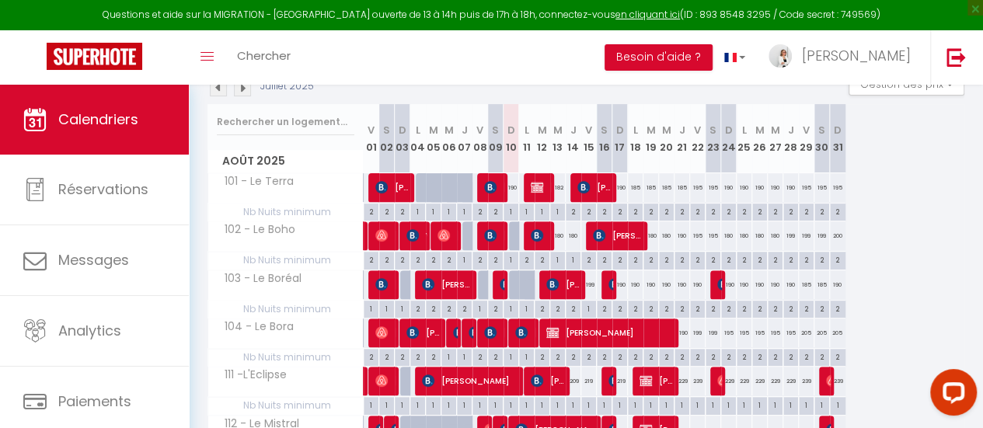
click at [745, 329] on div "195" at bounding box center [745, 333] width 16 height 29
type input "195"
type input "Lun 25 Août 2025"
type input "Mar 26 Août 2025"
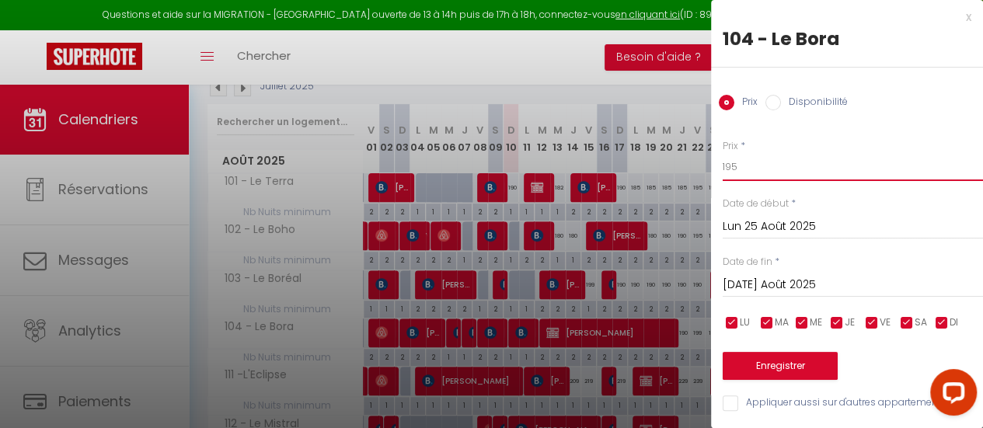
drag, startPoint x: 738, startPoint y: 166, endPoint x: 717, endPoint y: 166, distance: 21.0
click at [717, 166] on div "Prix * 195 Statut * Disponible Indisponible Date de début * Lun 25 Août 2025 < …" at bounding box center [847, 267] width 272 height 294
type input "190"
click at [745, 277] on input "Mar 26 Août 2025" at bounding box center [853, 285] width 260 height 20
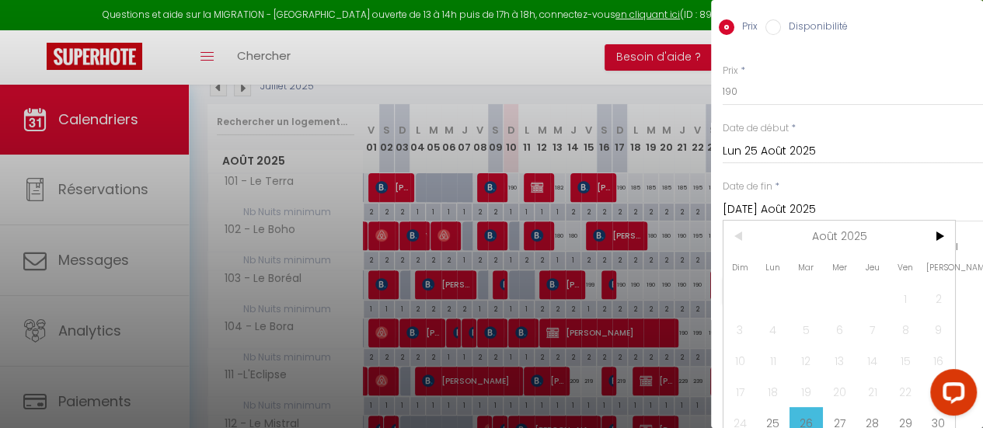
scroll to position [127, 0]
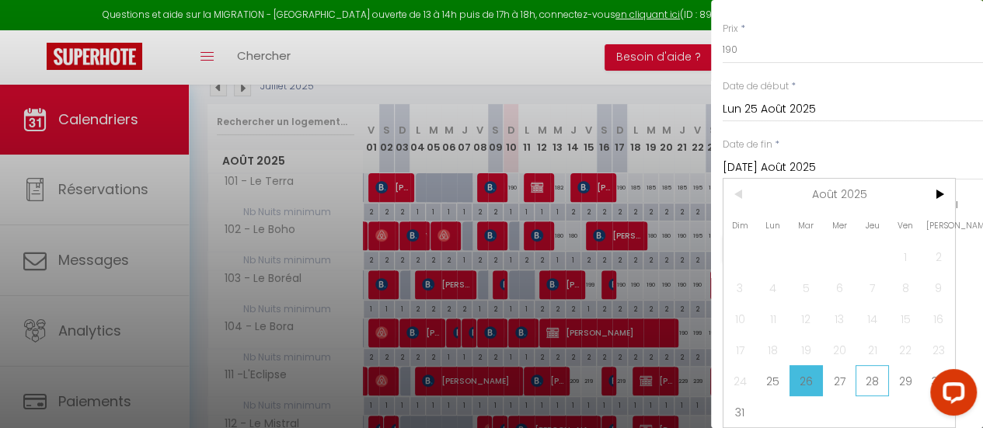
click at [869, 365] on span "28" at bounding box center [872, 380] width 33 height 31
type input "Jeu 28 Août 2025"
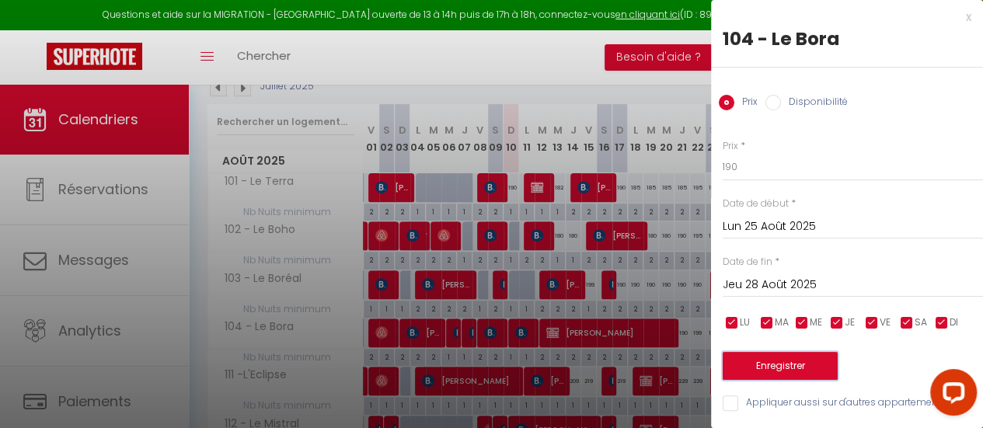
click at [779, 352] on button "Enregistrer" at bounding box center [780, 366] width 115 height 28
type input "Dim 24 Août 2025"
type input "Mer 27 Août 2025"
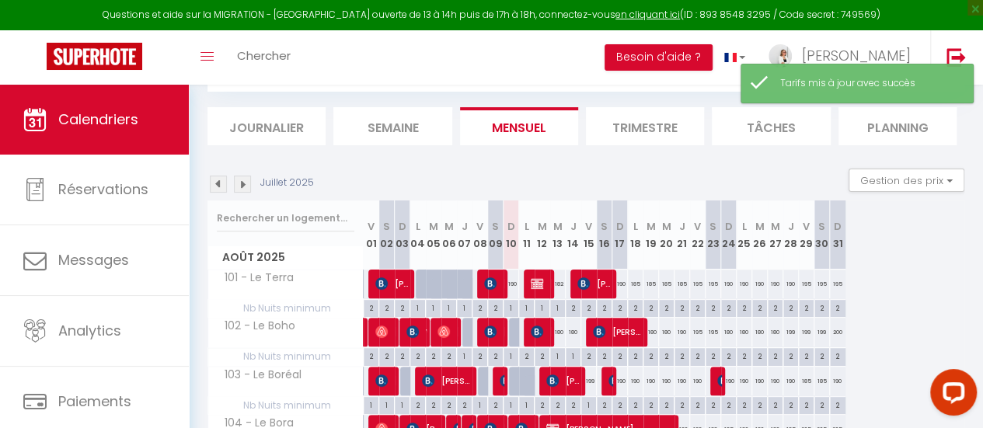
scroll to position [181, 0]
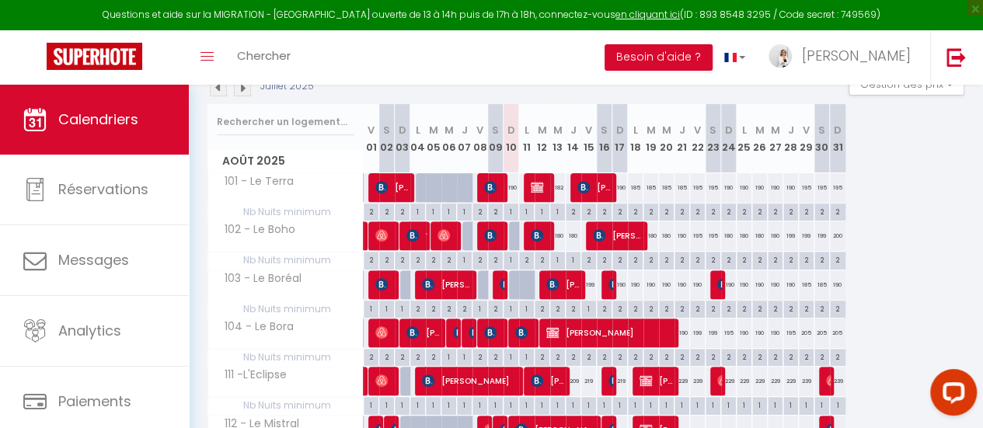
click at [787, 330] on div "195" at bounding box center [791, 333] width 16 height 29
type input "195"
type input "Jeu 28 Août 2025"
type input "Ven 29 Août 2025"
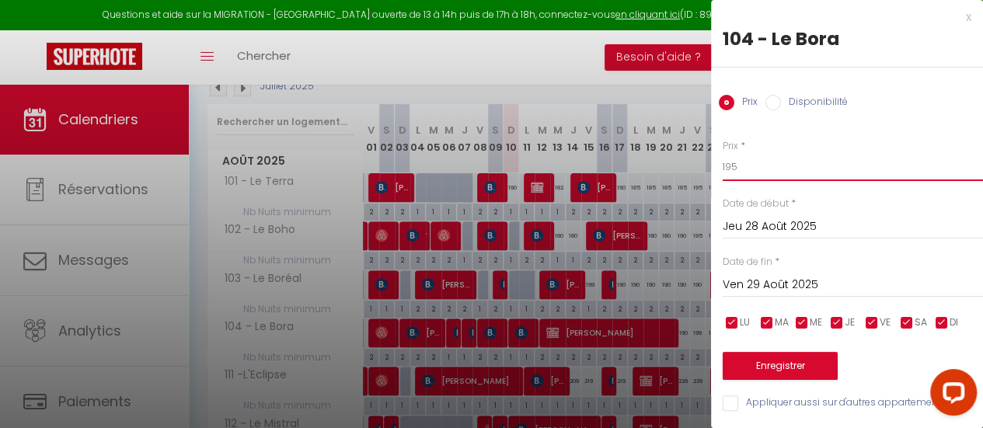
drag, startPoint x: 742, startPoint y: 164, endPoint x: 700, endPoint y: 164, distance: 42.0
click at [700, 164] on body "Questions et aide sur la MIGRATION - Salle Zoom ouverte de 13 à 14h puis de 17h…" at bounding box center [491, 241] width 983 height 674
type input "190"
click at [771, 365] on button "Enregistrer" at bounding box center [780, 366] width 115 height 28
type input "Mer 27 Août 2025"
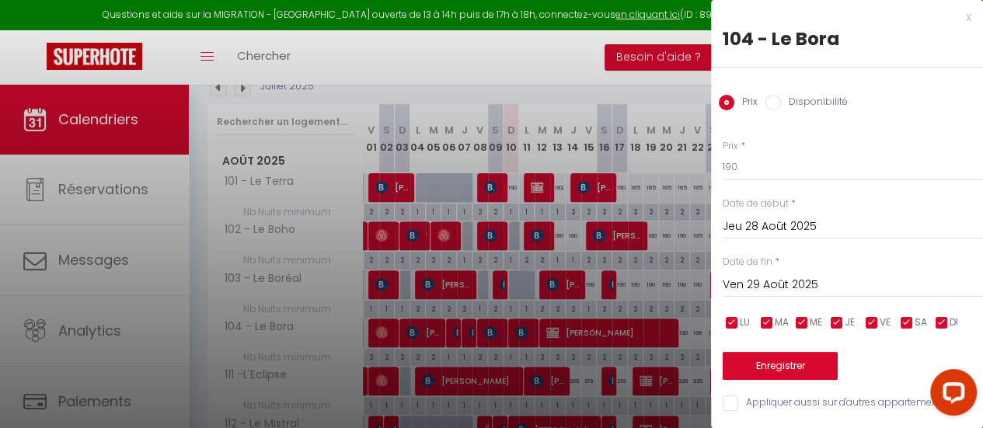
type input "Jeu 28 Août 2025"
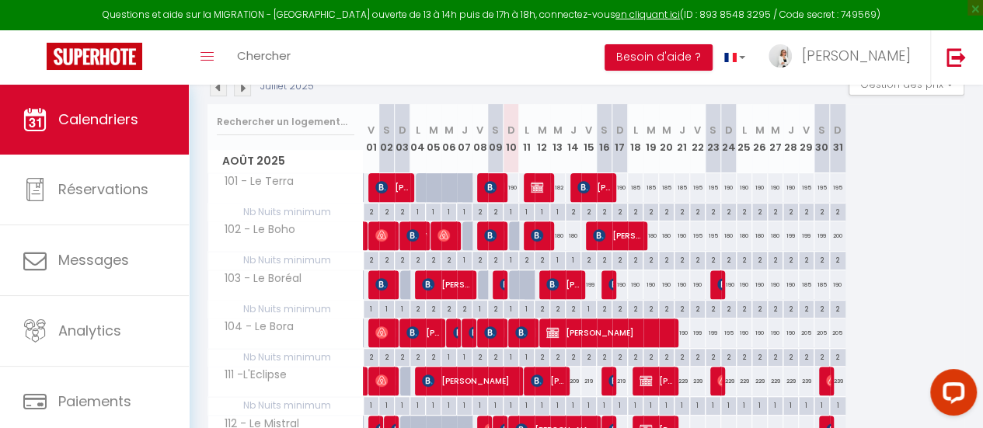
click at [558, 186] on div "182" at bounding box center [558, 187] width 16 height 29
type input "182"
type input "Mer 13 Août 2025"
type input "Jeu 14 Août 2025"
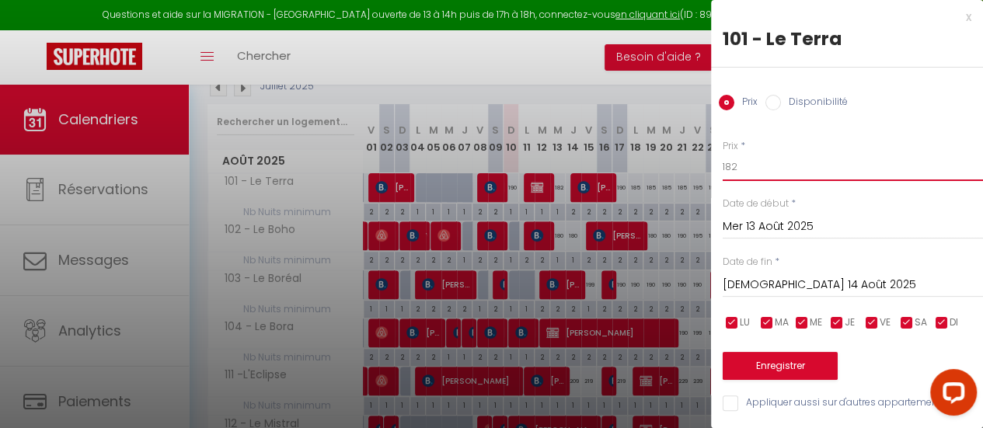
click at [741, 169] on input "182" at bounding box center [853, 167] width 260 height 28
click at [552, 58] on div at bounding box center [491, 214] width 983 height 428
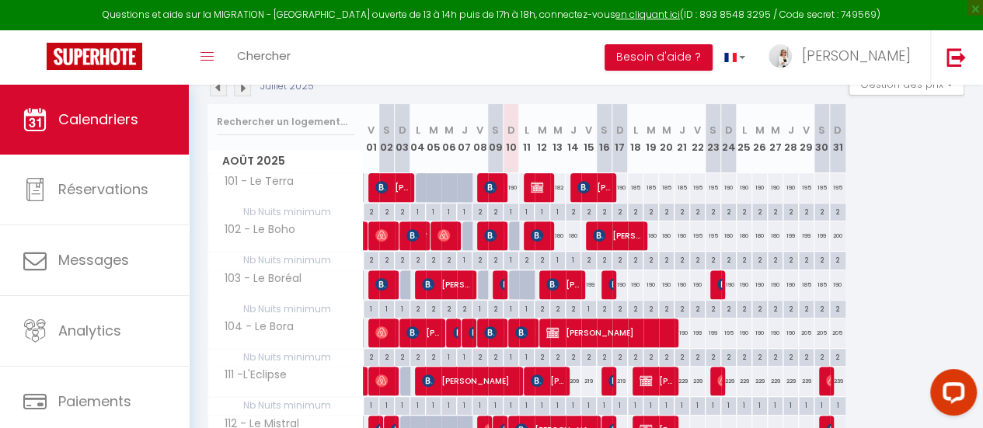
click at [558, 184] on div "182" at bounding box center [558, 187] width 16 height 29
type input "182"
type input "Mer 13 Août 2025"
type input "Jeu 14 Août 2025"
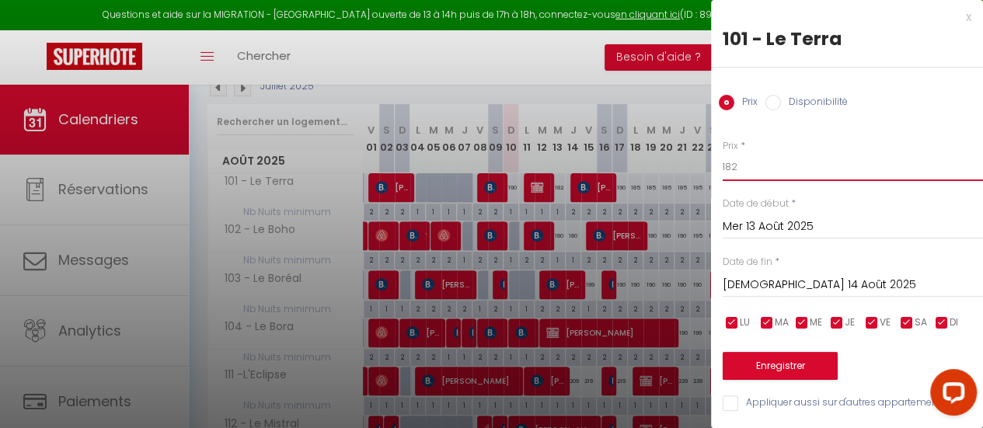
drag, startPoint x: 743, startPoint y: 167, endPoint x: 703, endPoint y: 165, distance: 39.7
click at [703, 165] on body "Questions et aide sur la MIGRATION - Salle Zoom ouverte de 13 à 14h puis de 17h…" at bounding box center [491, 241] width 983 height 674
type input "179"
click at [794, 366] on button "Enregistrer" at bounding box center [780, 366] width 115 height 28
type input "Mar 12 Août 2025"
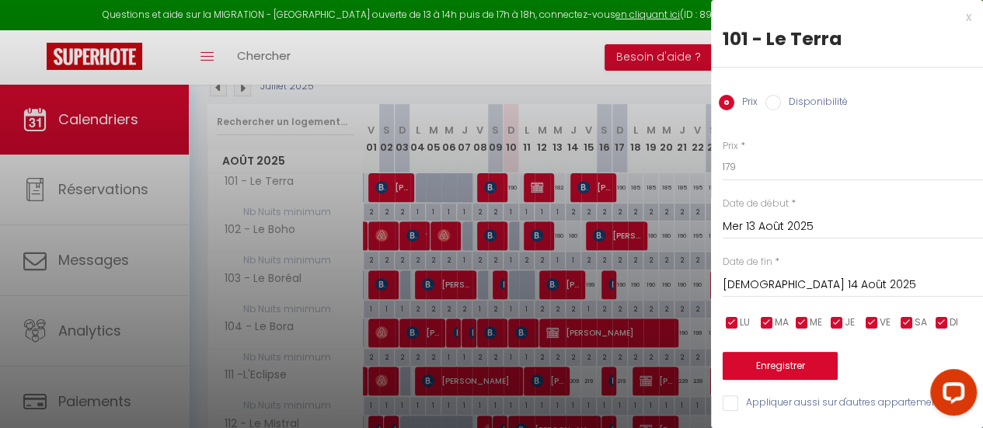
type input "Mer 13 Août 2025"
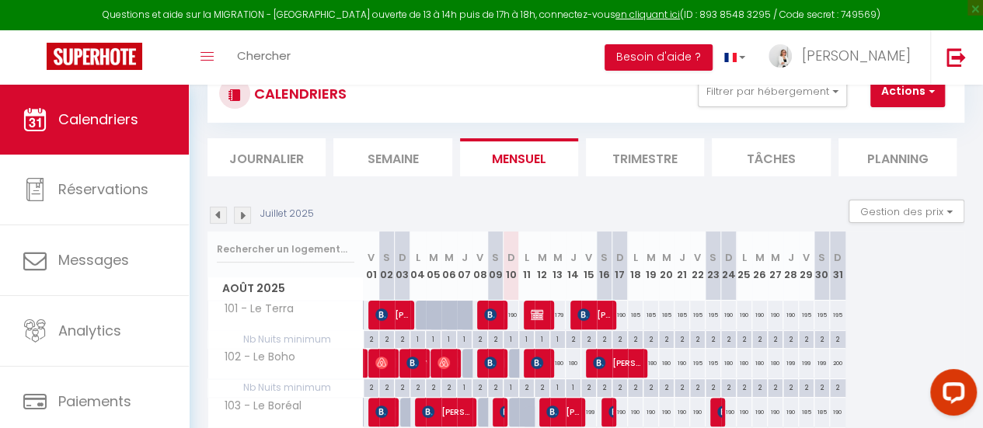
scroll to position [78, 0]
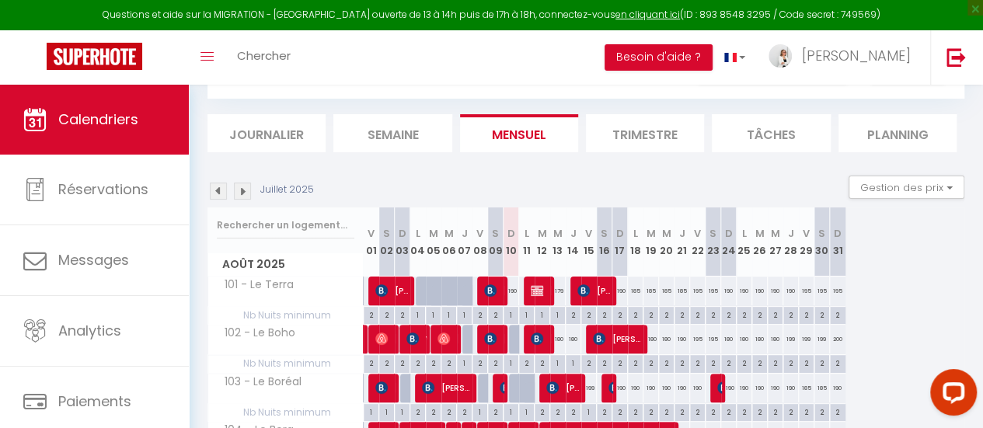
click at [557, 340] on div "180" at bounding box center [558, 339] width 16 height 29
type input "180"
type input "Mer 13 Août 2025"
type input "Jeu 14 Août 2025"
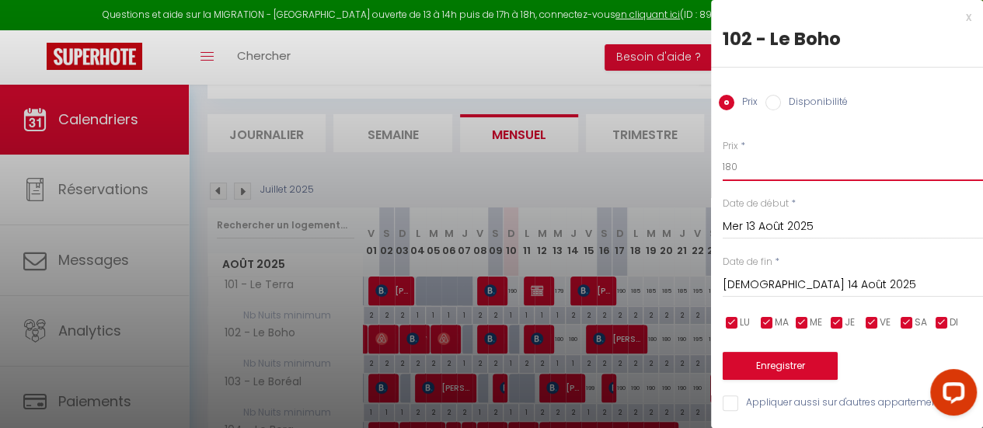
drag, startPoint x: 735, startPoint y: 166, endPoint x: 700, endPoint y: 166, distance: 35.8
click at [700, 166] on body "Questions et aide sur la MIGRATION - Salle Zoom ouverte de 13 à 14h puis de 17h…" at bounding box center [491, 344] width 983 height 674
type input "179"
click at [790, 366] on button "Enregistrer" at bounding box center [780, 366] width 115 height 28
type input "Mar 12 Août 2025"
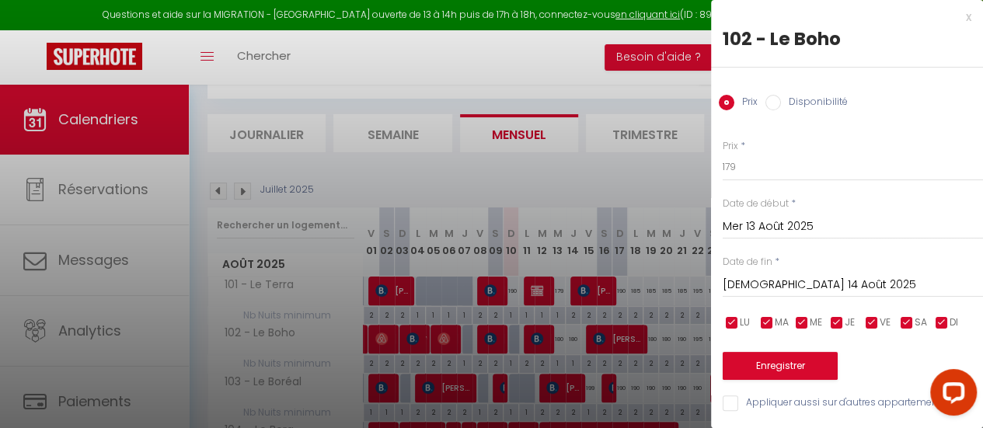
type input "Mer 13 Août 2025"
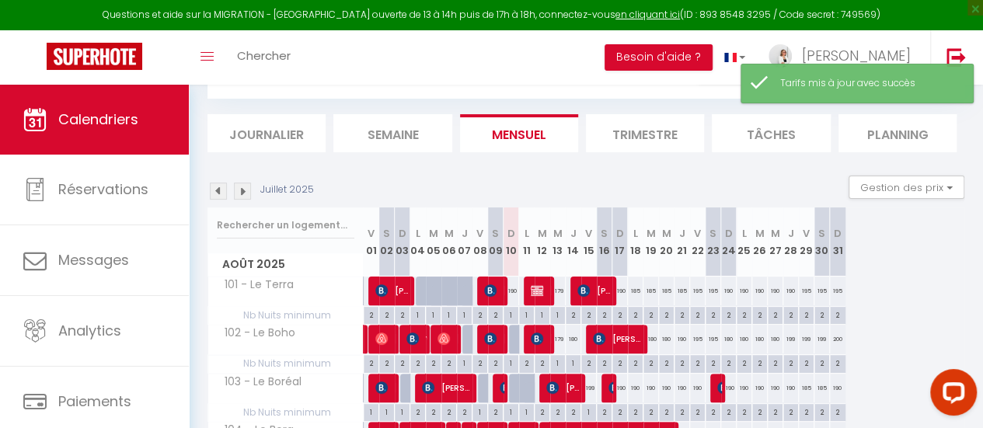
click at [571, 332] on div "180" at bounding box center [574, 339] width 16 height 29
type input "180"
type input "Jeu 14 Août 2025"
type input "Ven 15 Août 2025"
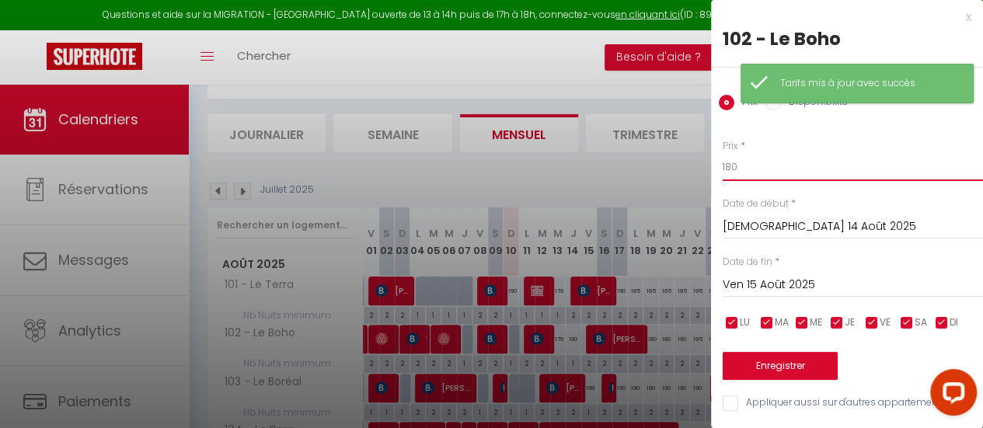
drag, startPoint x: 748, startPoint y: 170, endPoint x: 686, endPoint y: 167, distance: 62.3
click at [686, 169] on body "Questions et aide sur la MIGRATION - Salle Zoom ouverte de 13 à 14h puis de 17h…" at bounding box center [491, 344] width 983 height 674
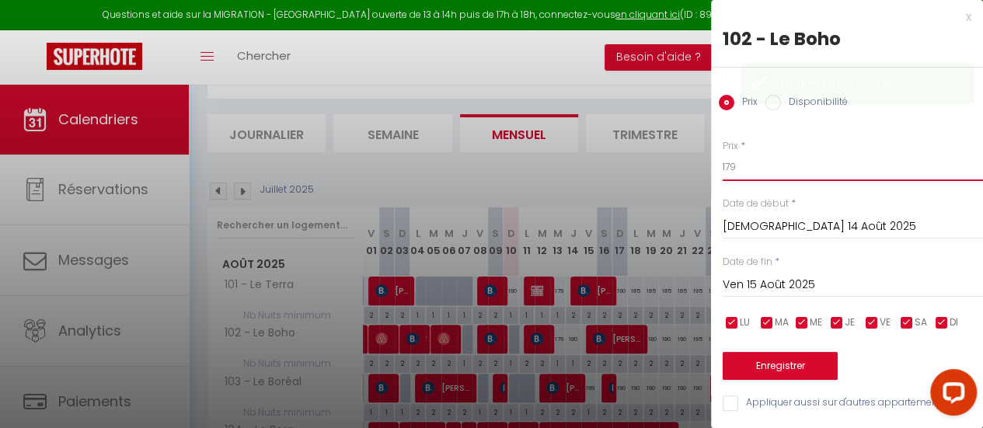
type input "179"
click at [759, 367] on button "Enregistrer" at bounding box center [780, 366] width 115 height 28
type input "Mer 13 Août 2025"
type input "Jeu 14 Août 2025"
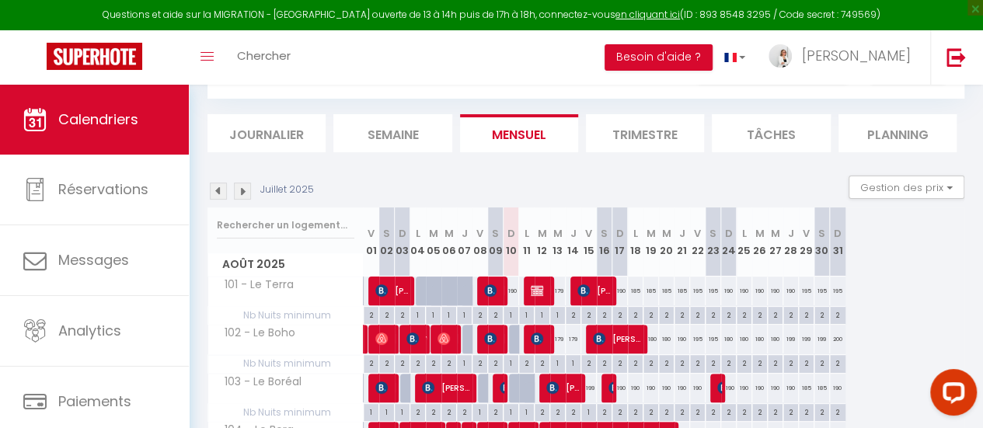
click at [556, 287] on div "179" at bounding box center [558, 291] width 16 height 29
type input "179"
type input "Mer 13 Août 2025"
type input "Jeu 14 Août 2025"
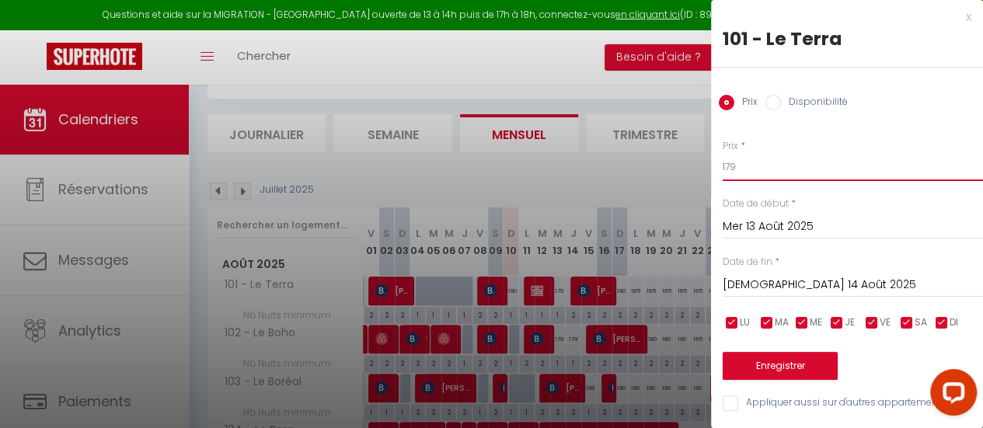
drag, startPoint x: 734, startPoint y: 166, endPoint x: 723, endPoint y: 166, distance: 10.9
click at [723, 166] on input "179" at bounding box center [853, 167] width 260 height 28
click at [797, 368] on button "Enregistrer" at bounding box center [780, 366] width 115 height 28
type input "Mar 12 Août 2025"
type input "Mer 13 Août 2025"
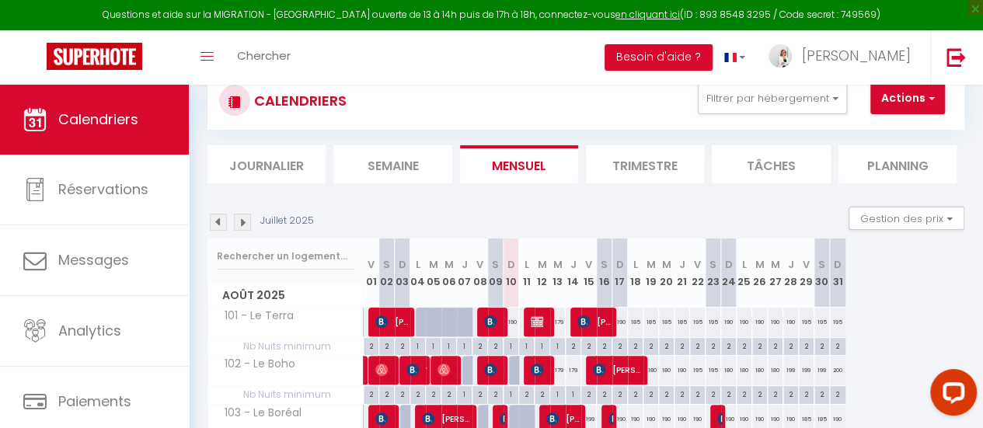
scroll to position [0, 0]
